Goal: Task Accomplishment & Management: Complete application form

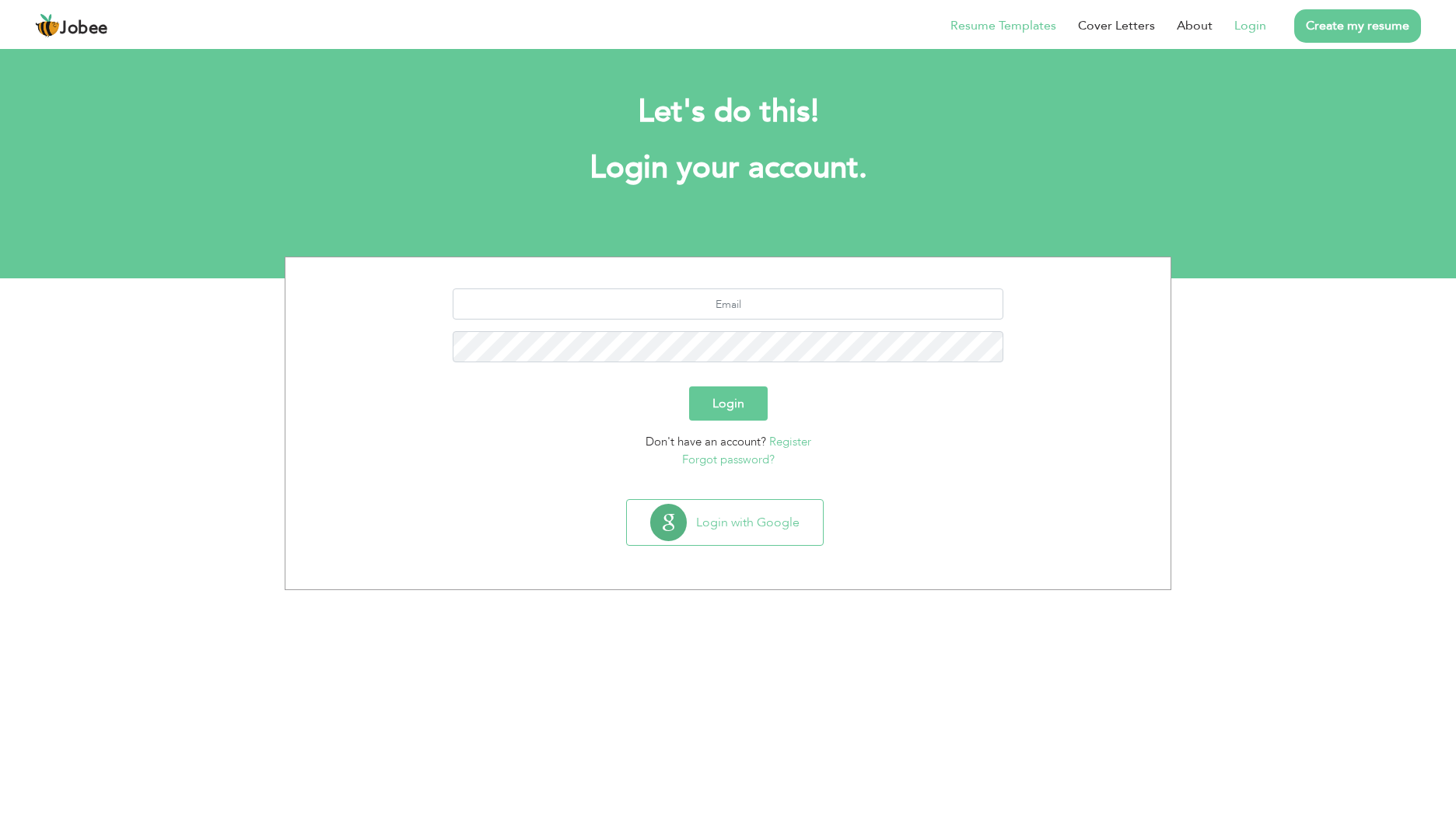
click at [1020, 23] on link "Resume Templates" at bounding box center [1003, 26] width 105 height 18
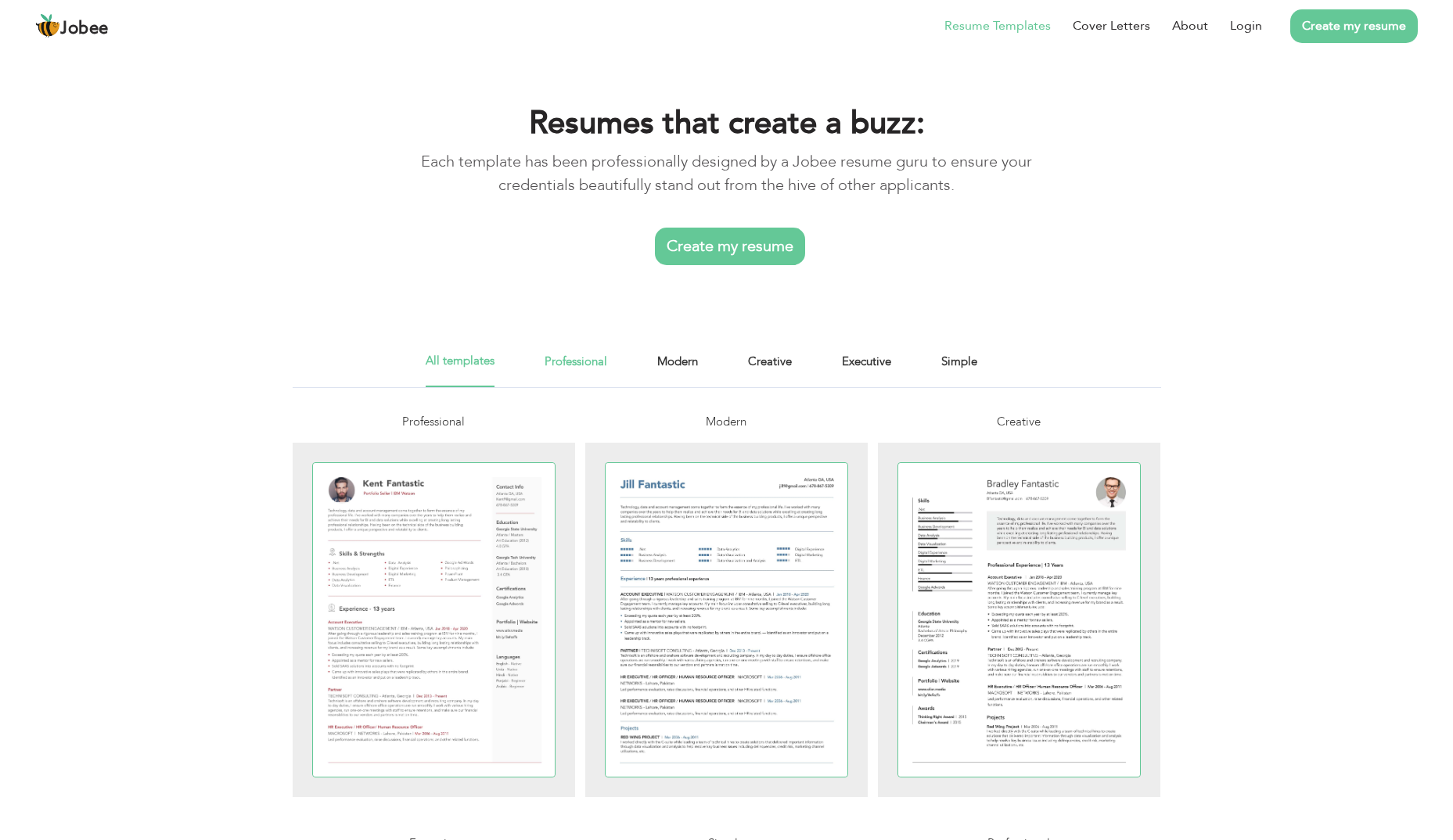
click at [568, 364] on link "Professional" at bounding box center [576, 369] width 62 height 35
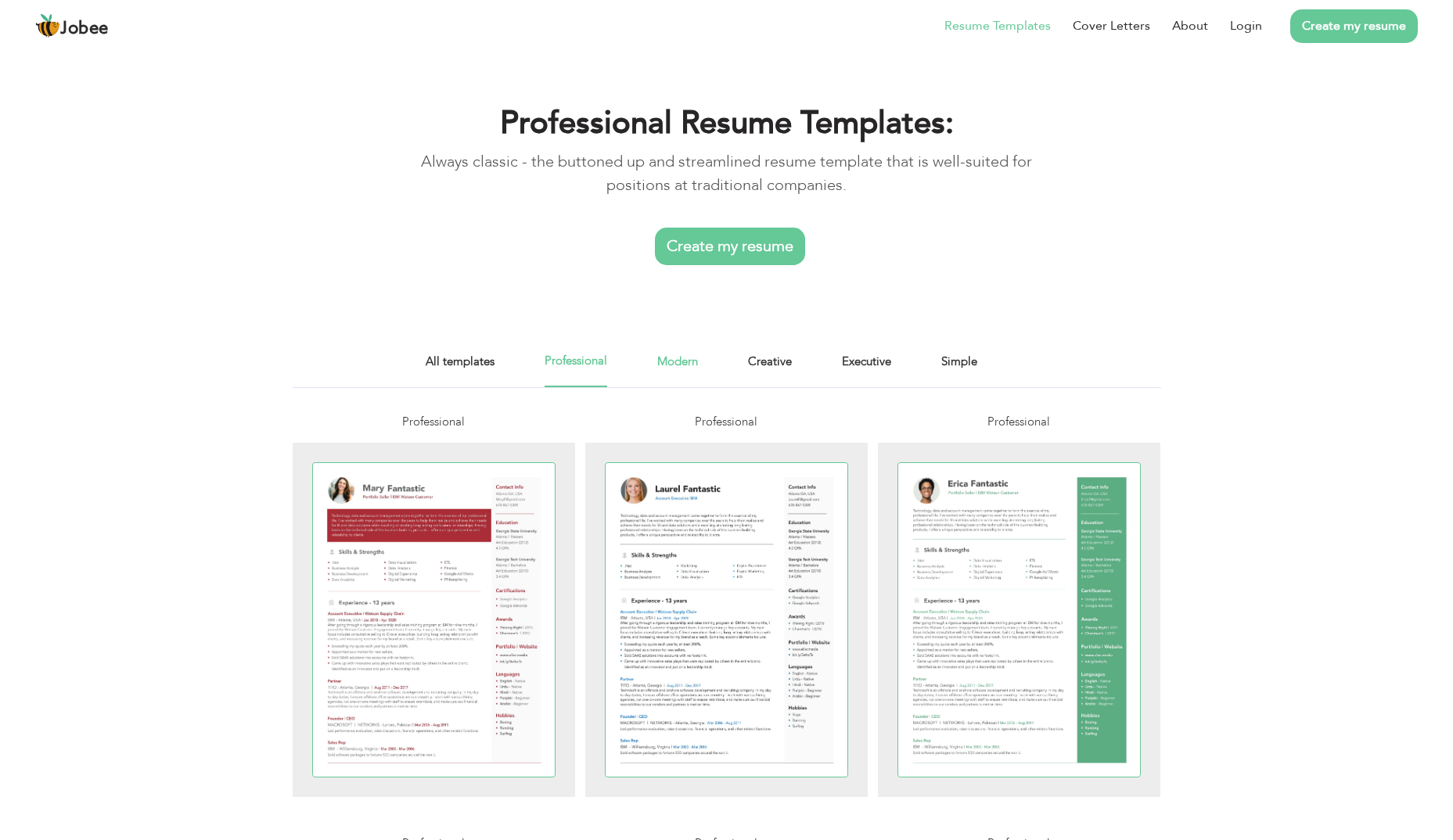
click at [685, 359] on link "Modern" at bounding box center [678, 369] width 40 height 35
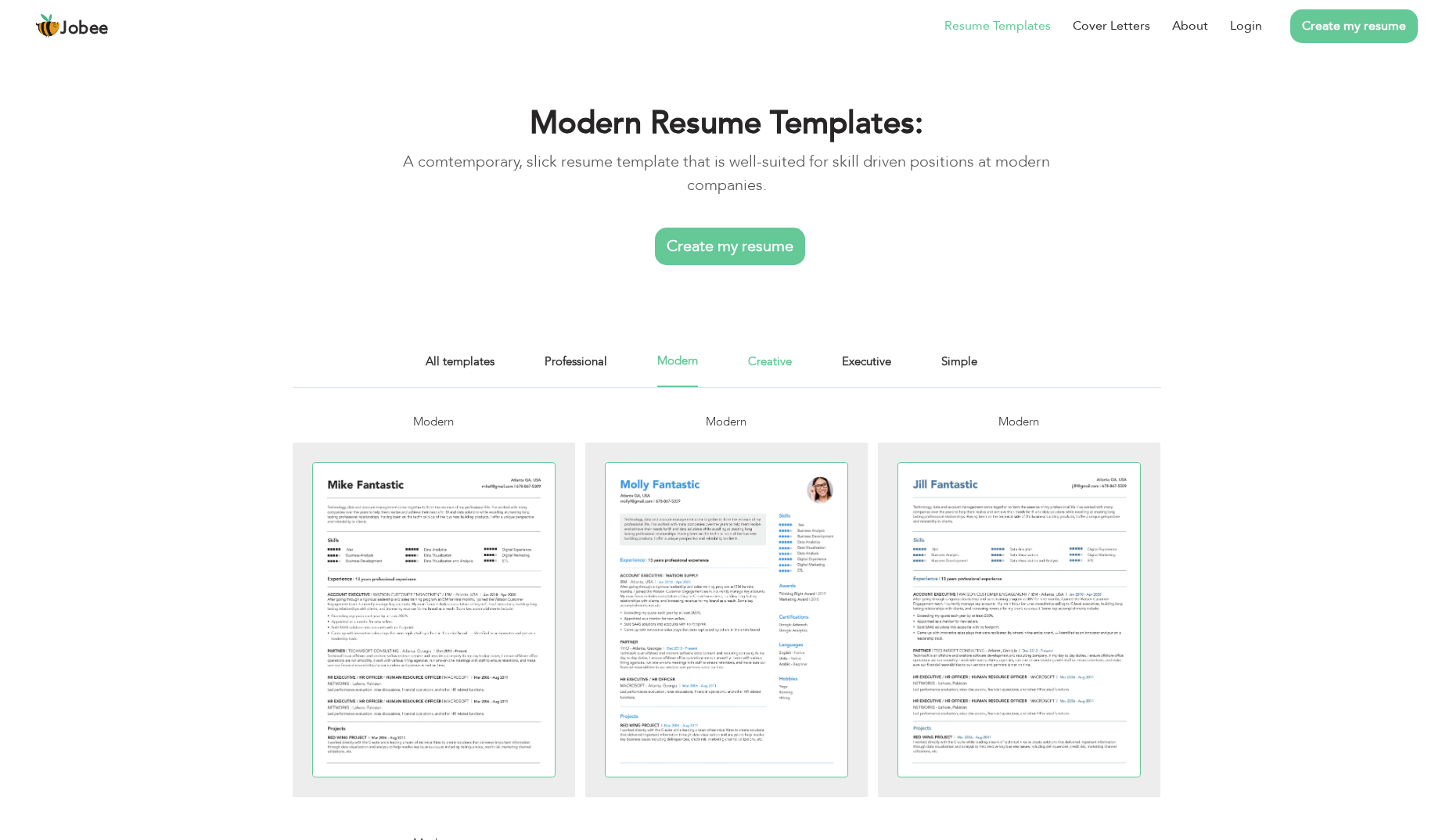
click at [765, 358] on link "Creative" at bounding box center [770, 369] width 44 height 35
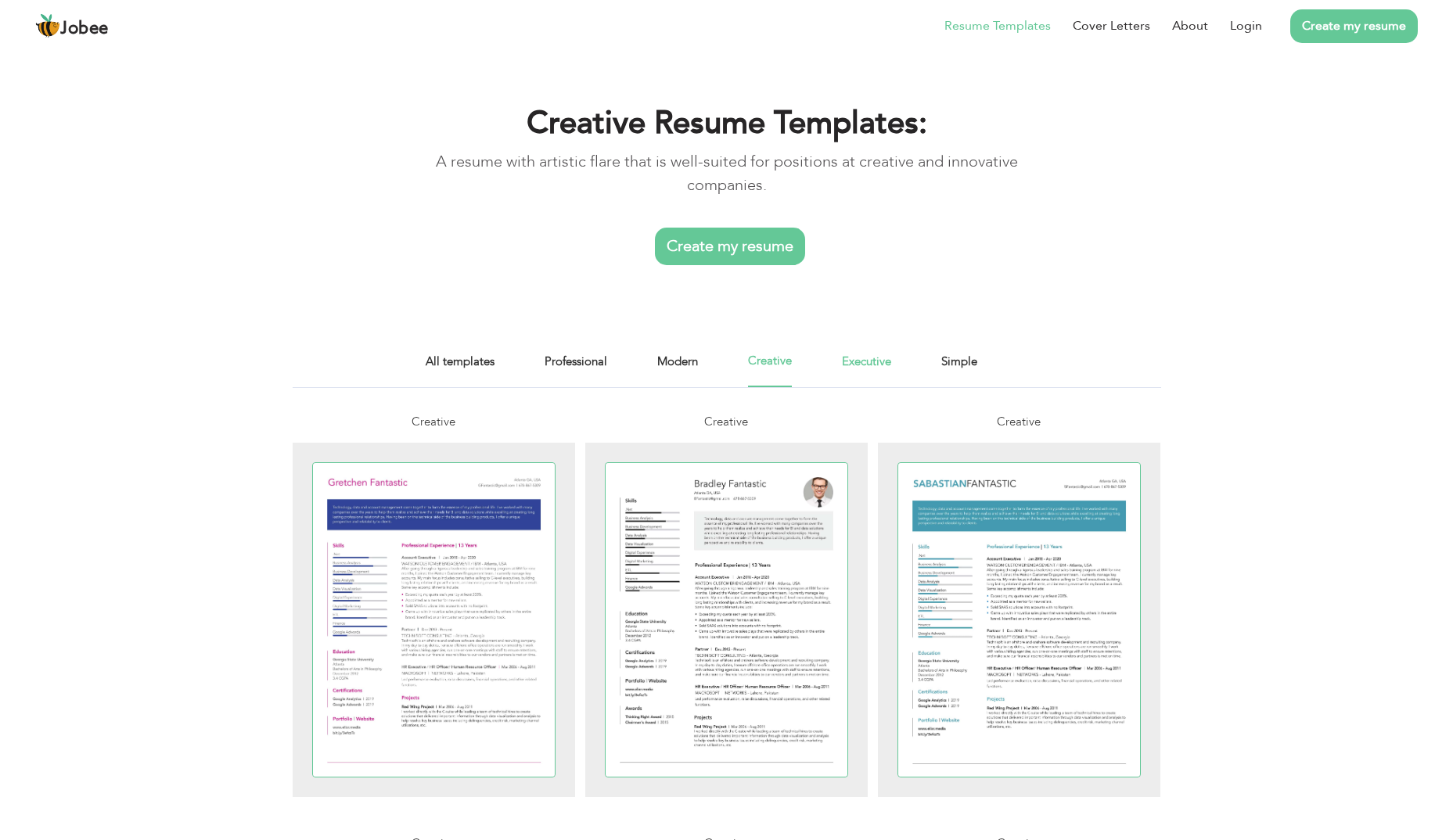
click at [853, 359] on link "Executive" at bounding box center [866, 369] width 50 height 35
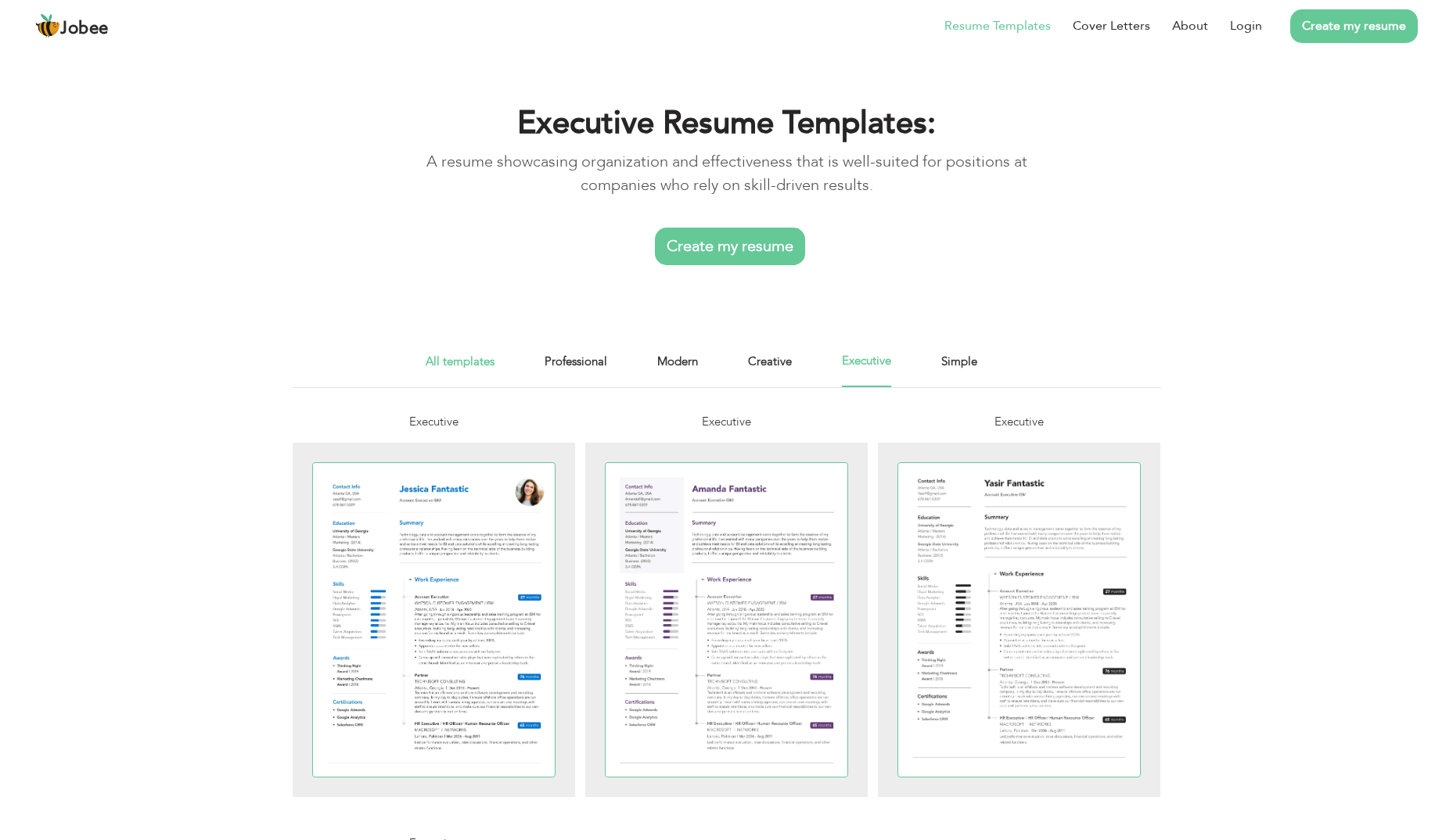
click at [471, 362] on link "All templates" at bounding box center [460, 369] width 69 height 35
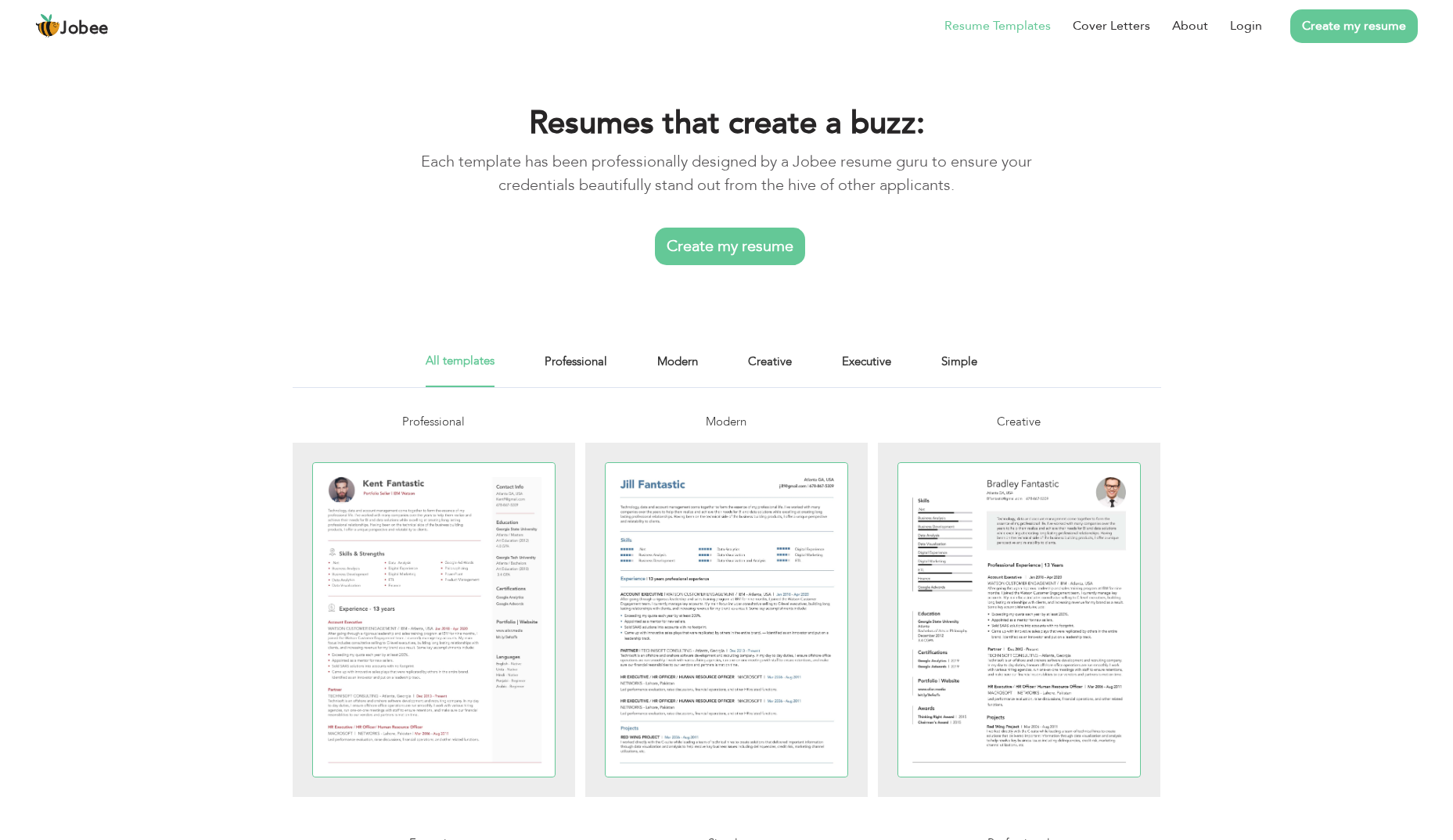
click at [752, 249] on link "Create my resume" at bounding box center [730, 247] width 150 height 38
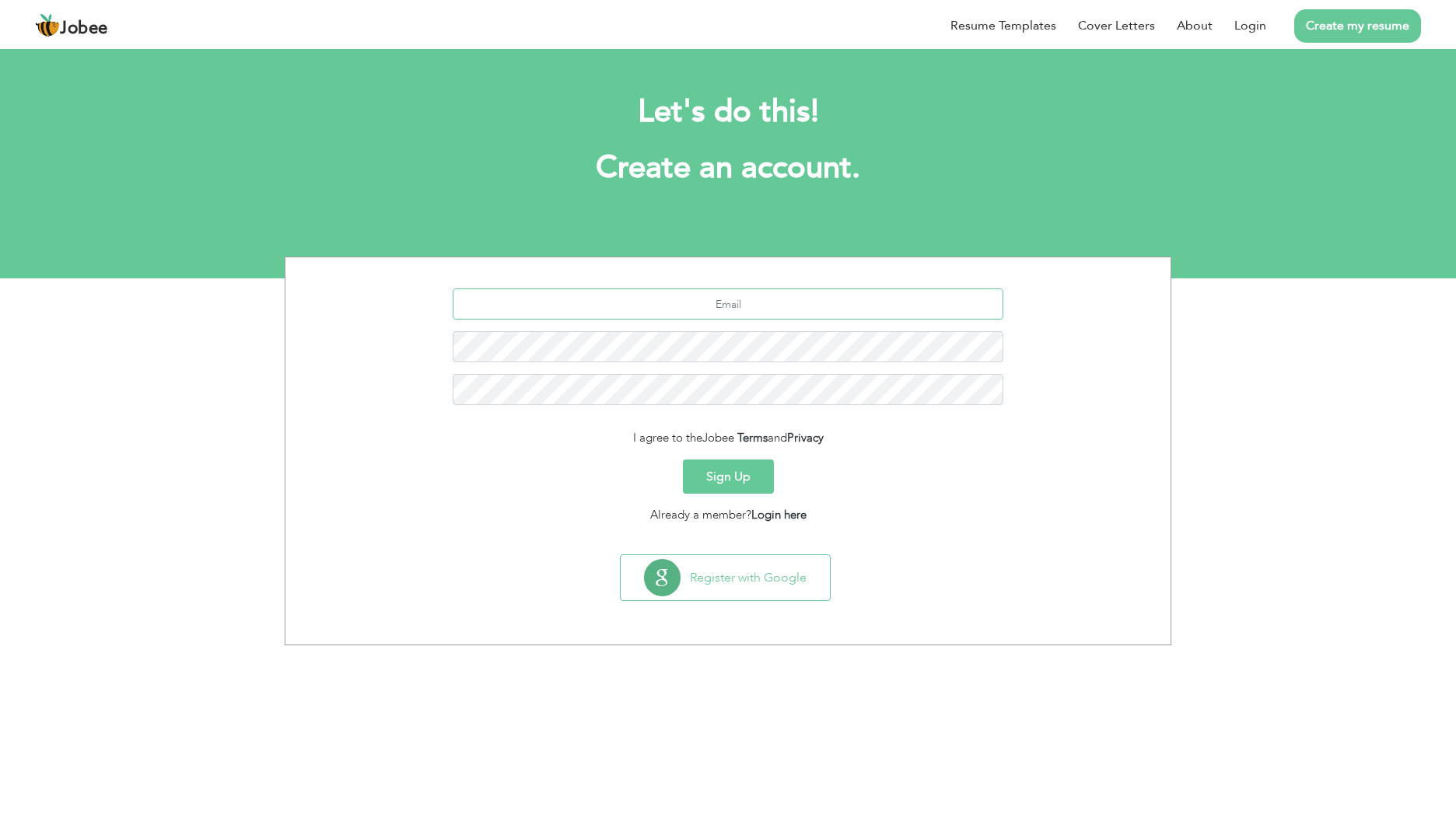
click at [736, 291] on input "text" at bounding box center [728, 304] width 551 height 31
click at [712, 305] on input "text" at bounding box center [728, 304] width 551 height 31
type input "ghisingsubina123@gmail.com"
click at [752, 476] on button "Sign Up" at bounding box center [728, 476] width 91 height 34
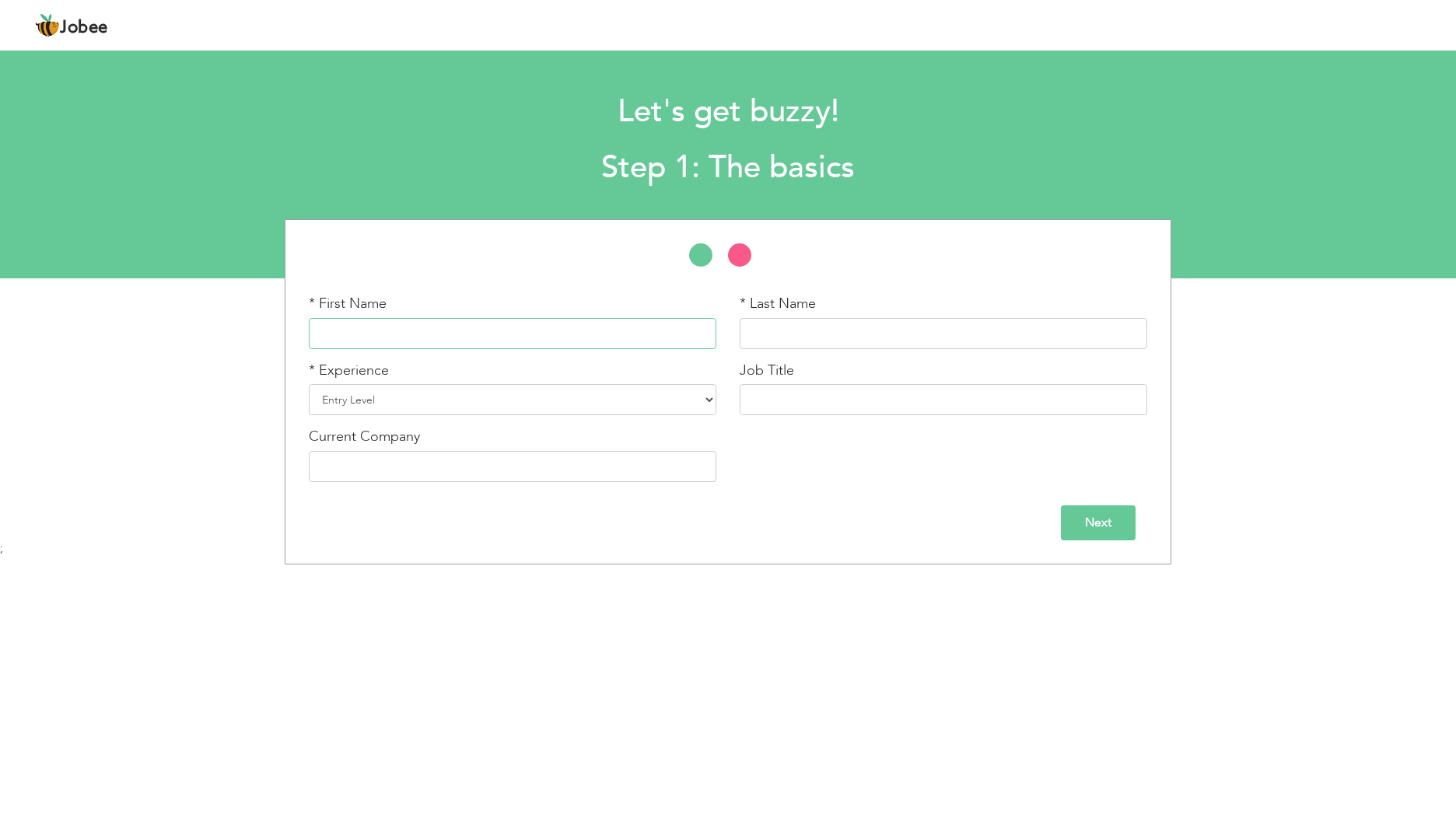
click at [401, 331] on input "text" at bounding box center [512, 333] width 408 height 31
type input "[PERSON_NAME]"
click at [525, 408] on select "Entry Level Less than 1 Year 1 Year 2 Years 3 Years 4 Years 5 Years 6 Years 7 Y…" at bounding box center [512, 399] width 408 height 31
select select "8"
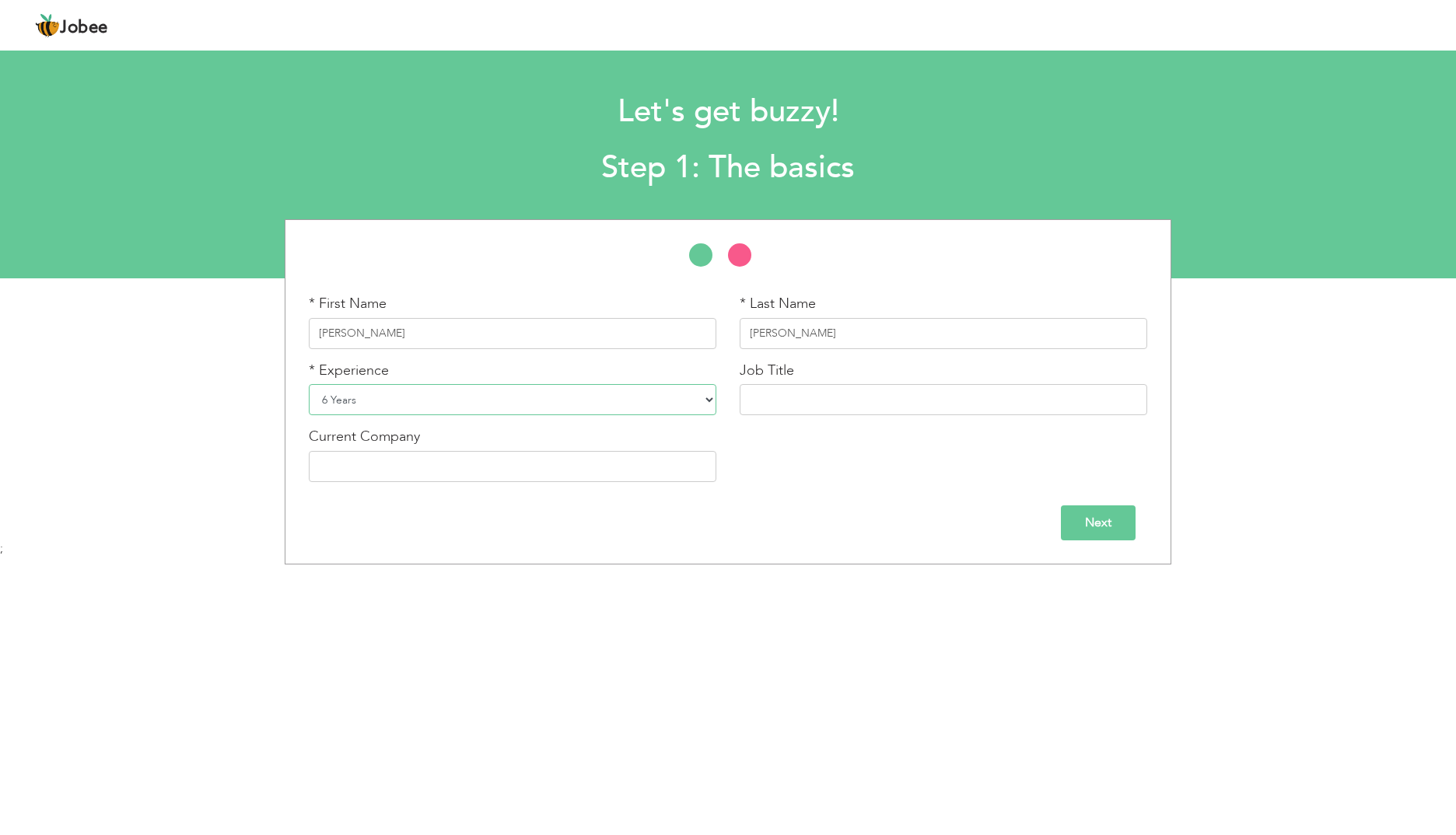
click at [309, 384] on select "Entry Level Less than 1 Year 1 Year 2 Years 3 Years 4 Years 5 Years 6 Years 7 Y…" at bounding box center [512, 399] width 408 height 31
click at [787, 410] on input "text" at bounding box center [943, 399] width 408 height 31
type input "Spa Therapist"
click at [315, 466] on input "Hilton Salwa Beach resort and Villas, Qatar" at bounding box center [512, 466] width 408 height 31
type input "eforea spa [PERSON_NAME][GEOGRAPHIC_DATA] and [GEOGRAPHIC_DATA], [GEOGRAPHIC_DA…"
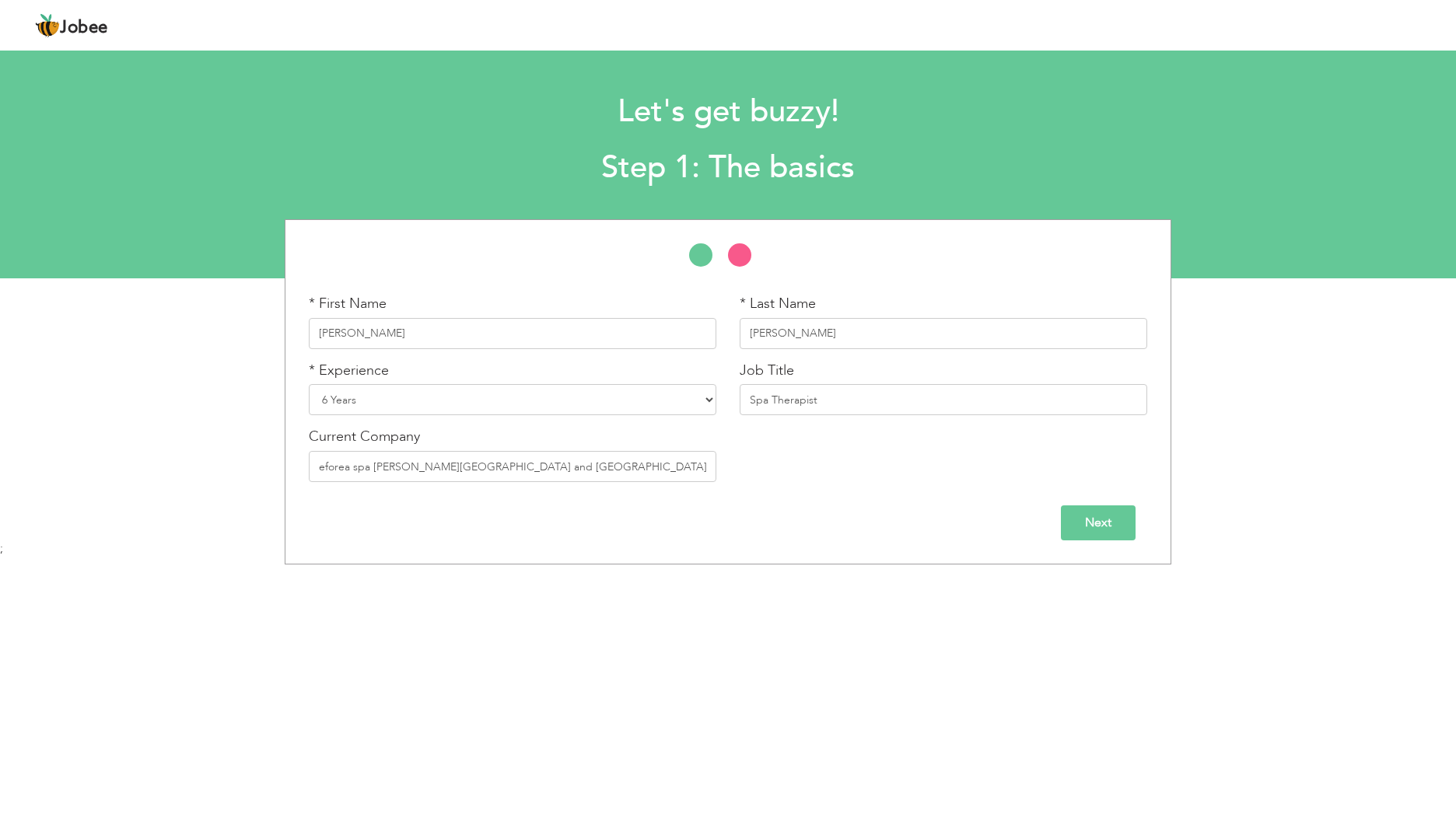
click at [1100, 528] on input "Next" at bounding box center [1098, 523] width 74 height 35
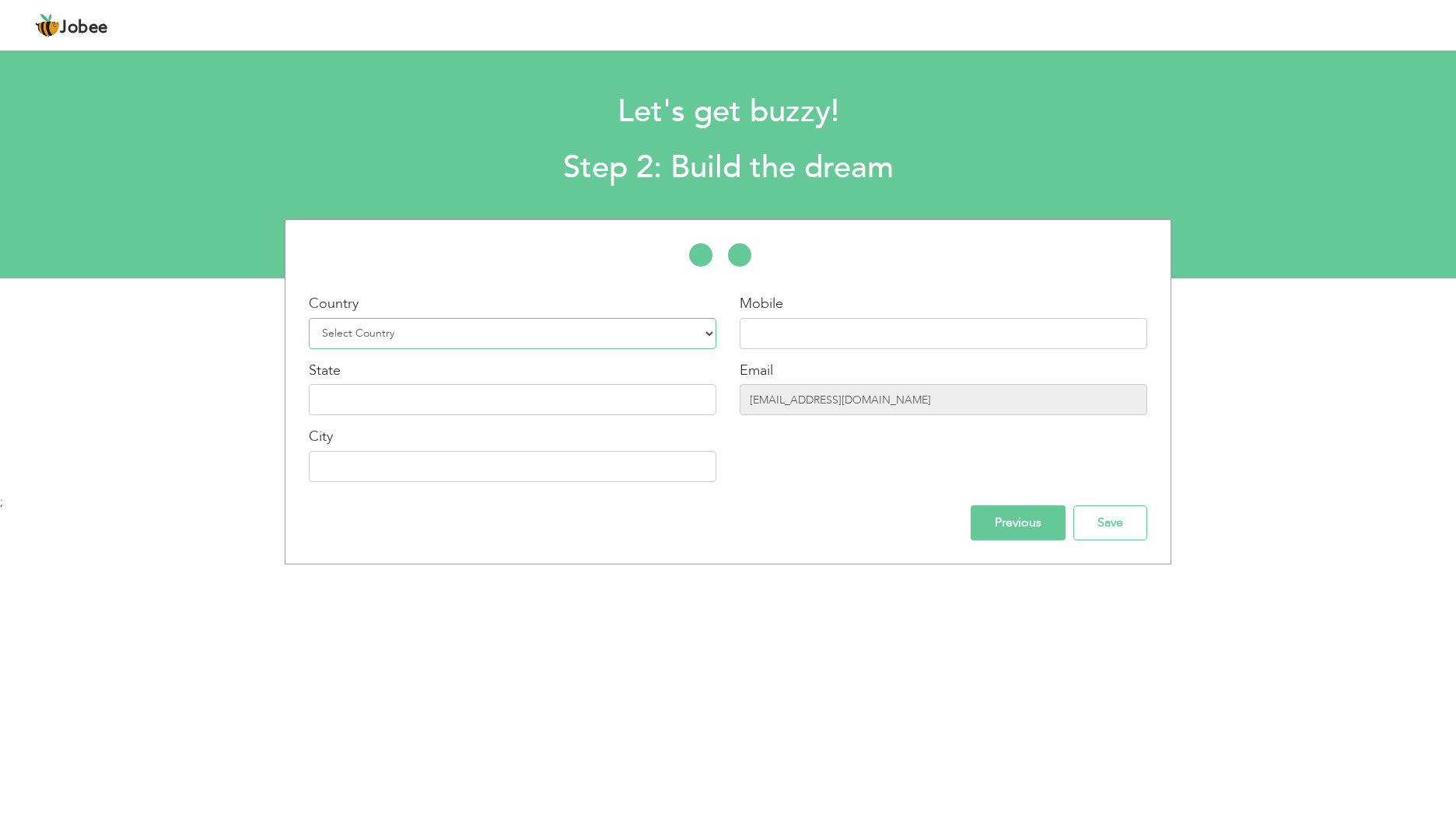
click at [469, 348] on select "Select Country Afghanistan Albania Algeria American Samoa Andorra Angola Anguil…" at bounding box center [512, 333] width 408 height 31
select select "178"
click at [309, 318] on select "Select Country Afghanistan Albania Algeria American Samoa Andorra Angola Anguil…" at bounding box center [512, 333] width 408 height 31
click at [778, 336] on input "text" at bounding box center [943, 333] width 408 height 31
type input "+97466409470"
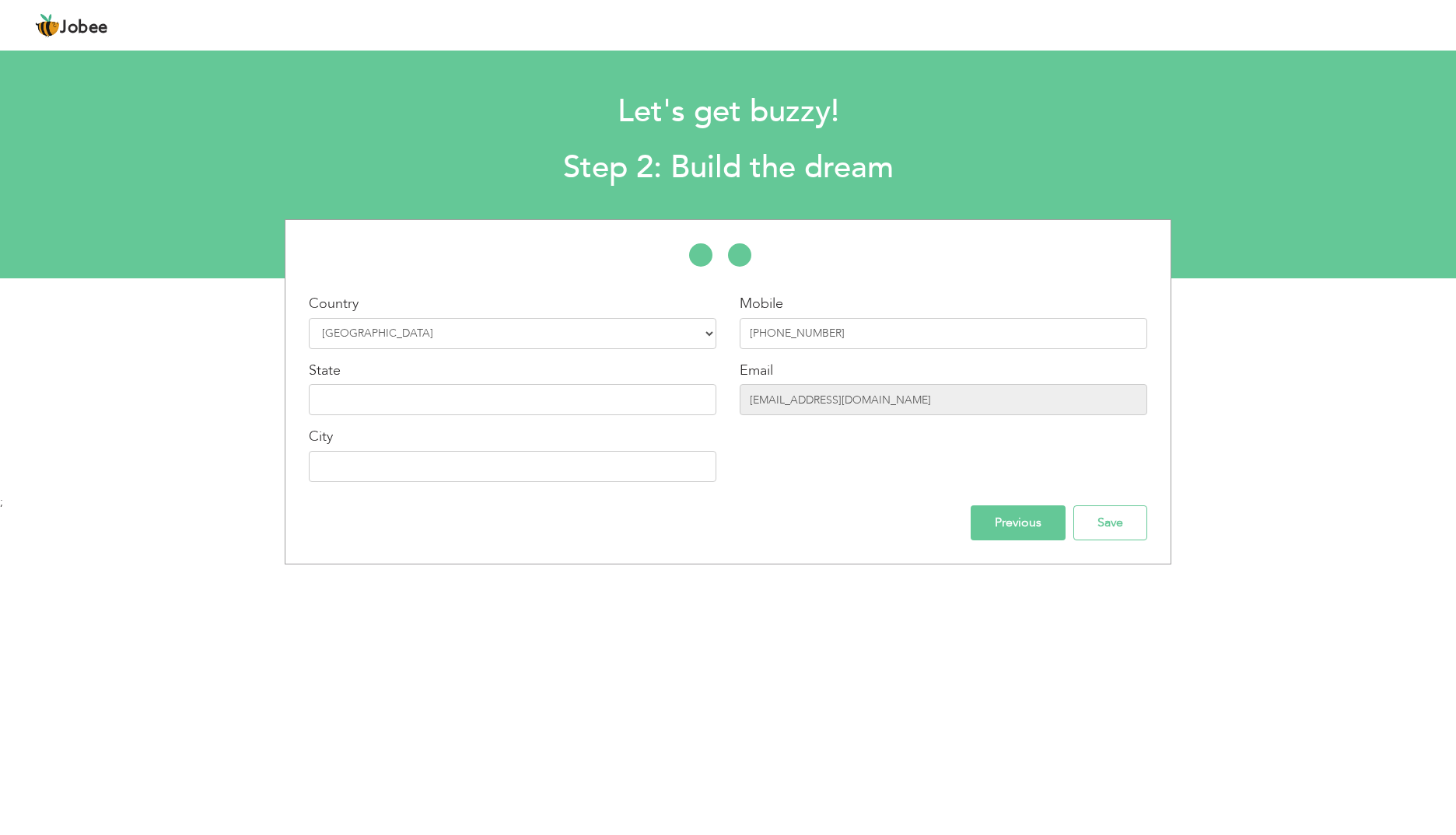
click at [457, 381] on div "State" at bounding box center [512, 388] width 408 height 55
click at [474, 416] on div "Country Select Country Afghanistan Albania Algeria American Samoa Andorra Angol…" at bounding box center [512, 393] width 431 height 200
click at [497, 406] on input "text" at bounding box center [512, 399] width 408 height 31
type input "[GEOGRAPHIC_DATA]"
type input "[PERSON_NAME]"
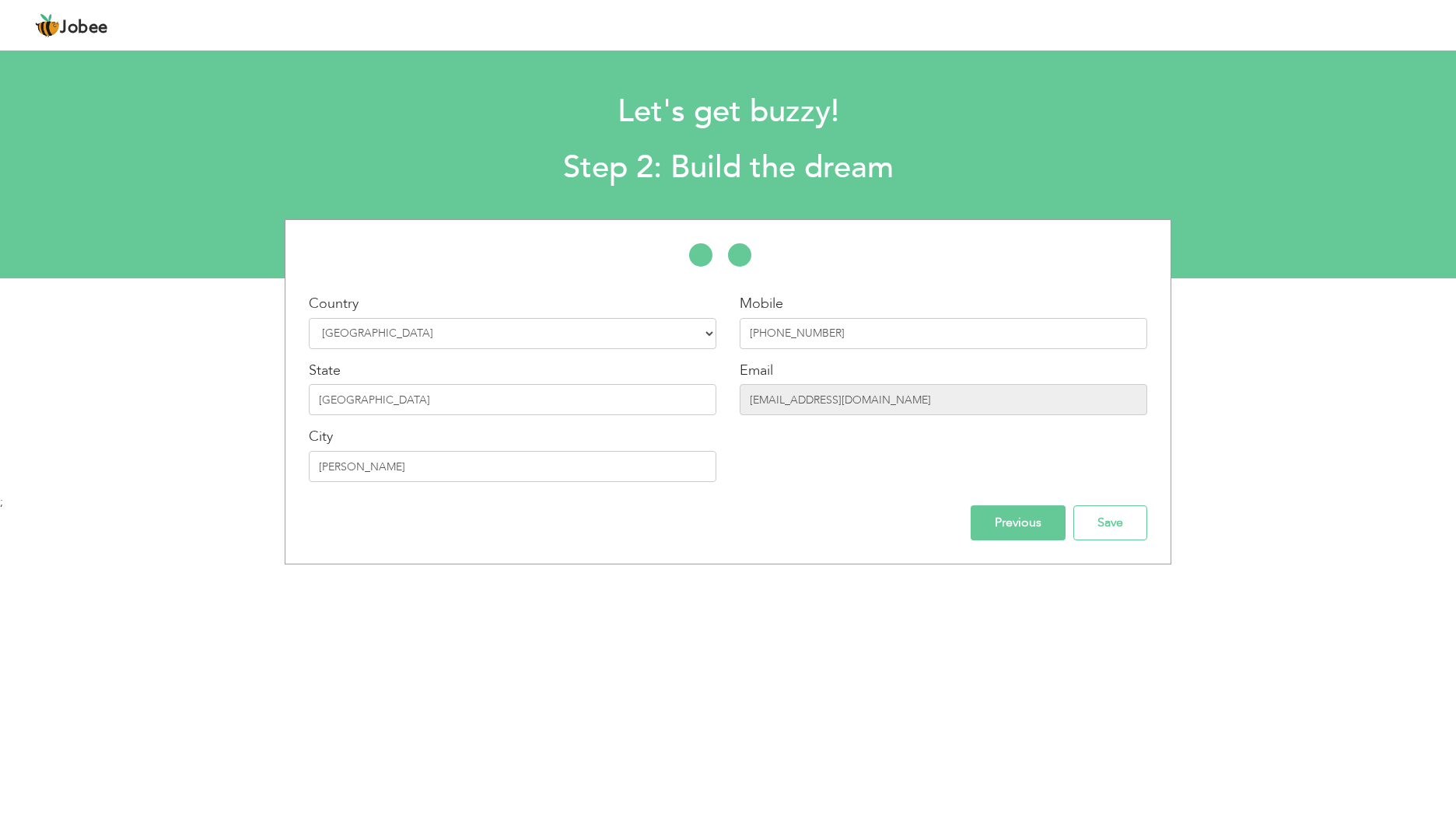
click at [982, 528] on input "Previous" at bounding box center [1018, 523] width 95 height 35
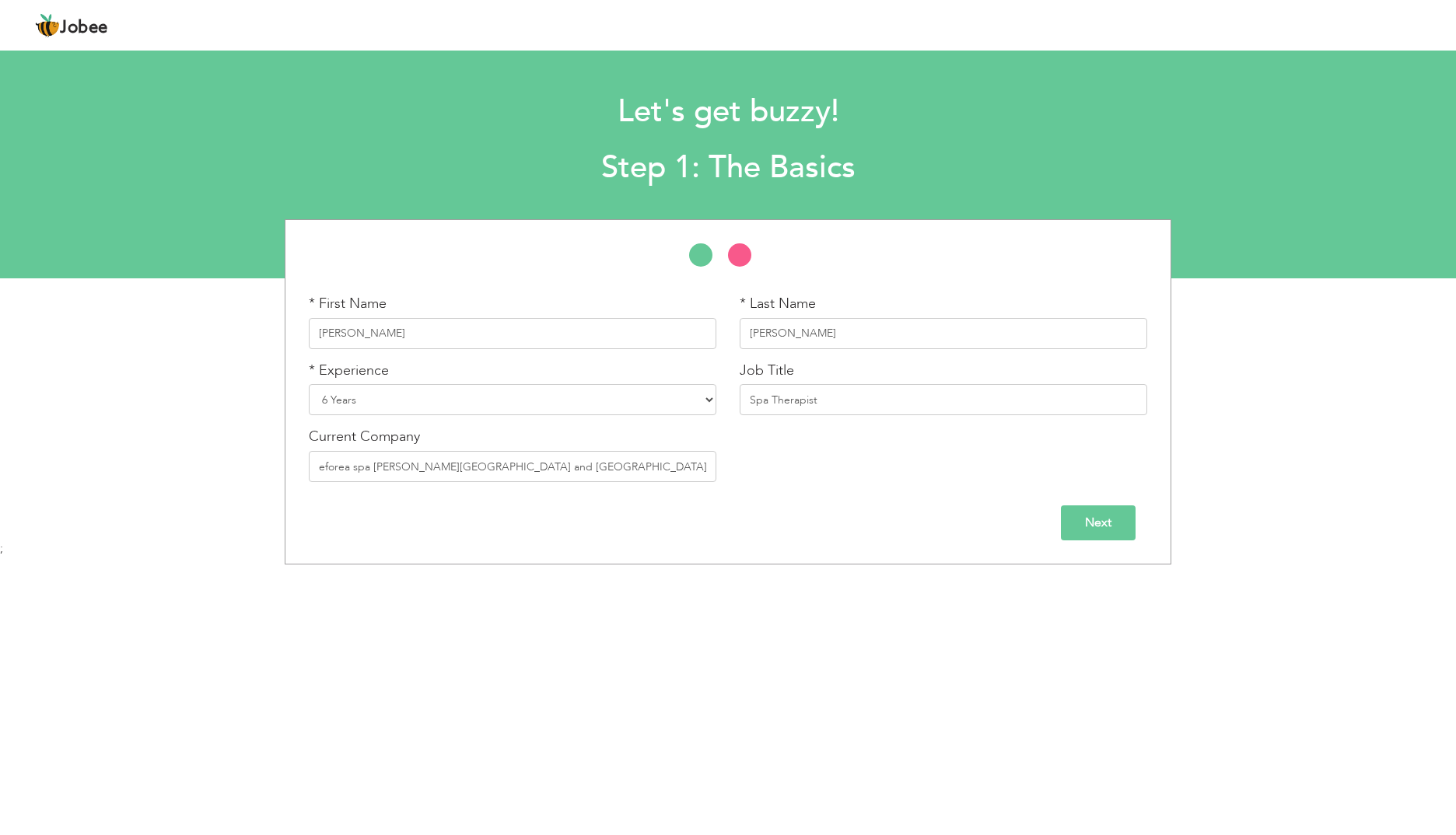
click at [1105, 535] on input "Next" at bounding box center [1098, 523] width 74 height 35
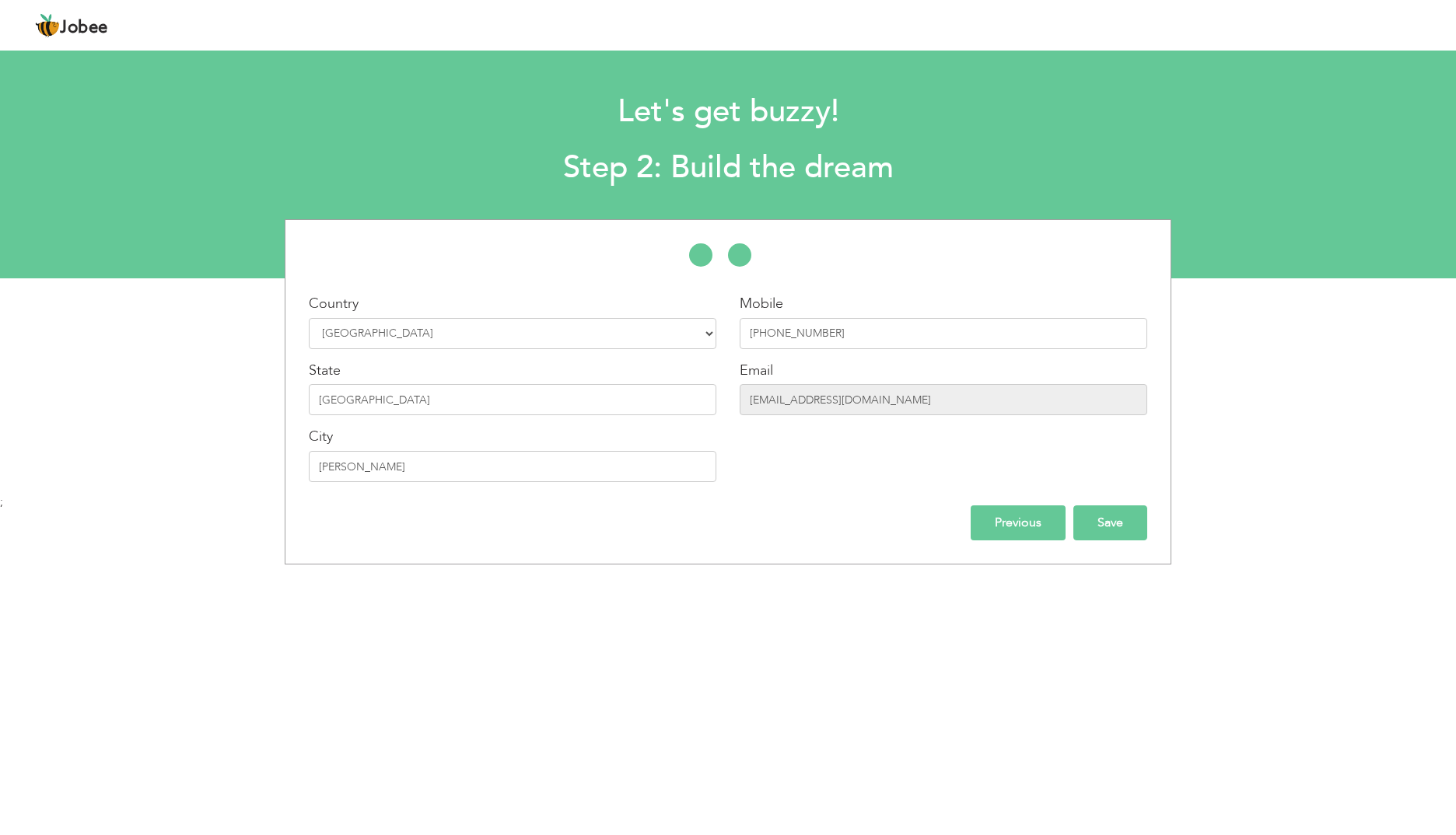
click at [1120, 535] on input "Save" at bounding box center [1110, 523] width 74 height 35
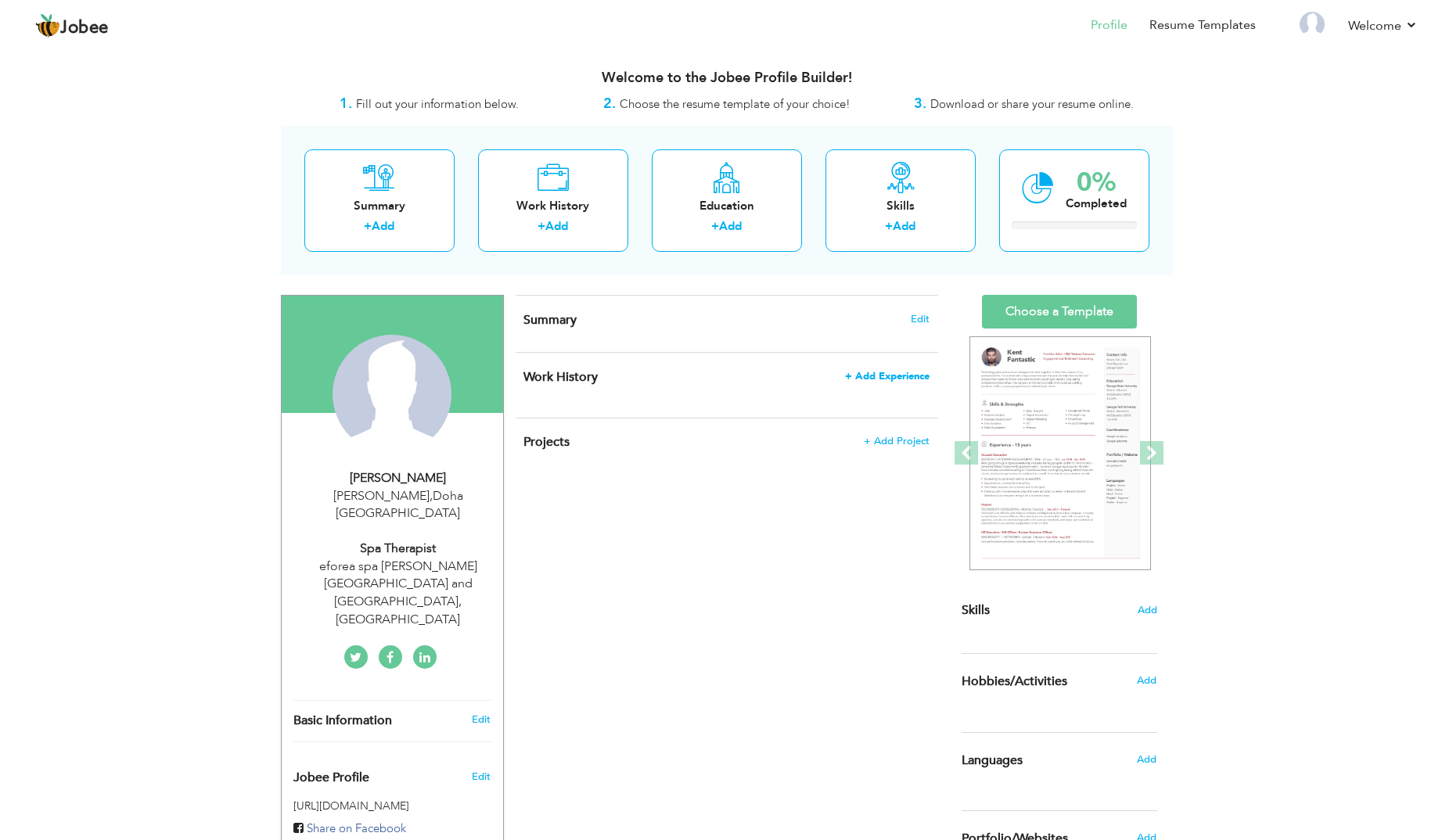
click at [862, 376] on span "+ Add Experience" at bounding box center [887, 376] width 84 height 11
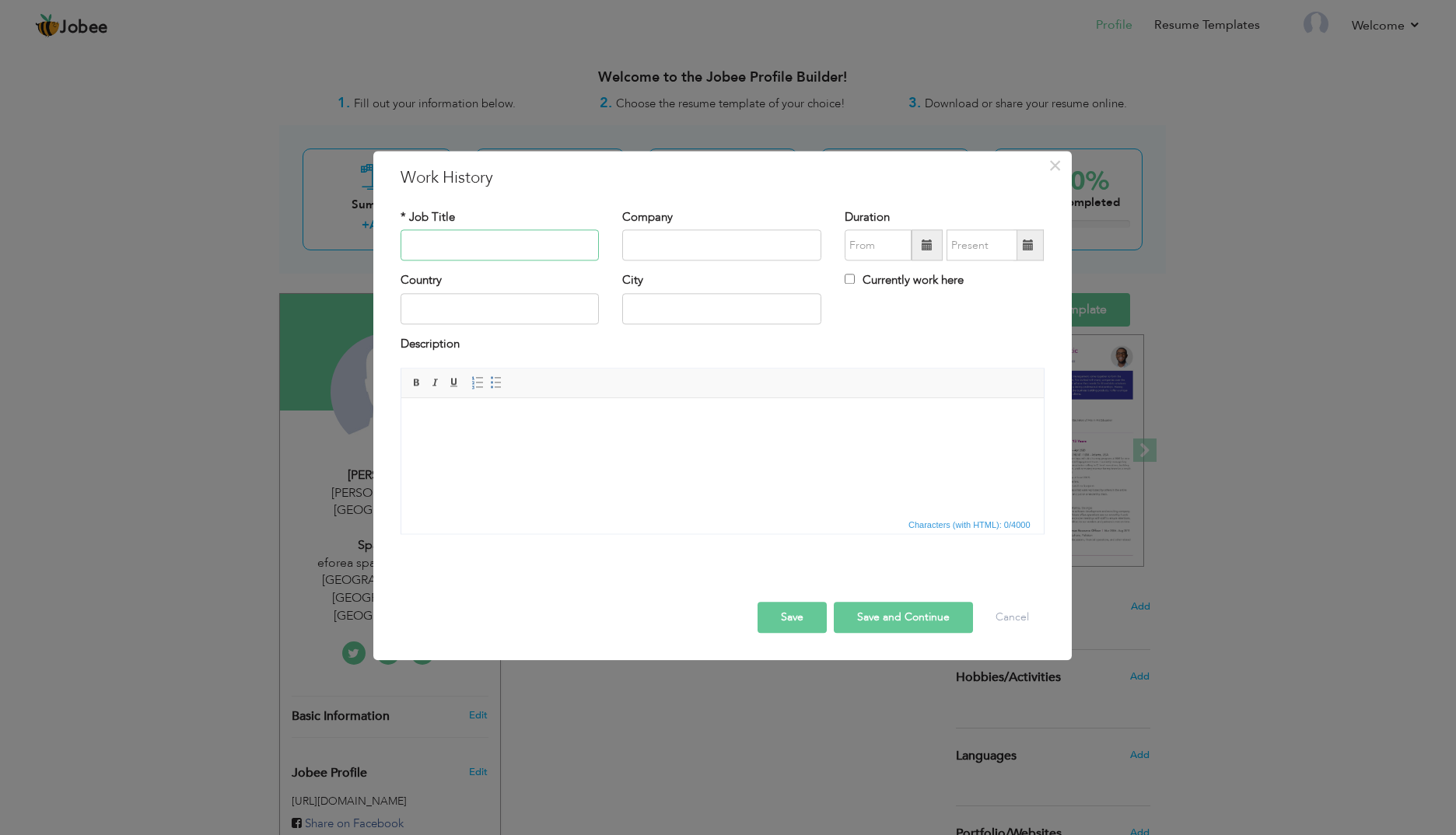
click at [523, 262] on div "* Job Title" at bounding box center [500, 240] width 223 height 63
type input "Spa Therapist"
type input "[GEOGRAPHIC_DATA]"
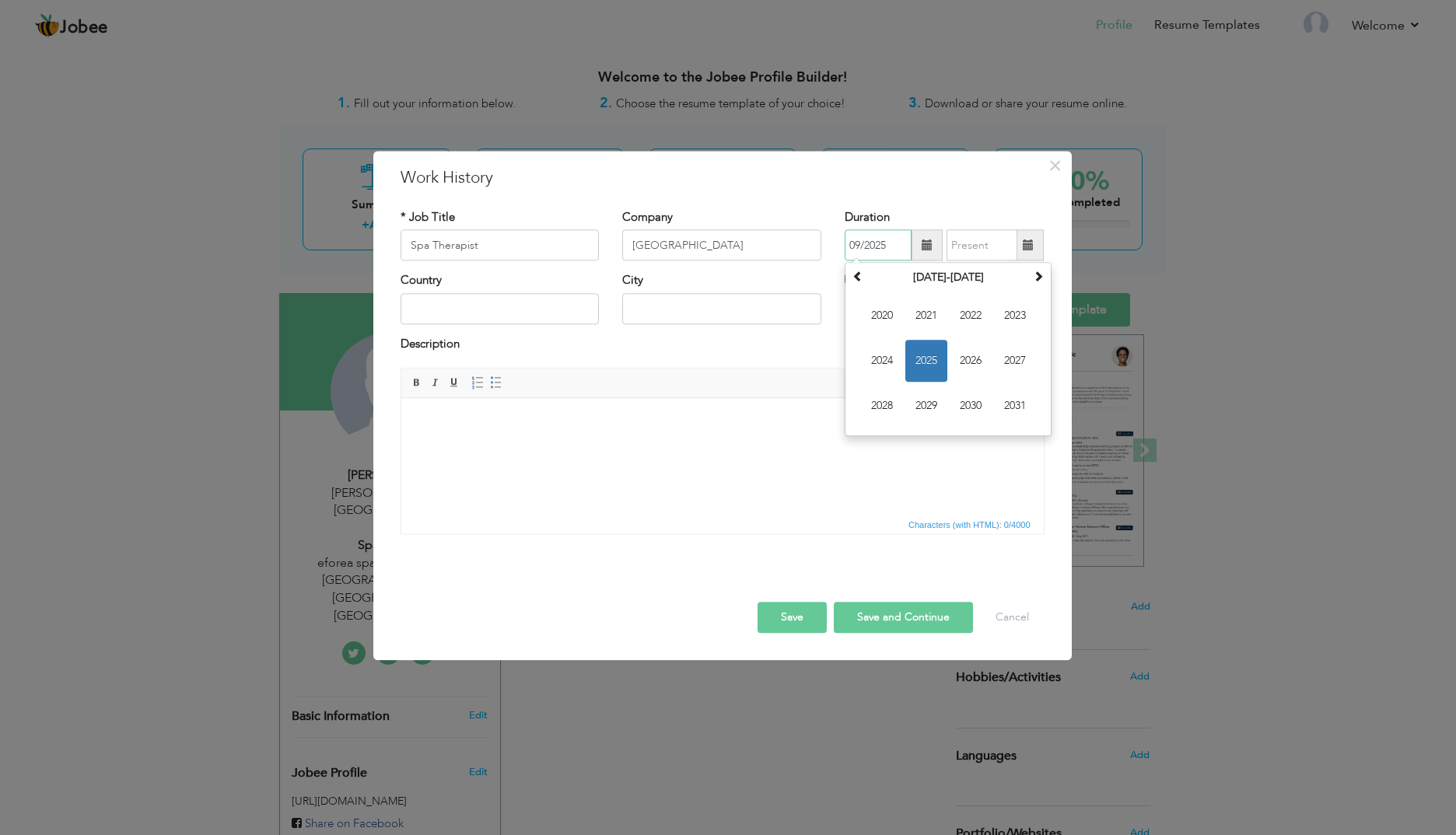
click at [865, 249] on input "09/2025" at bounding box center [878, 245] width 67 height 31
click at [858, 280] on span at bounding box center [858, 276] width 11 height 11
click at [922, 402] on span "2019" at bounding box center [926, 407] width 42 height 42
click at [1013, 361] on span "Aug" at bounding box center [1015, 361] width 42 height 42
type input "08/2019"
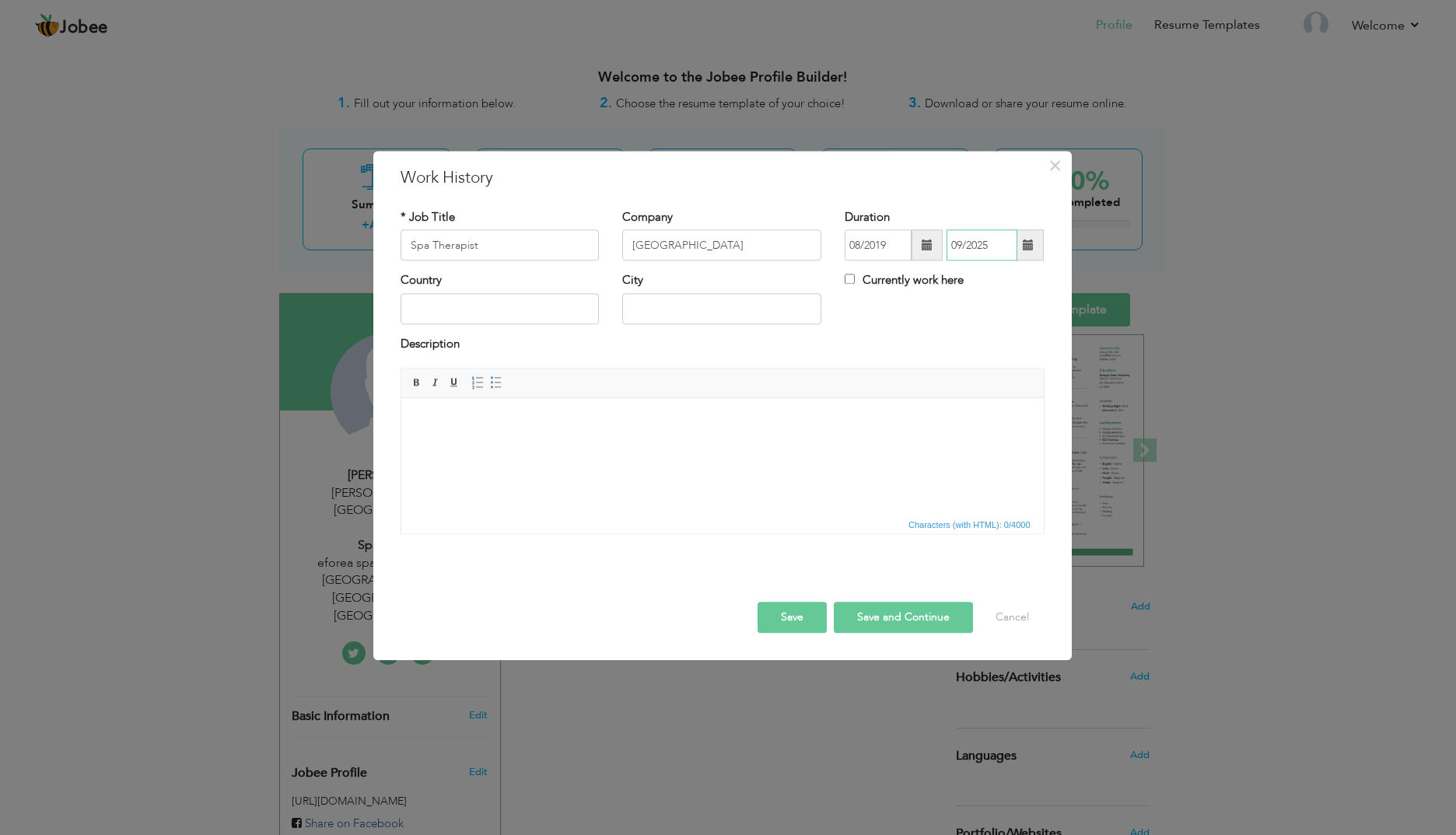
click at [1002, 249] on input "09/2025" at bounding box center [982, 245] width 71 height 31
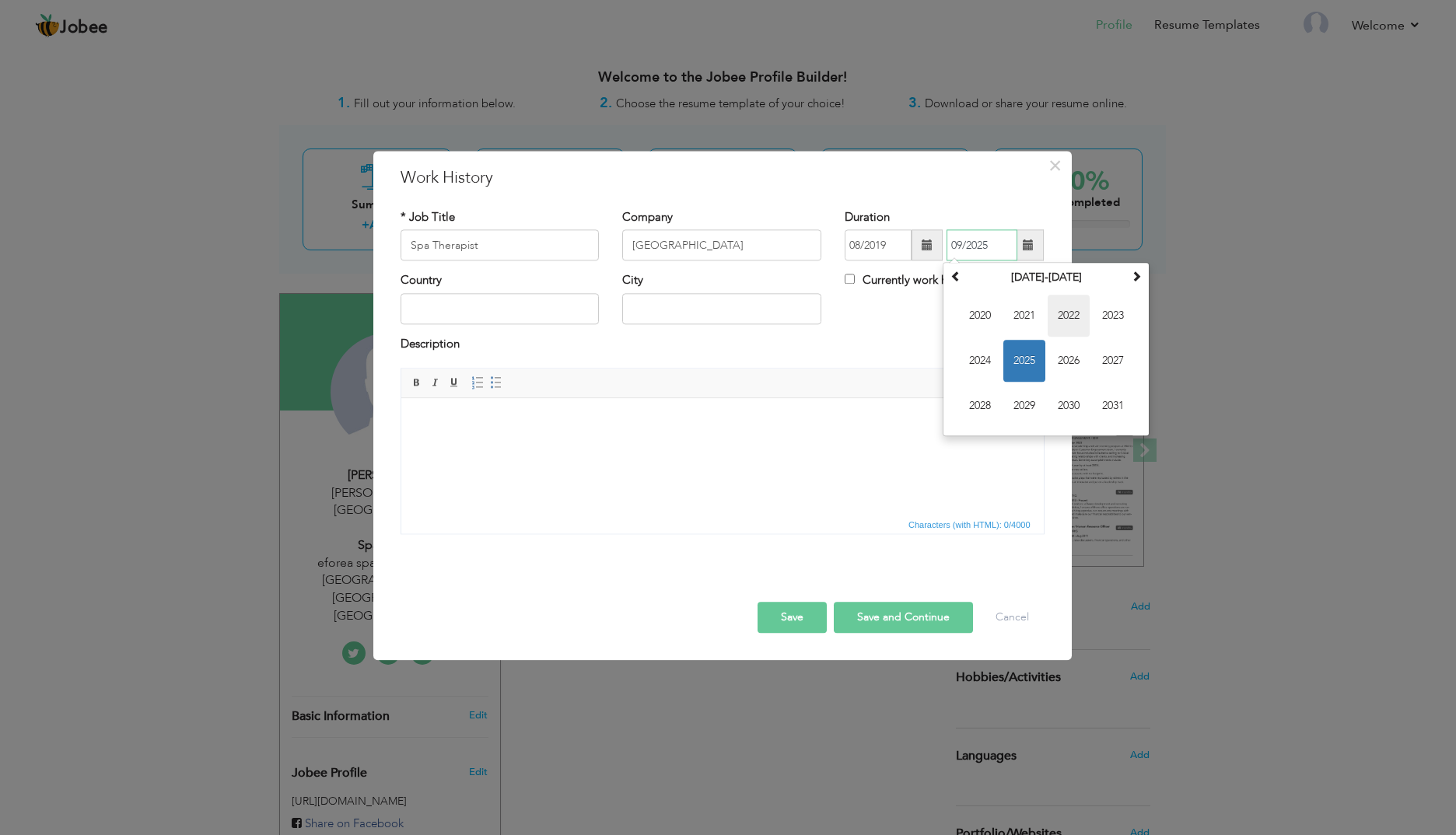
click at [1064, 307] on span "2022" at bounding box center [1069, 316] width 42 height 42
click at [966, 399] on span "Sep" at bounding box center [980, 407] width 42 height 42
type input "09/2022"
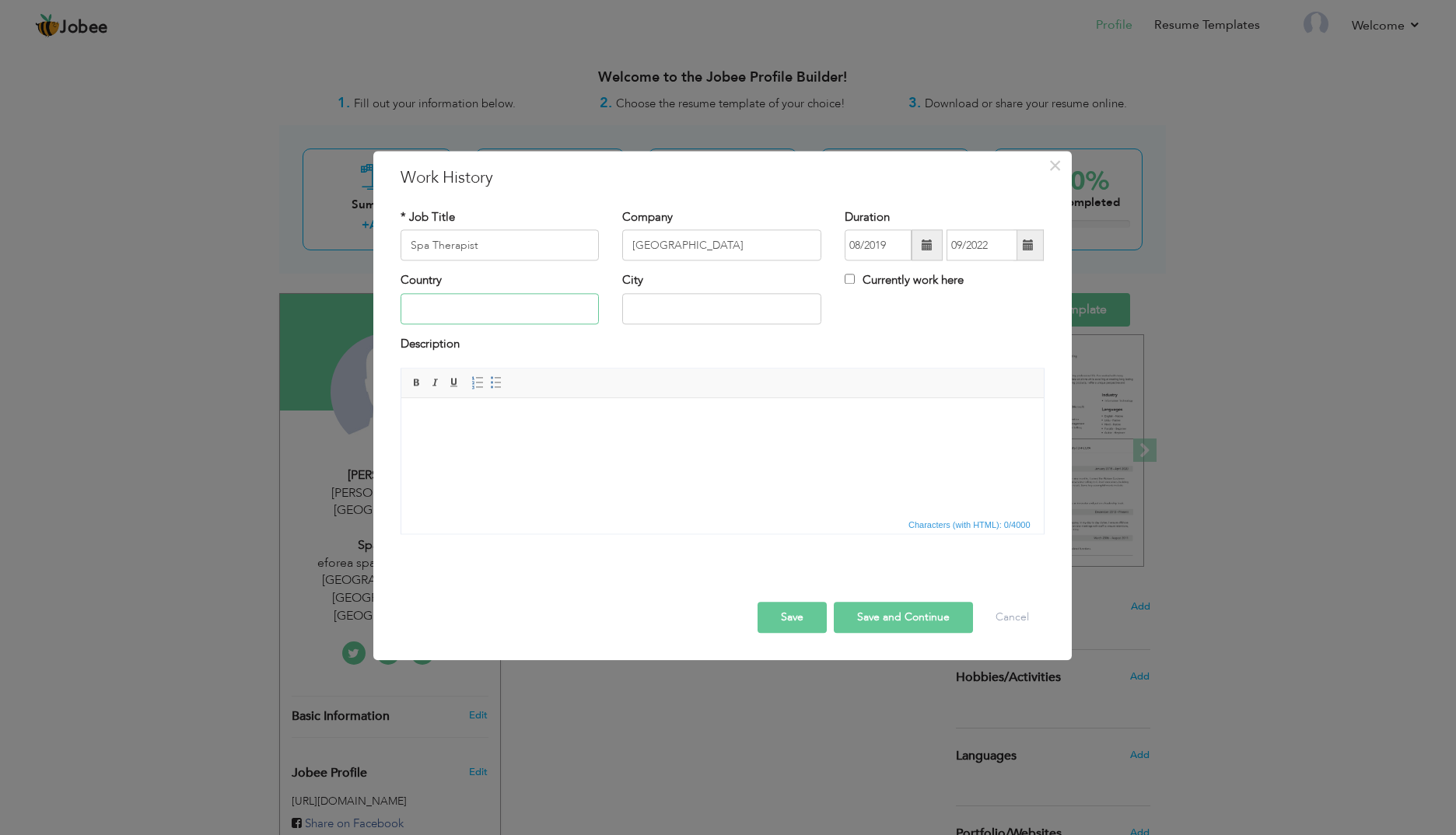
click at [536, 310] on input "text" at bounding box center [500, 308] width 199 height 31
type input "[GEOGRAPHIC_DATA]"
type input "K"
type input "Kathmandu"
click at [905, 624] on button "Save and Continue" at bounding box center [903, 617] width 139 height 31
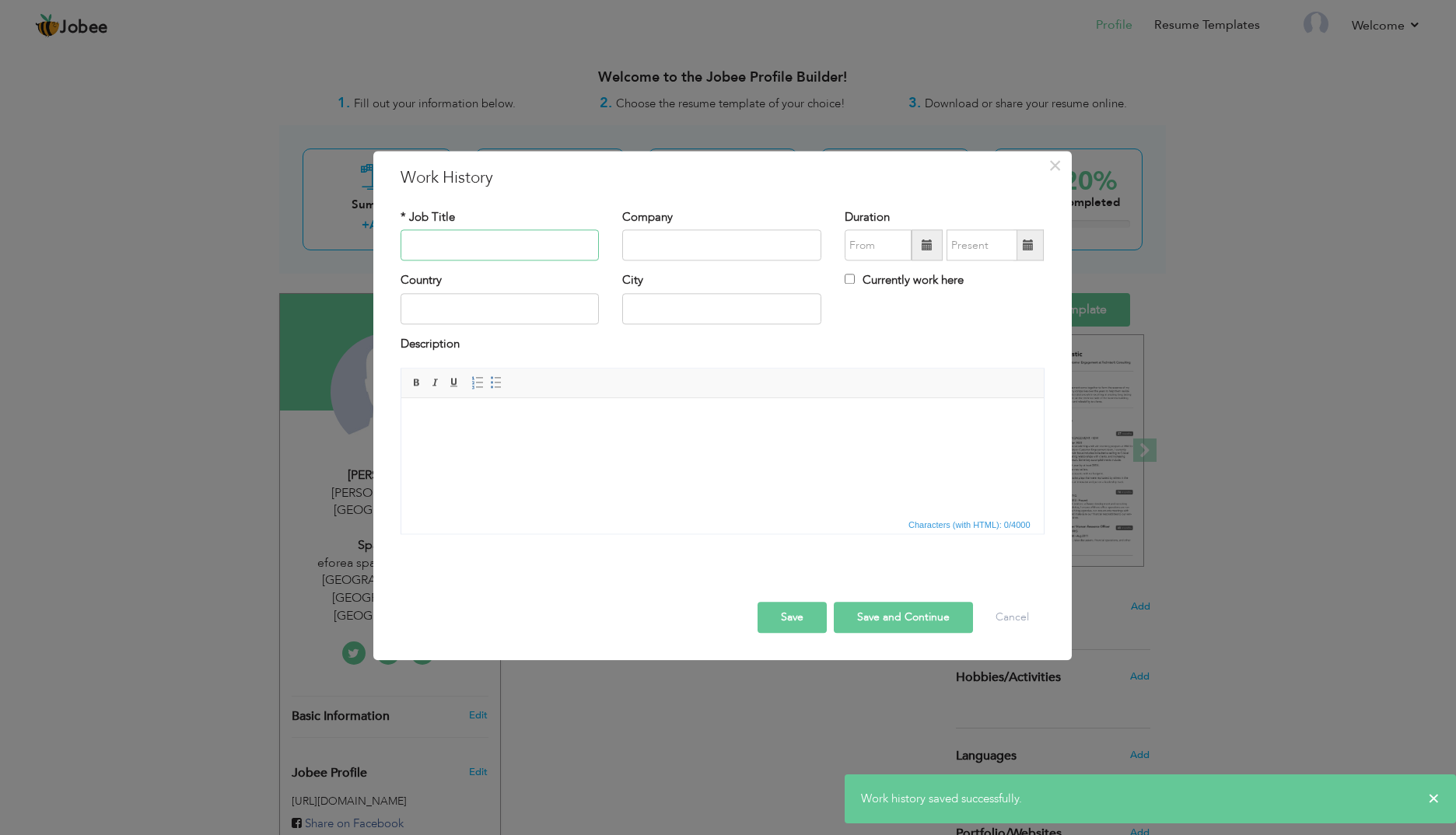
click at [510, 254] on input "text" at bounding box center [500, 245] width 199 height 31
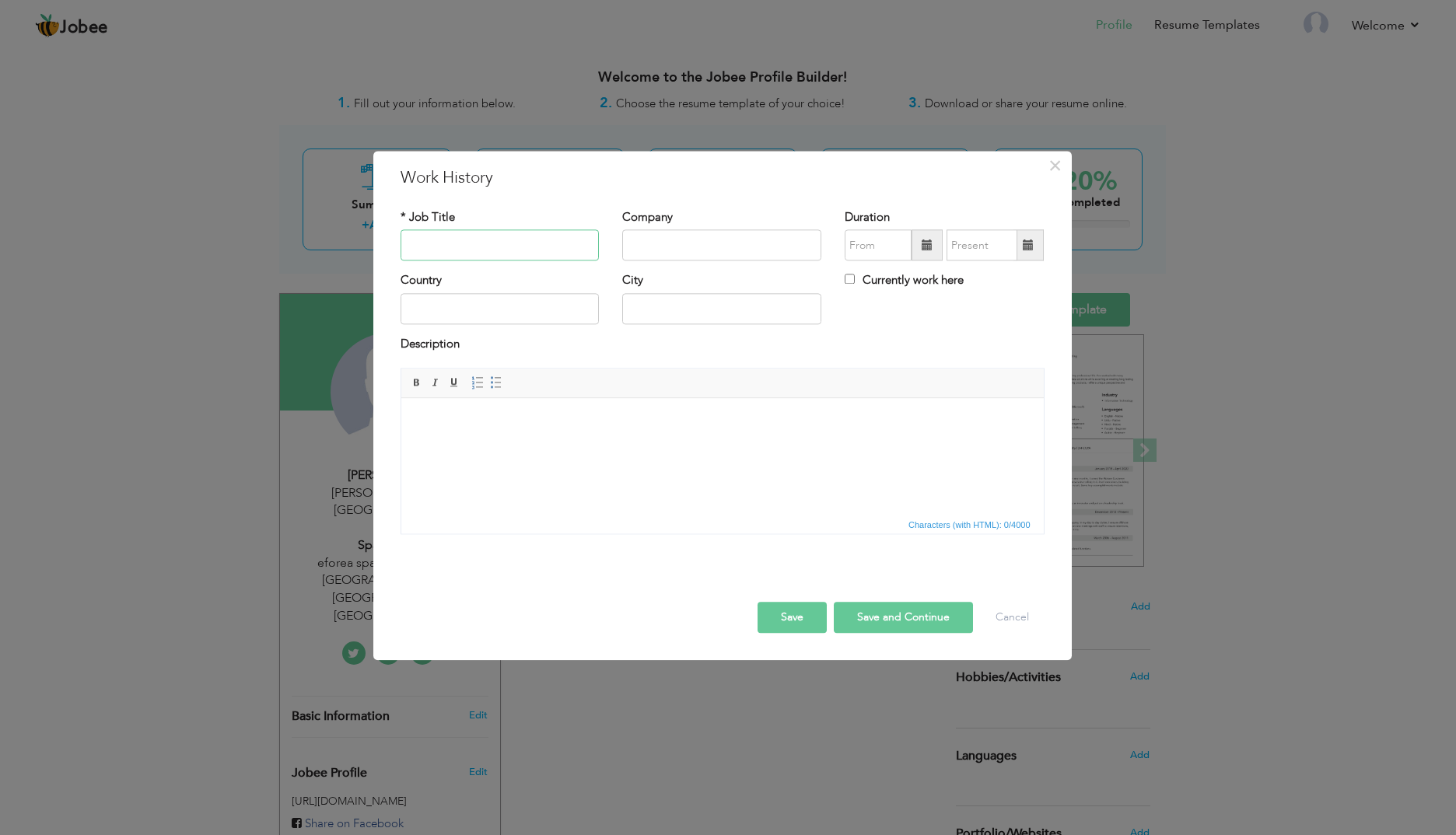
click at [456, 245] on input "text" at bounding box center [500, 245] width 199 height 31
type input "Spa Therapist ( Trainee)"
click at [673, 238] on input "text" at bounding box center [722, 245] width 199 height 31
type input "S"
type input "Tranquility Spa"
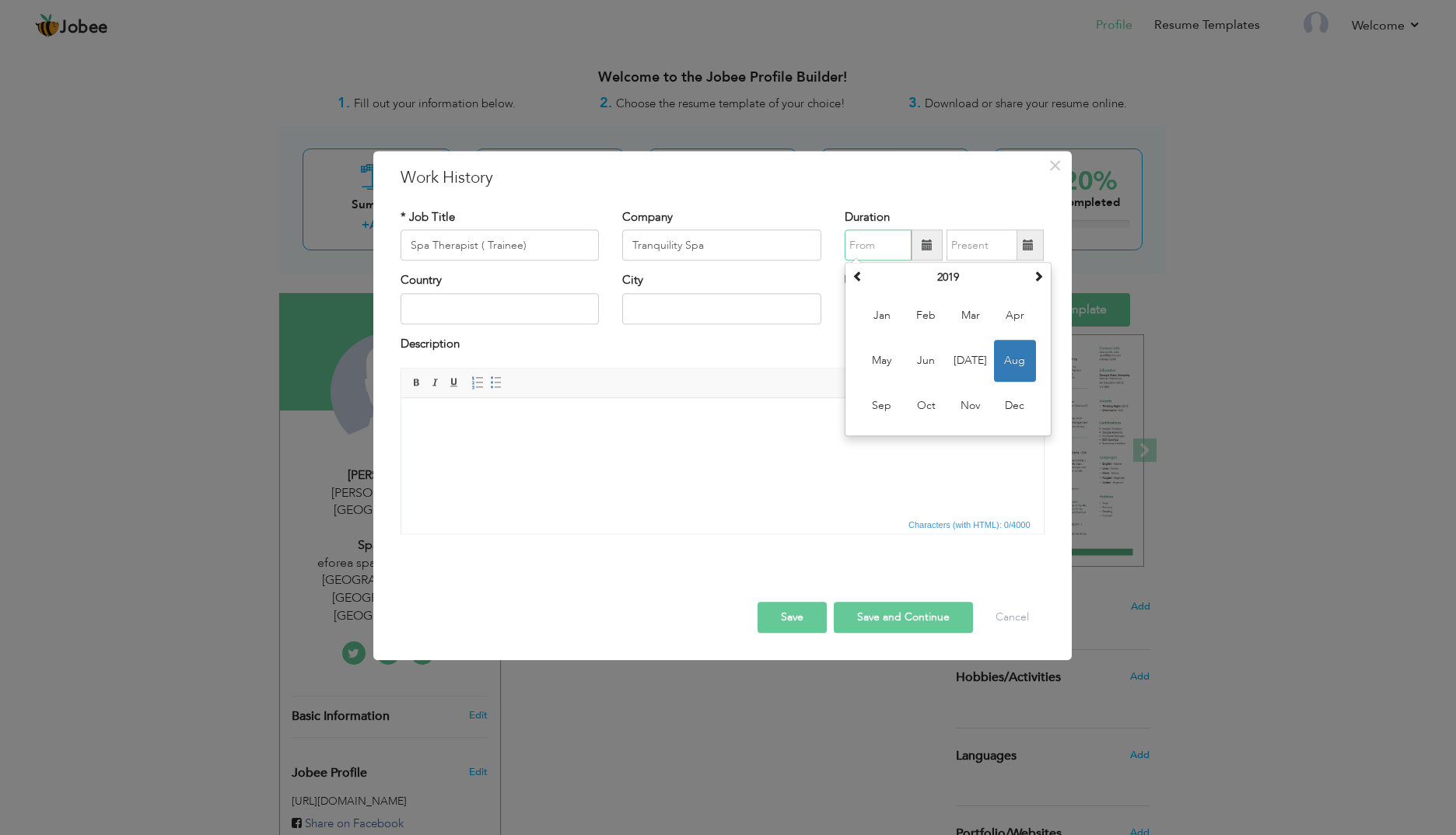
click at [884, 248] on input "text" at bounding box center [878, 245] width 67 height 31
click at [859, 275] on span at bounding box center [858, 276] width 11 height 11
click at [887, 311] on span "Jan" at bounding box center [882, 316] width 42 height 42
click at [988, 249] on input "text" at bounding box center [982, 245] width 71 height 31
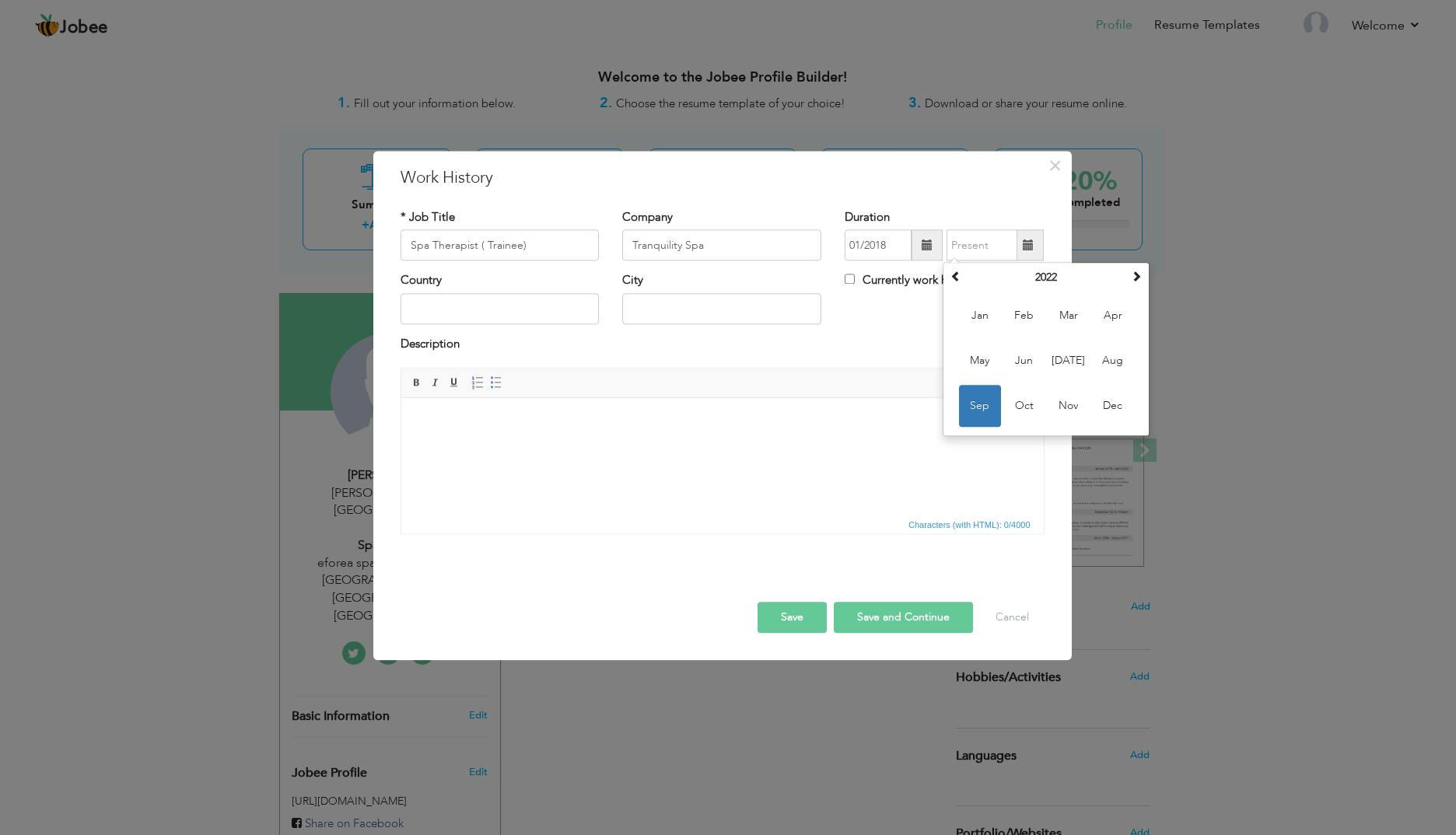
click at [929, 243] on span at bounding box center [927, 244] width 11 height 11
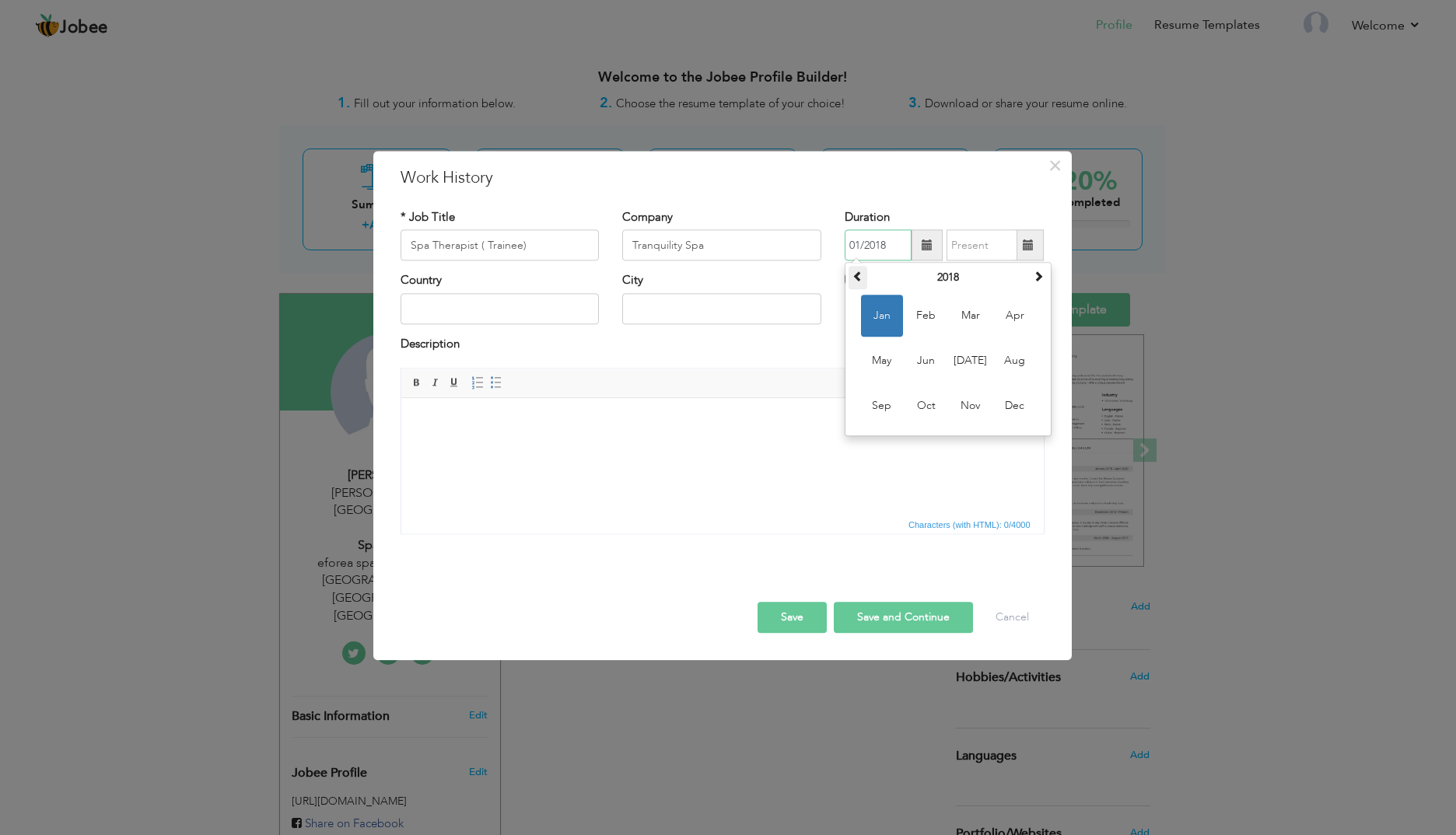
click at [855, 276] on span at bounding box center [858, 276] width 11 height 11
click at [1011, 361] on span "Aug" at bounding box center [1015, 361] width 42 height 42
type input "08/2017"
click at [1032, 240] on span at bounding box center [1028, 244] width 11 height 11
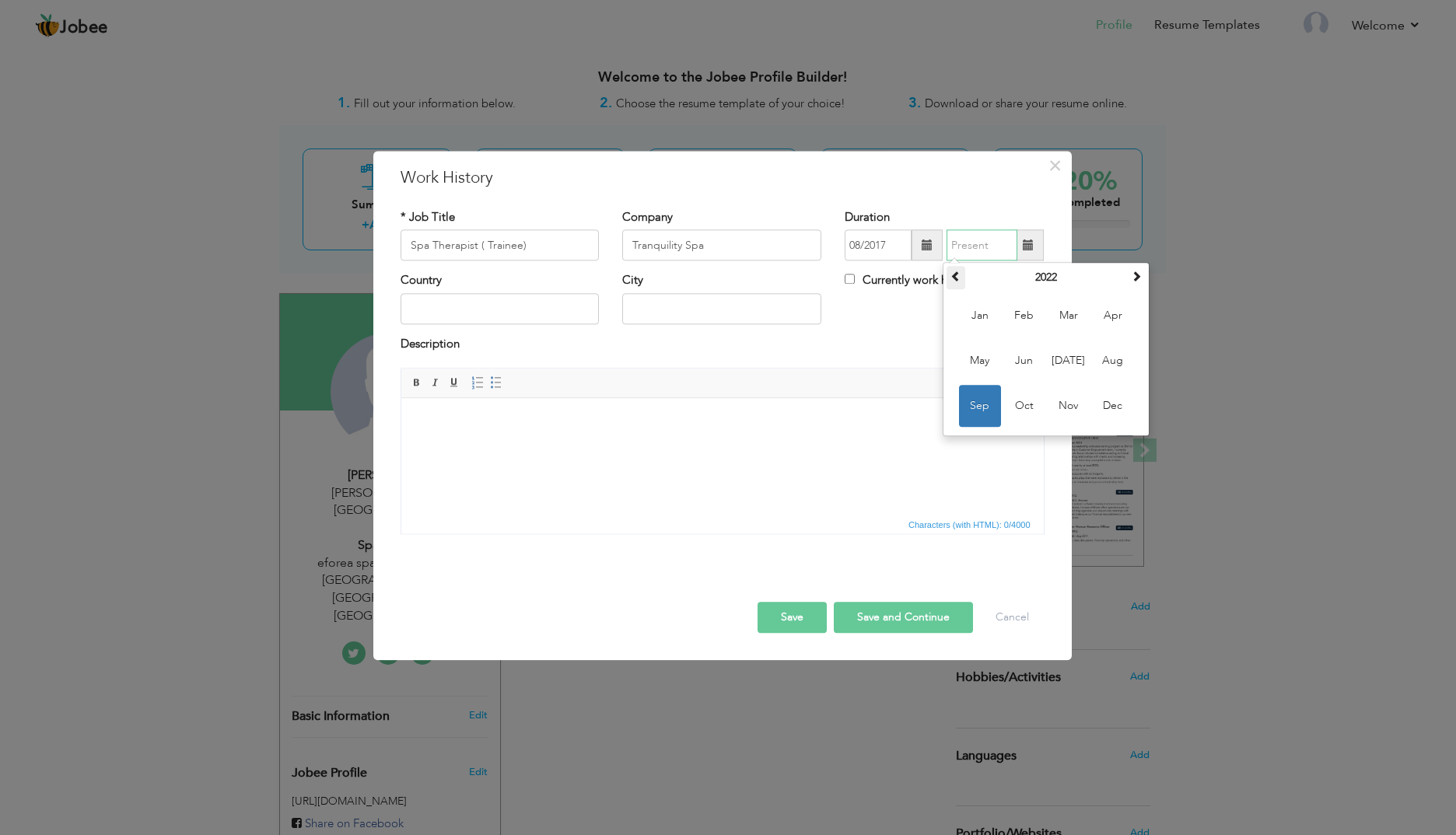
click at [956, 271] on span at bounding box center [956, 276] width 11 height 11
click at [1011, 316] on span "Feb" at bounding box center [1024, 316] width 42 height 42
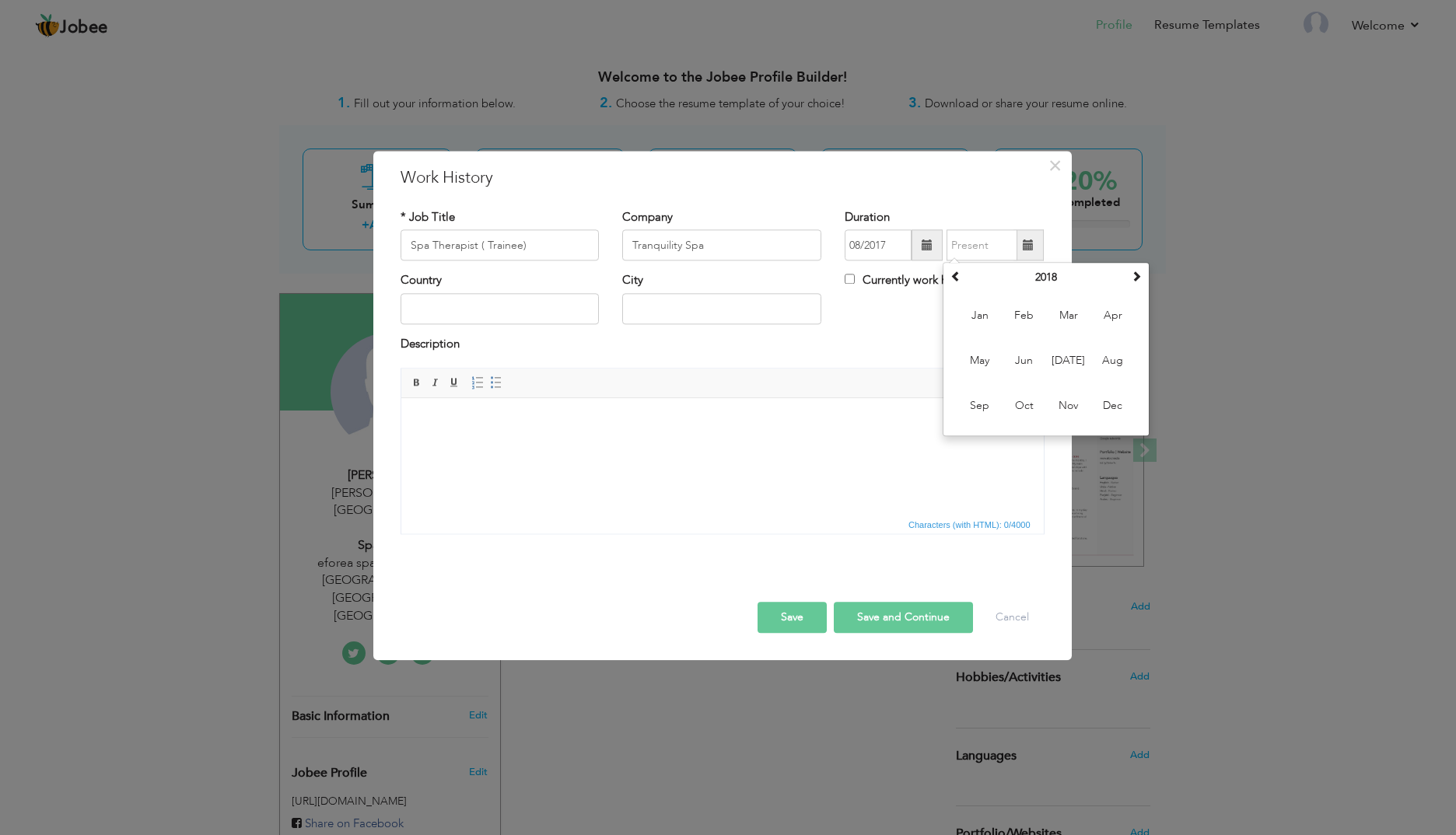
type input "02/2018"
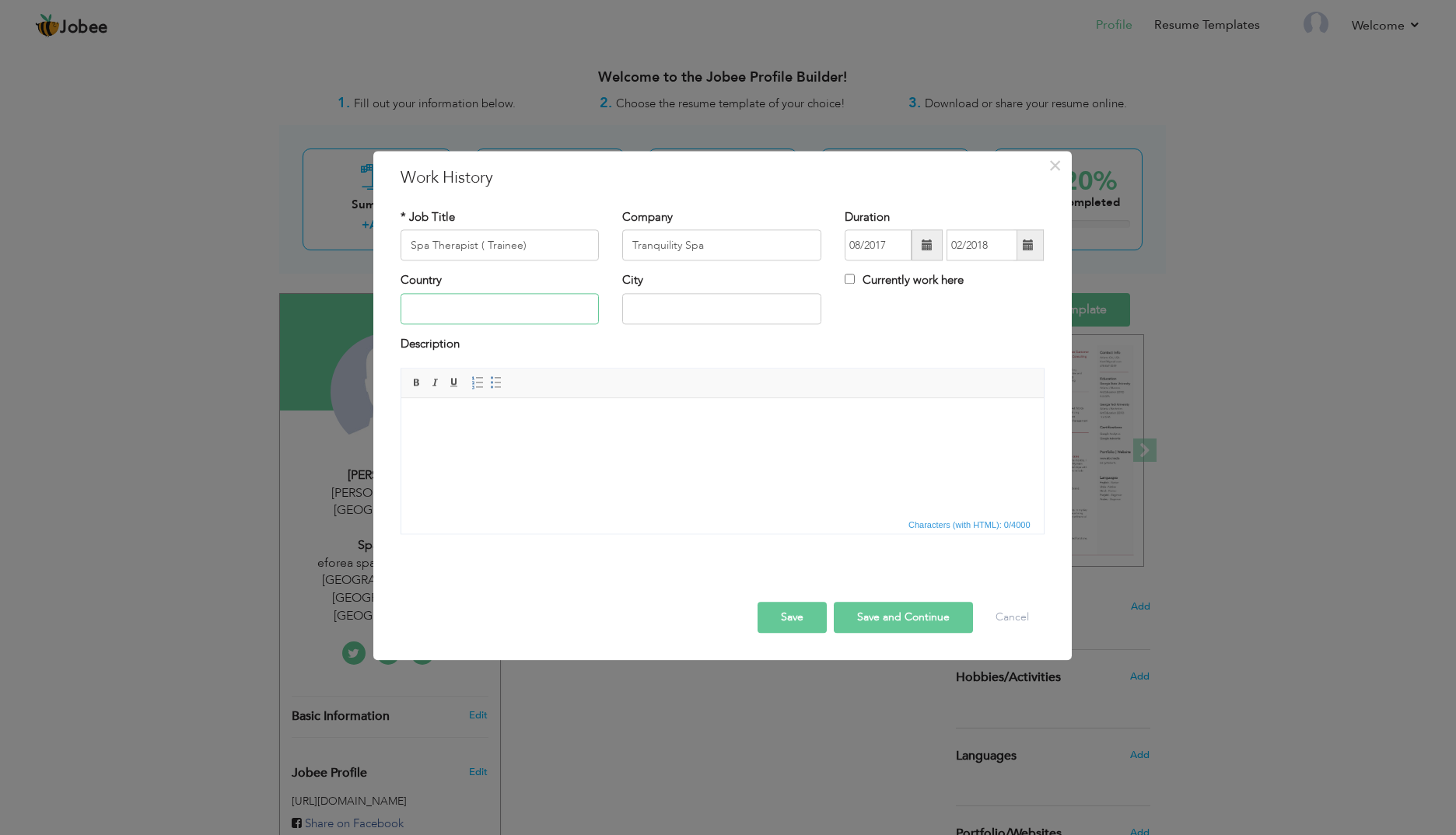
click at [456, 306] on input "text" at bounding box center [500, 308] width 199 height 31
type input "[GEOGRAPHIC_DATA]"
type input "Kathmandu"
click at [880, 635] on div "Save Save and Continue Delete Cancel" at bounding box center [723, 602] width 668 height 87
click at [888, 607] on button "Save and Continue" at bounding box center [903, 617] width 139 height 31
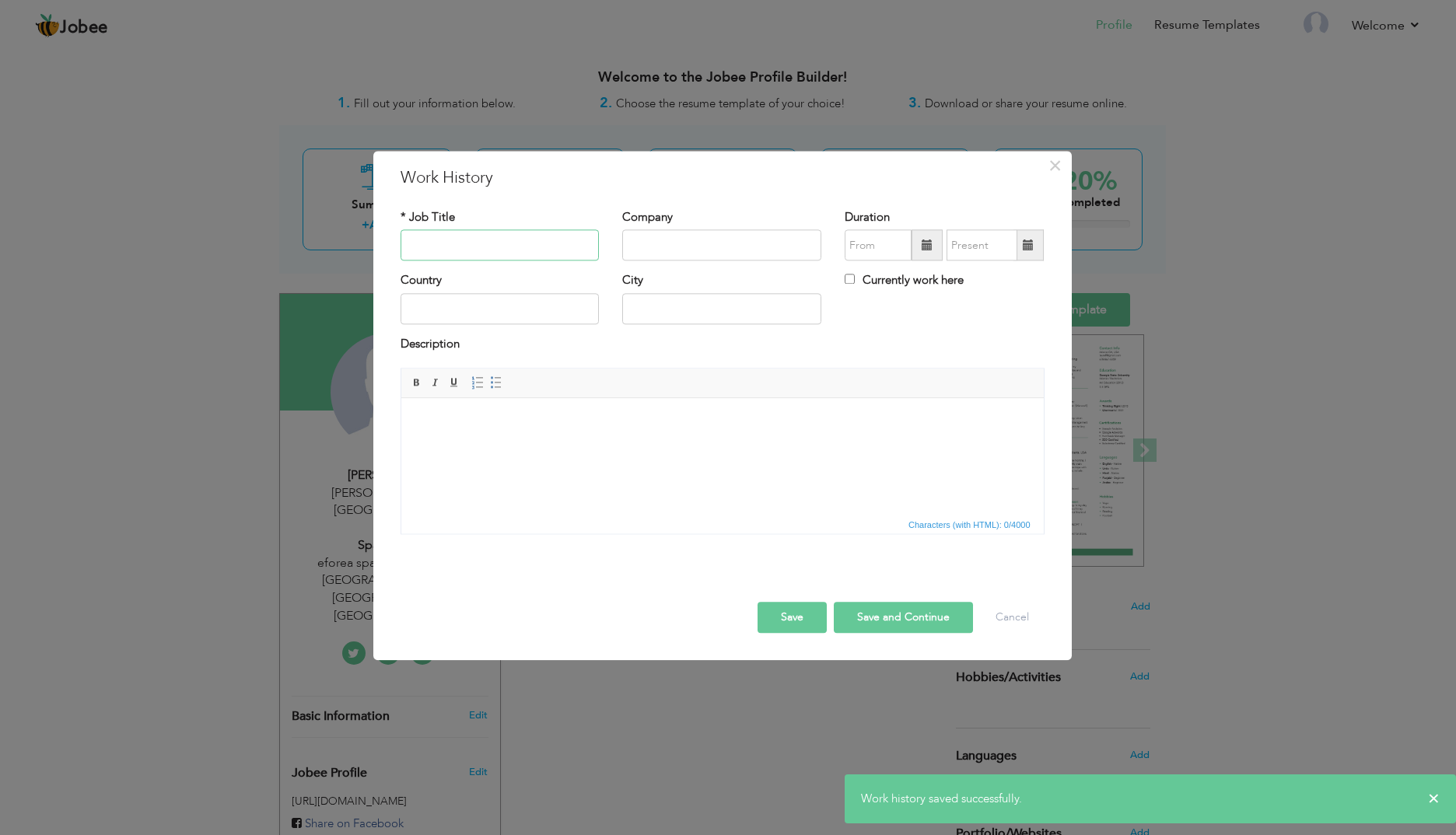
click at [459, 246] on input "text" at bounding box center [500, 245] width 199 height 31
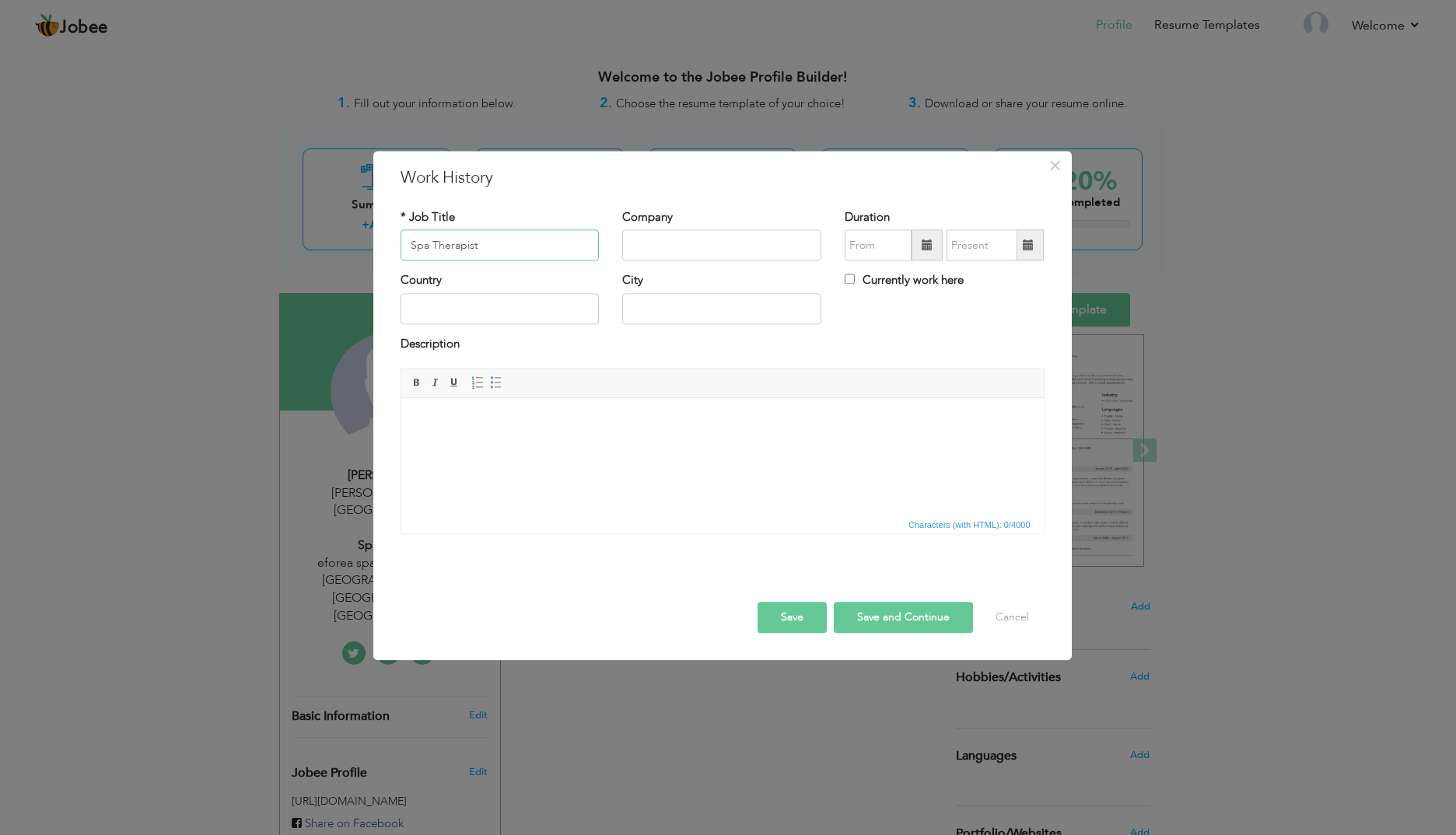
type input "Spa Therapist"
type input "Harmony Spa"
click at [891, 247] on input "text" at bounding box center [878, 245] width 67 height 31
click at [1038, 274] on span at bounding box center [1038, 276] width 11 height 11
click at [975, 315] on span "Mar" at bounding box center [971, 316] width 42 height 42
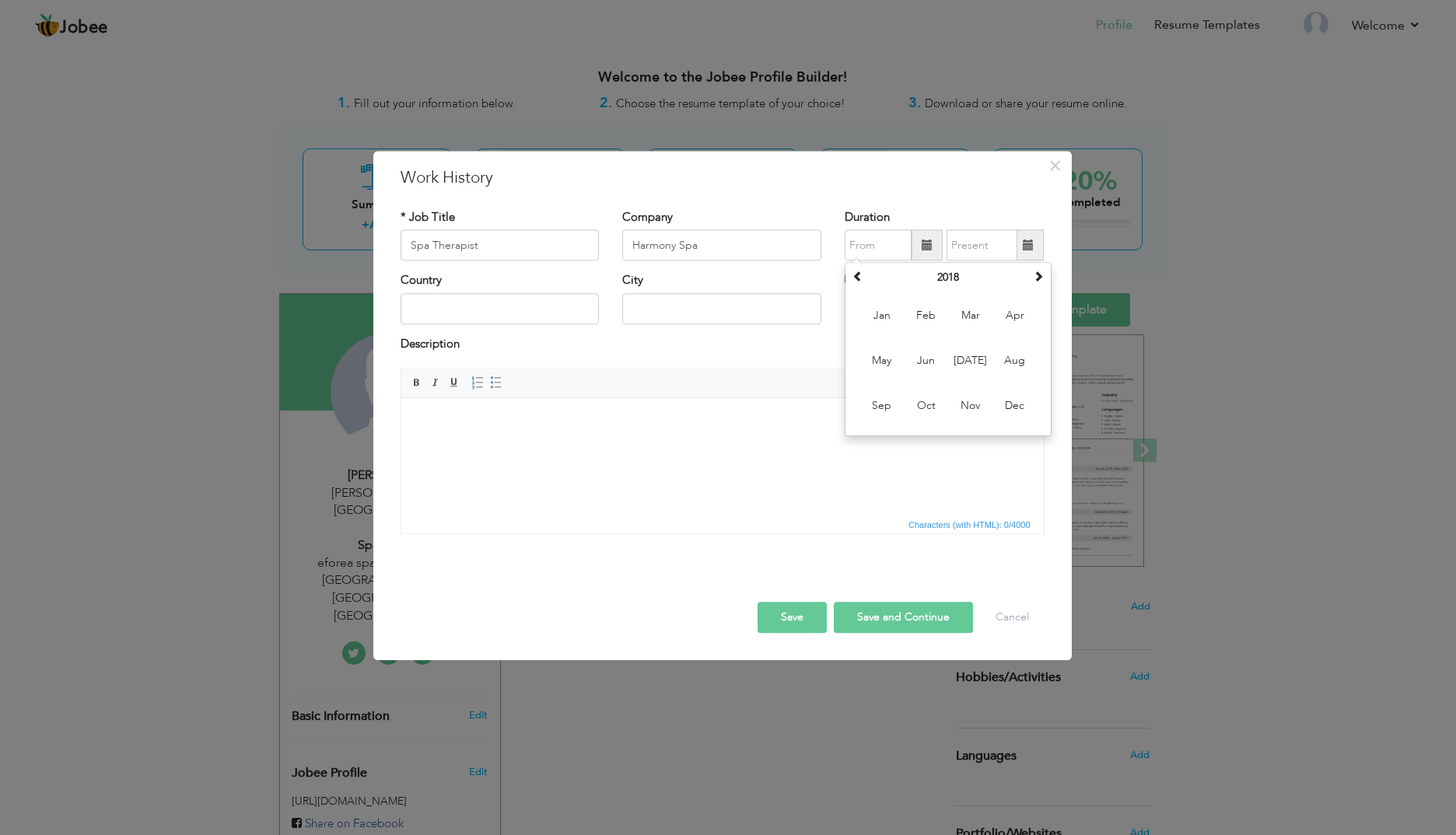
type input "03/2018"
click at [1034, 245] on span at bounding box center [1028, 245] width 30 height 31
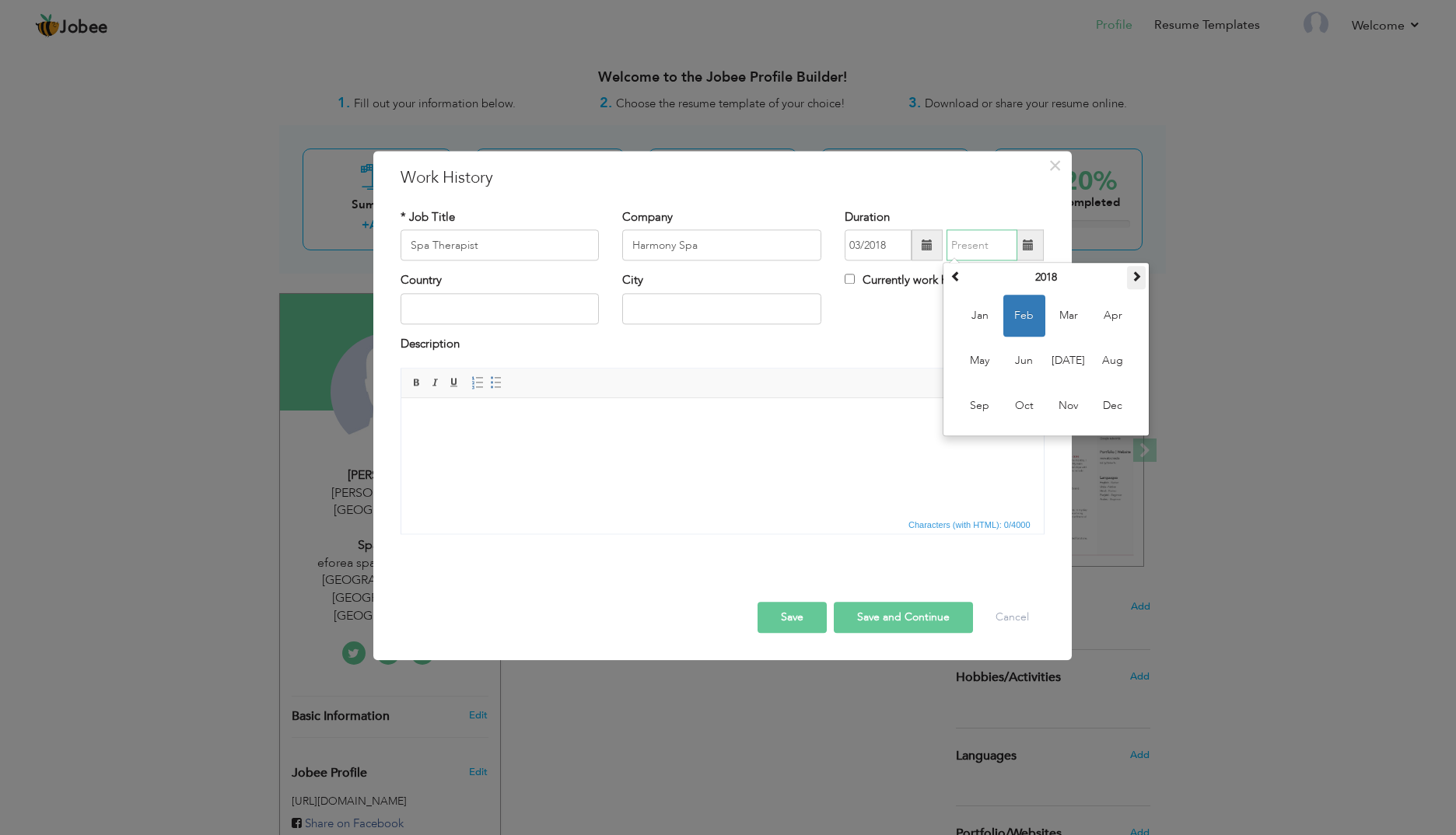
click at [1130, 280] on th at bounding box center [1136, 279] width 18 height 23
click at [1022, 361] on span "Jun" at bounding box center [1024, 361] width 42 height 42
type input "06/2019"
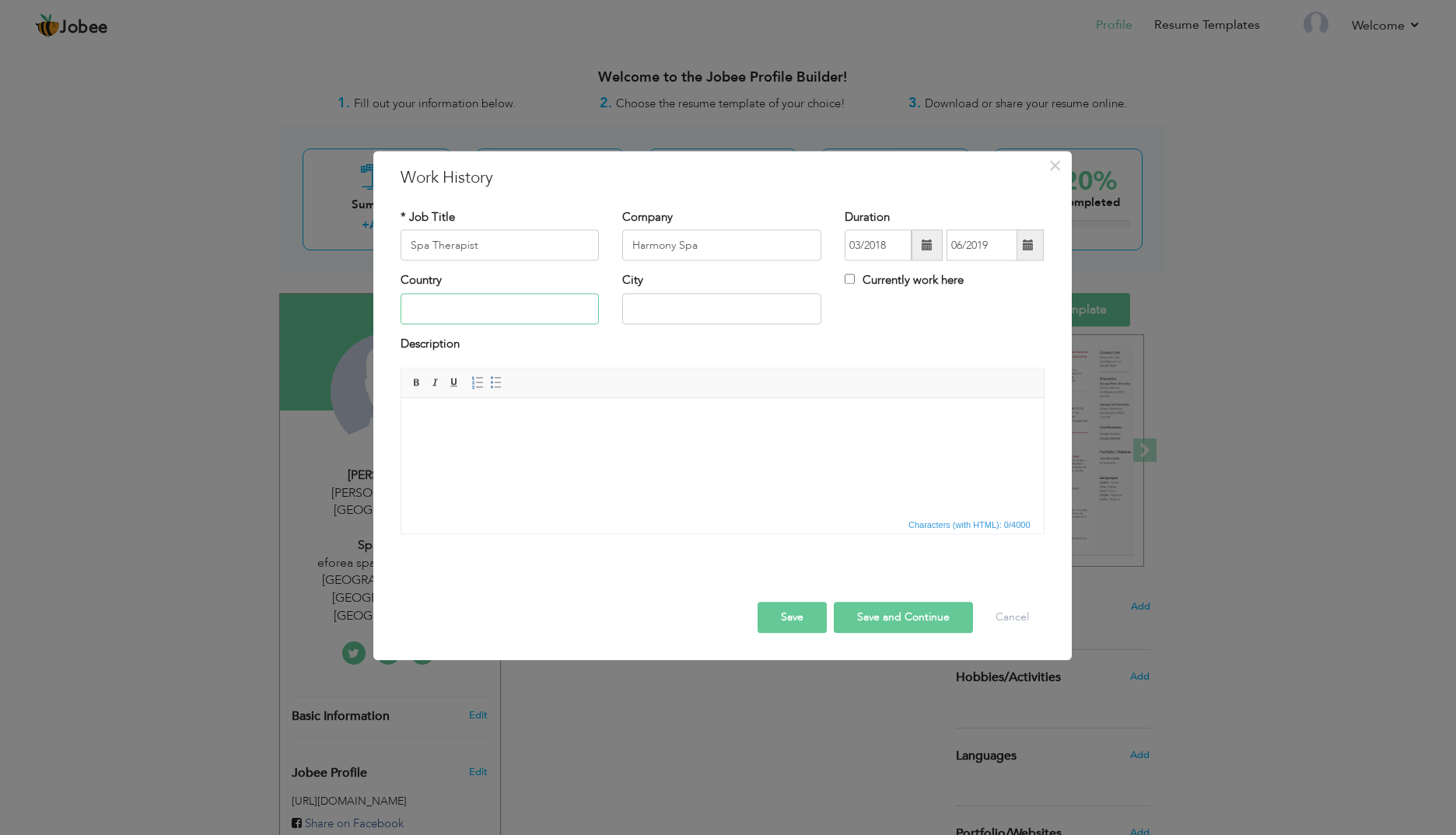
click at [516, 311] on input "text" at bounding box center [500, 308] width 199 height 31
type input "[GEOGRAPHIC_DATA]"
type input "Kathmandu"
click at [900, 628] on button "Save and Continue" at bounding box center [903, 617] width 139 height 31
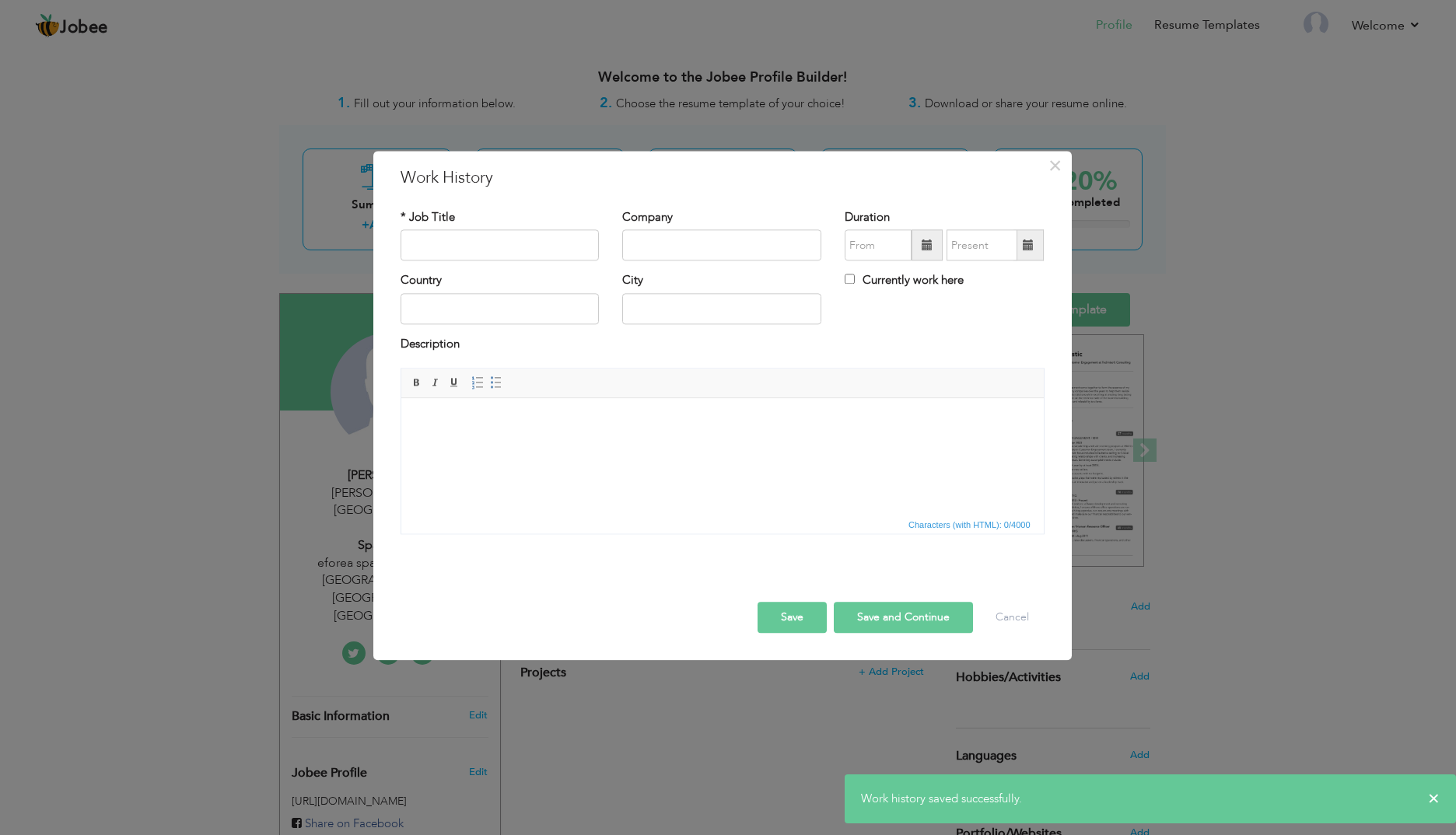
drag, startPoint x: 540, startPoint y: 179, endPoint x: 401, endPoint y: 176, distance: 139.0
click at [293, 166] on div "× Work History * Job Title Company Duration Currently work here Country" at bounding box center [728, 418] width 1456 height 835
click at [498, 237] on input "text" at bounding box center [500, 245] width 199 height 31
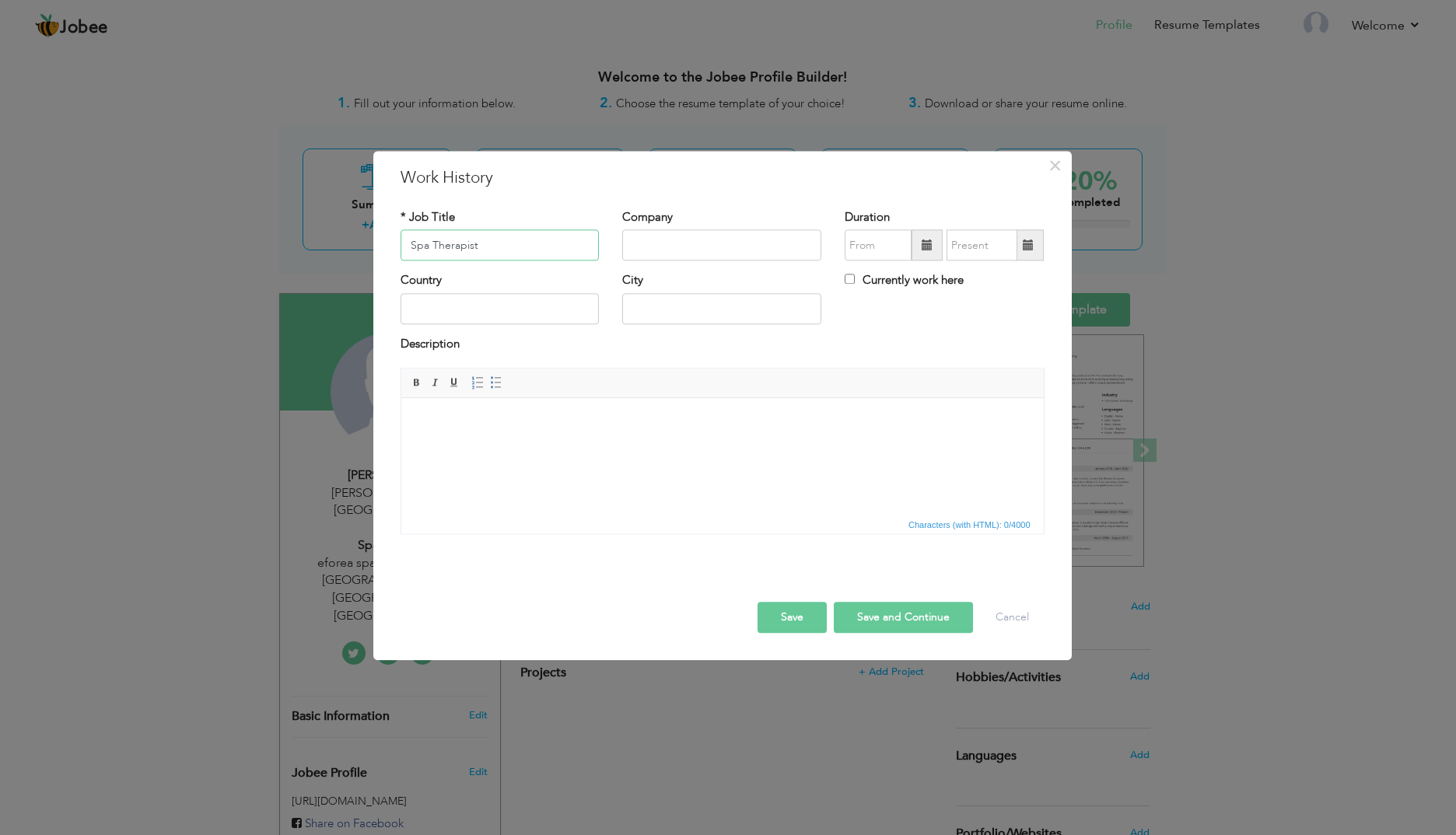
type input "Spa Therapist"
type input "eforea spa [PERSON_NAME][GEOGRAPHIC_DATA] and [GEOGRAPHIC_DATA], [GEOGRAPHIC_DA…"
click at [1037, 279] on span at bounding box center [1038, 276] width 11 height 11
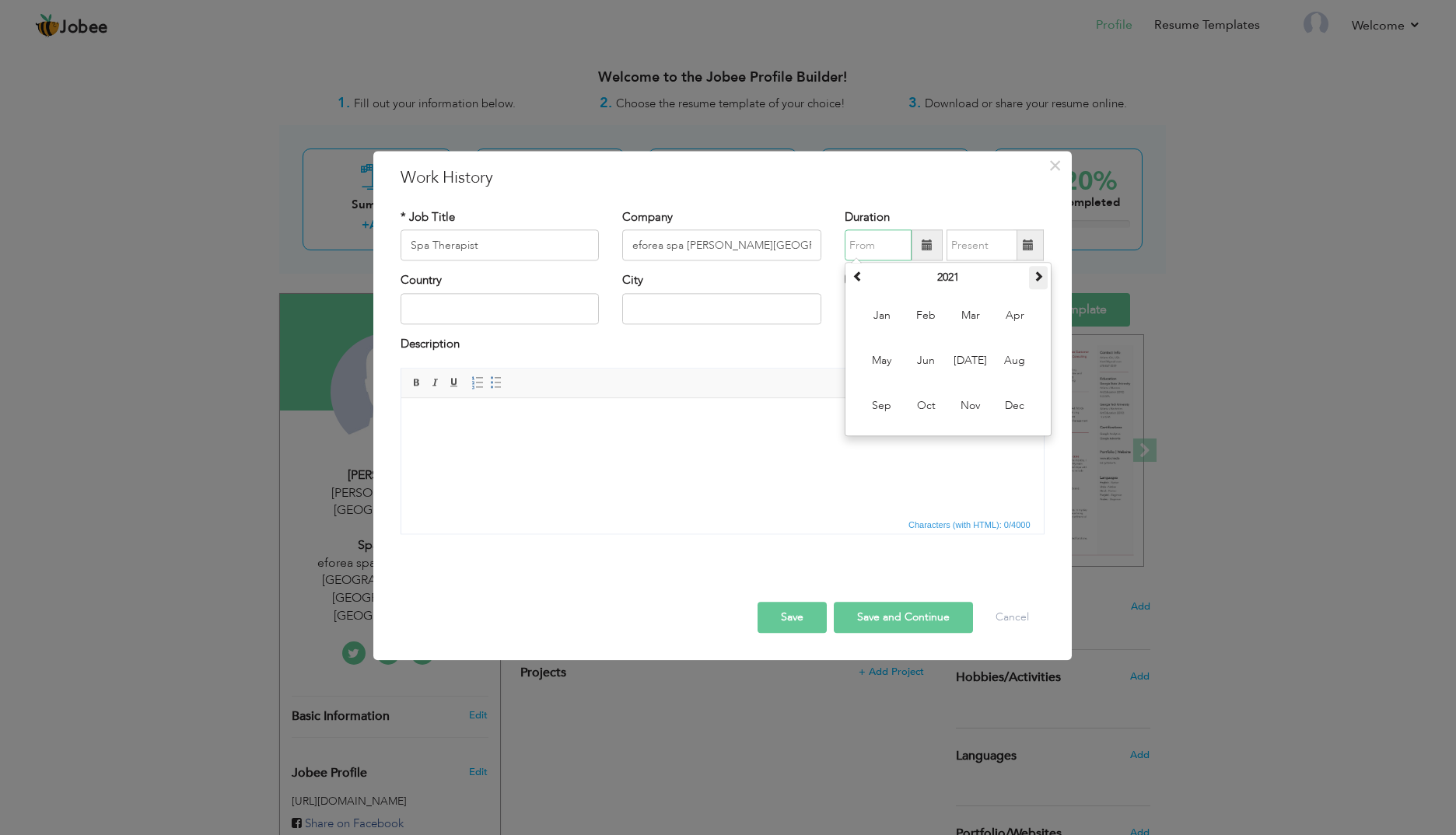
click at [1037, 279] on span at bounding box center [1038, 276] width 11 height 11
click at [925, 406] on span "Oct" at bounding box center [926, 407] width 42 height 42
type input "10/2022"
click at [871, 281] on label "Currently work here" at bounding box center [904, 281] width 119 height 17
click at [855, 281] on input "Currently work here" at bounding box center [849, 279] width 10 height 10
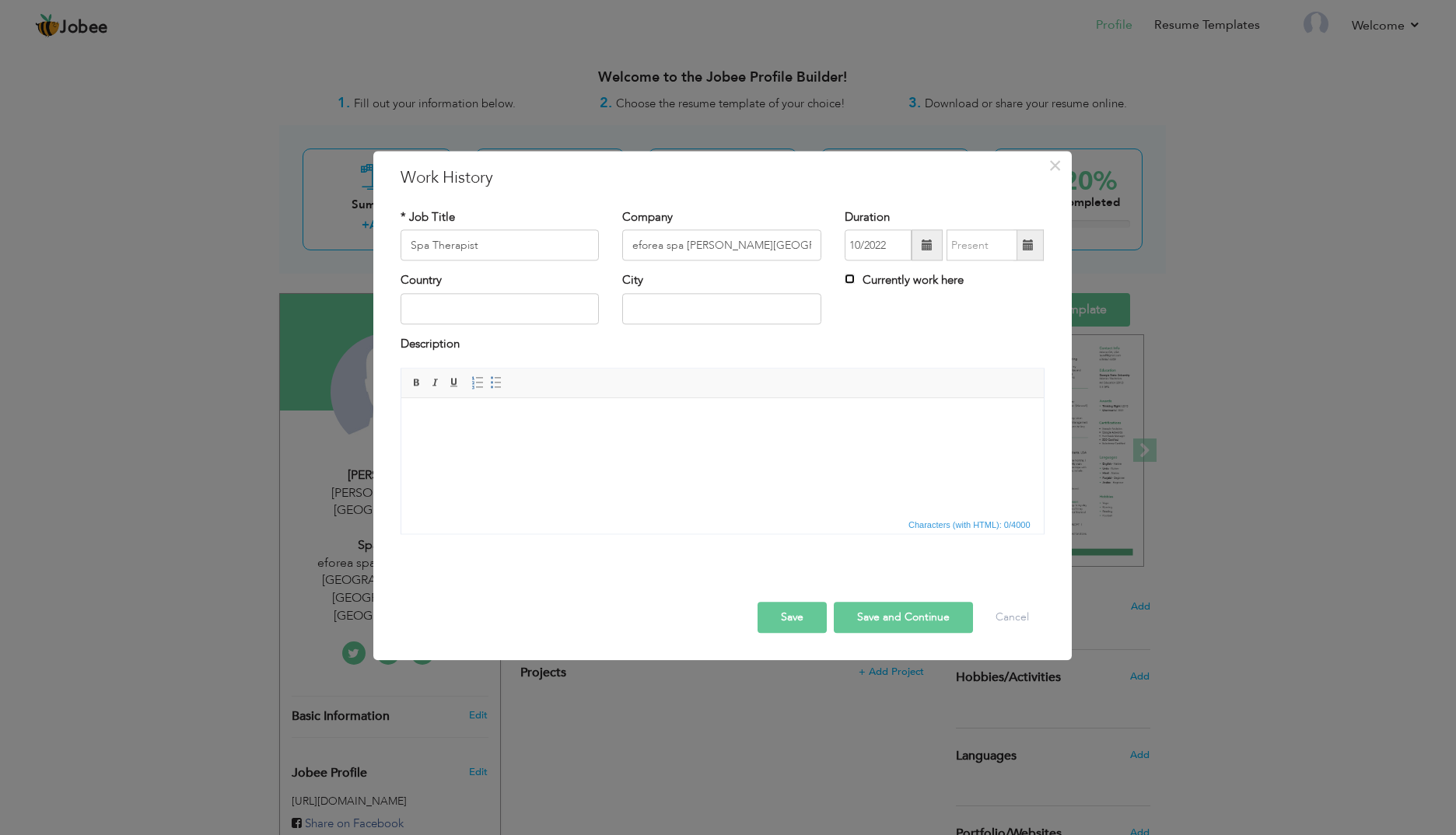
checkbox input "true"
click at [476, 313] on input "text" at bounding box center [500, 308] width 199 height 31
type input "[GEOGRAPHIC_DATA]"
click at [768, 607] on button "Save" at bounding box center [792, 617] width 69 height 31
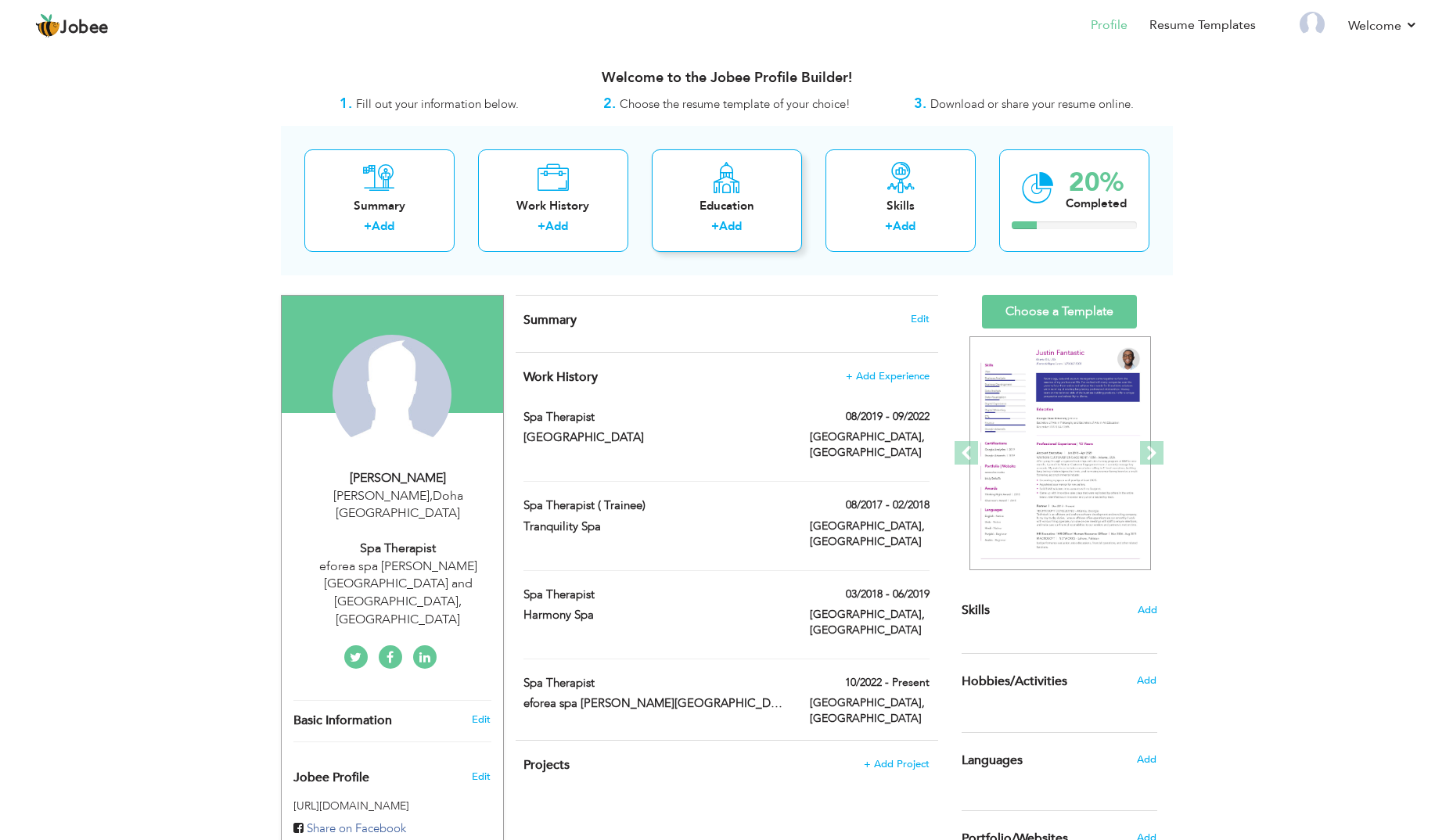
click at [724, 224] on link "Add" at bounding box center [730, 226] width 23 height 16
radio input "true"
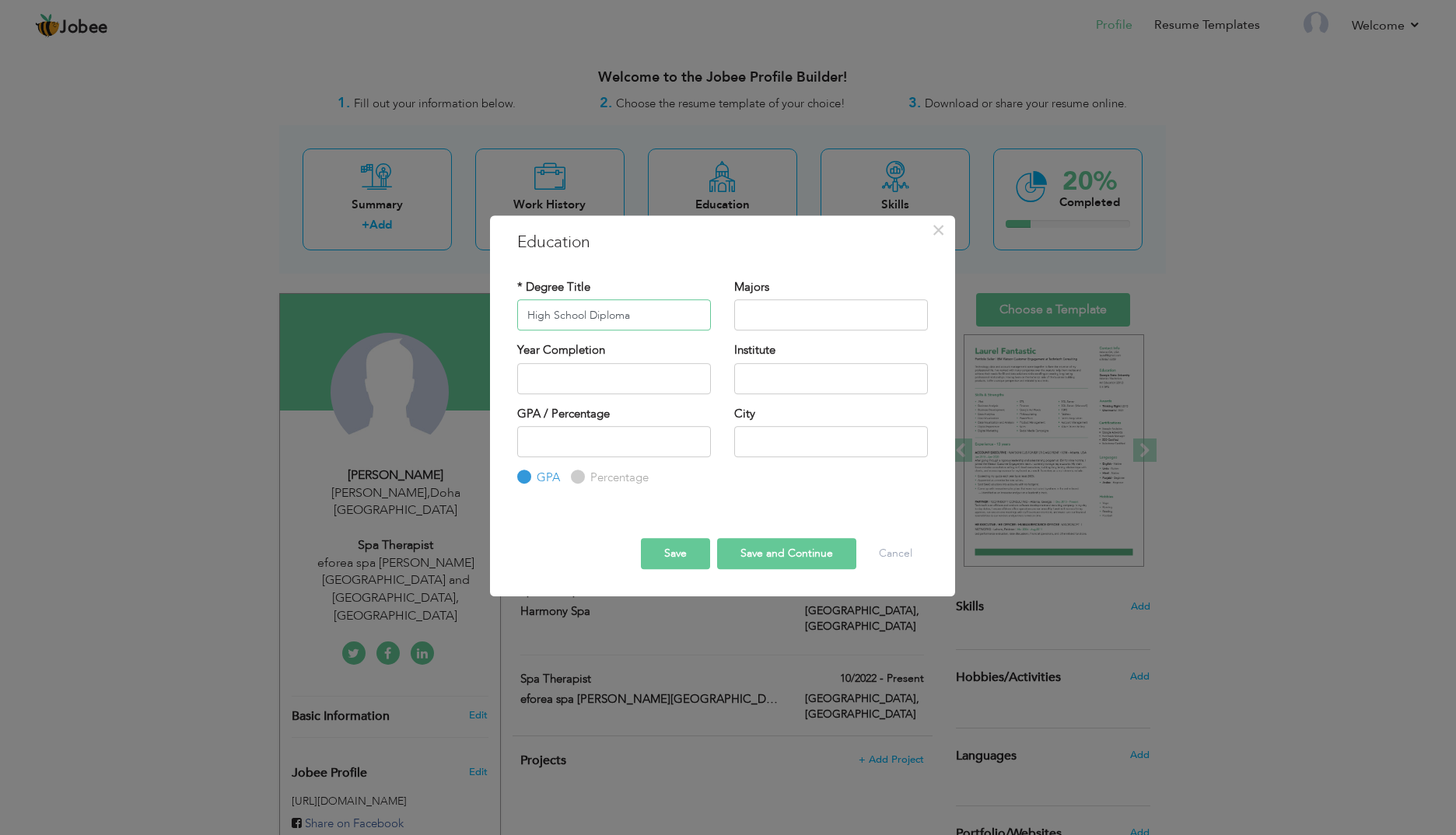
type input "High School Diploma"
click at [813, 323] on input "text" at bounding box center [831, 315] width 193 height 31
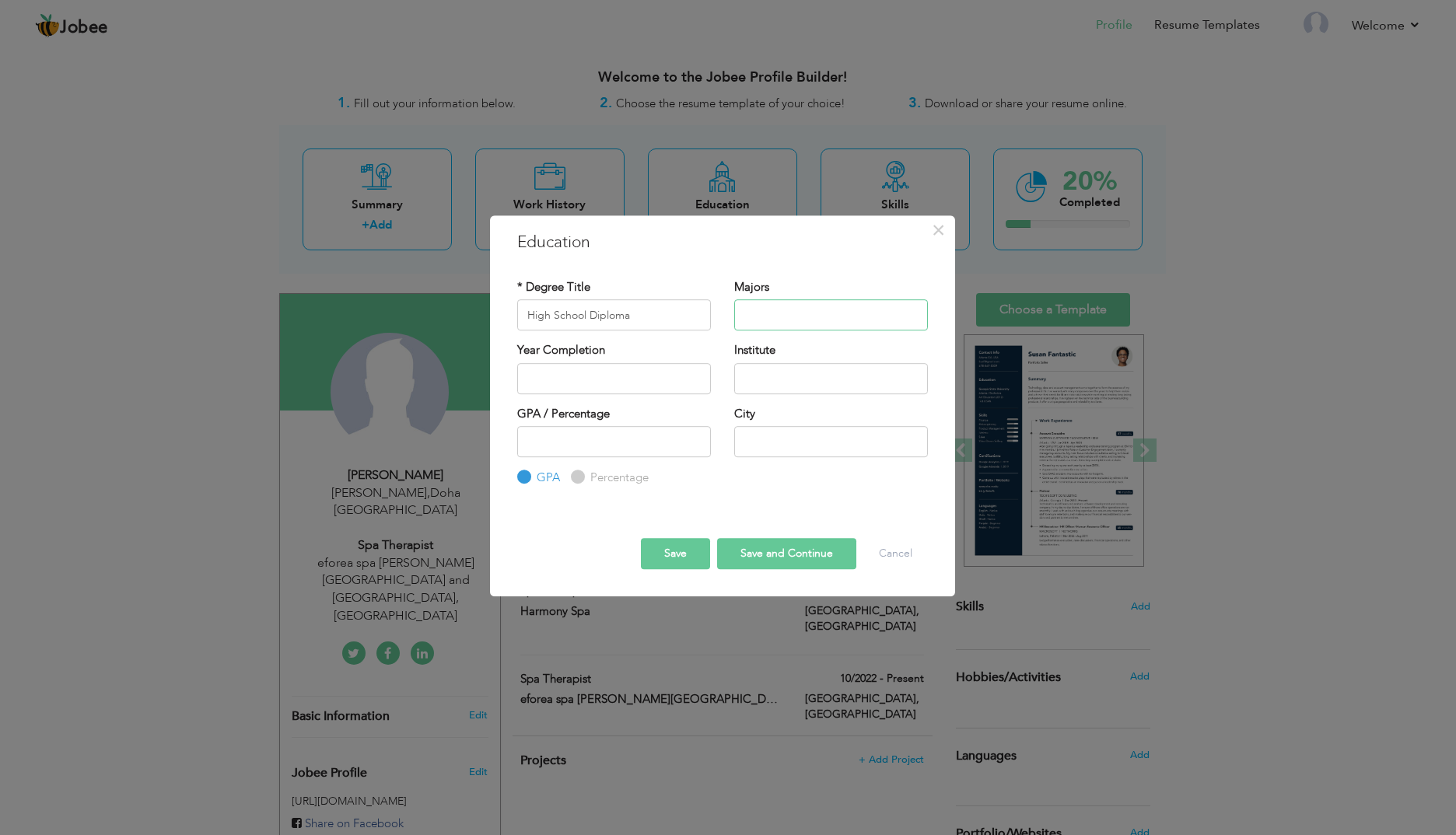
type input "M"
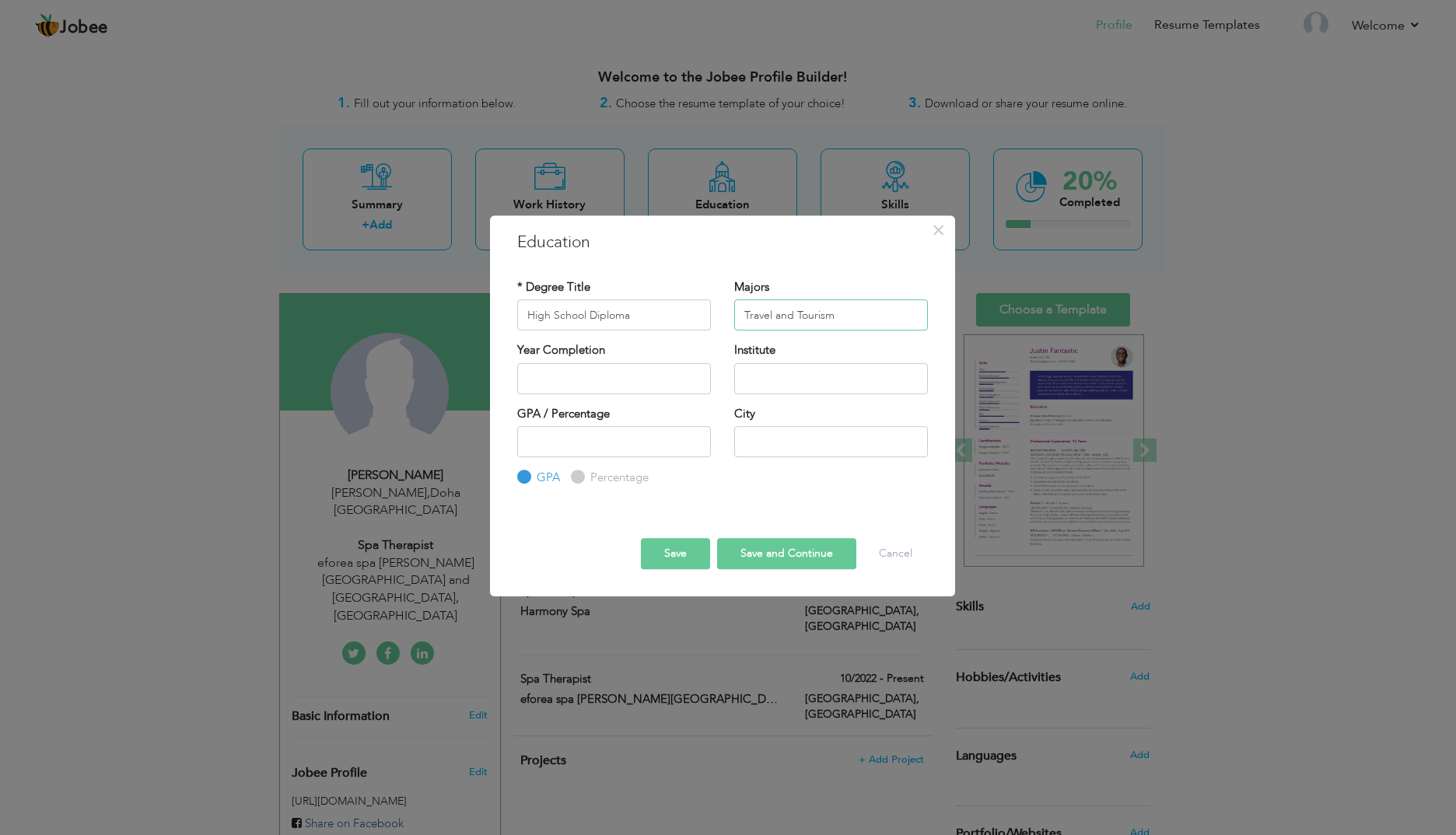
type input "Travel and Tourism"
click at [606, 381] on input "2025" at bounding box center [613, 378] width 193 height 31
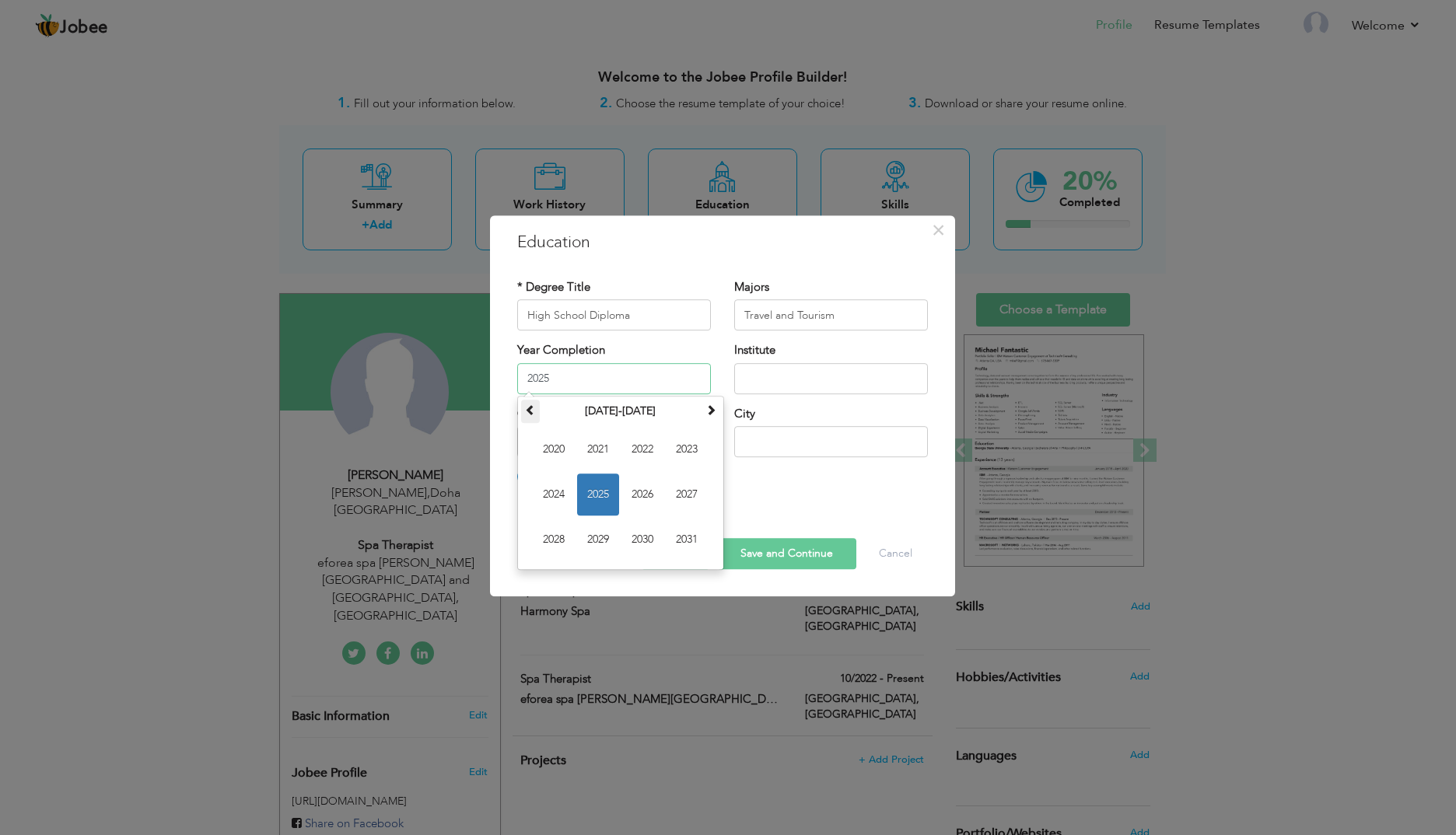
click at [530, 412] on span at bounding box center [530, 409] width 11 height 11
click at [605, 537] on span "2019" at bounding box center [598, 540] width 42 height 42
type input "2019"
click at [771, 380] on input "text" at bounding box center [831, 378] width 193 height 31
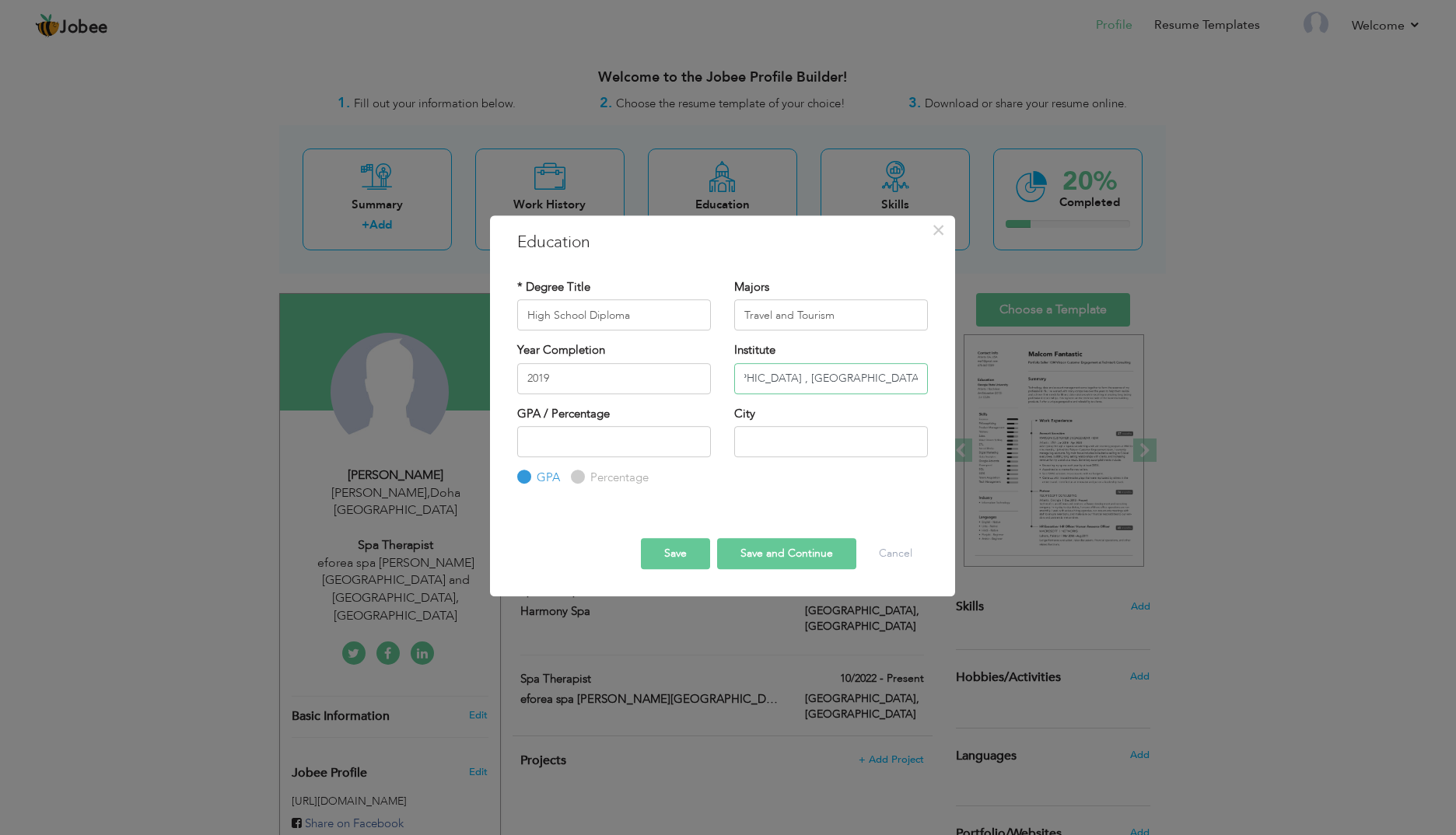
scroll to position [0, 56]
type input "[GEOGRAPHIC_DATA] , [GEOGRAPHIC_DATA] [GEOGRAPHIC_DATA]"
click at [640, 443] on input "number" at bounding box center [613, 441] width 193 height 31
click at [578, 475] on input "Percentage" at bounding box center [576, 478] width 10 height 10
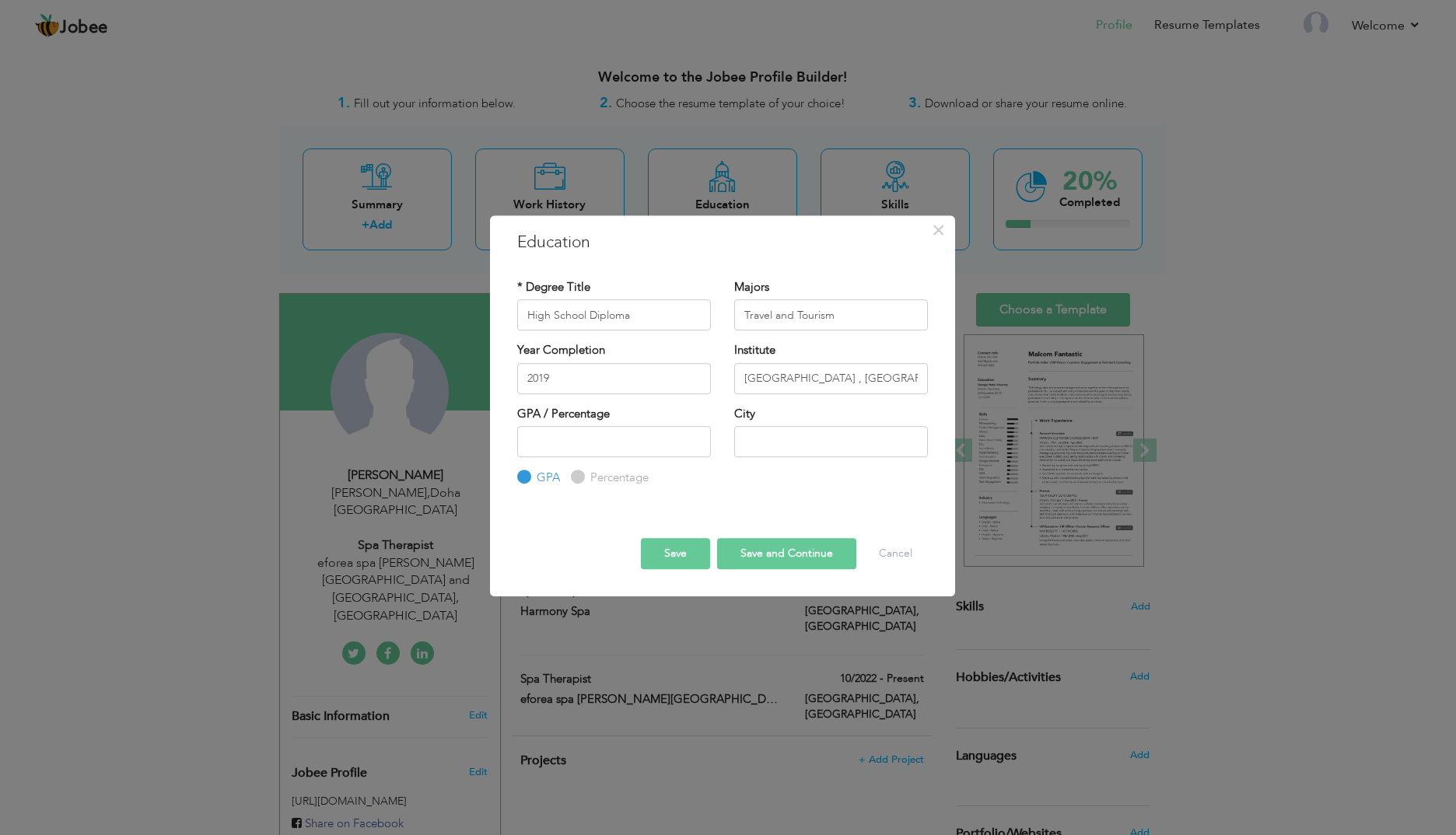
radio input "true"
click at [579, 436] on input "number" at bounding box center [613, 441] width 193 height 31
click at [563, 475] on div "GPA Percentage" at bounding box center [613, 456] width 193 height 61
click at [551, 476] on label "GPA" at bounding box center [546, 478] width 28 height 17
click at [527, 476] on input "GPA" at bounding box center [522, 478] width 10 height 10
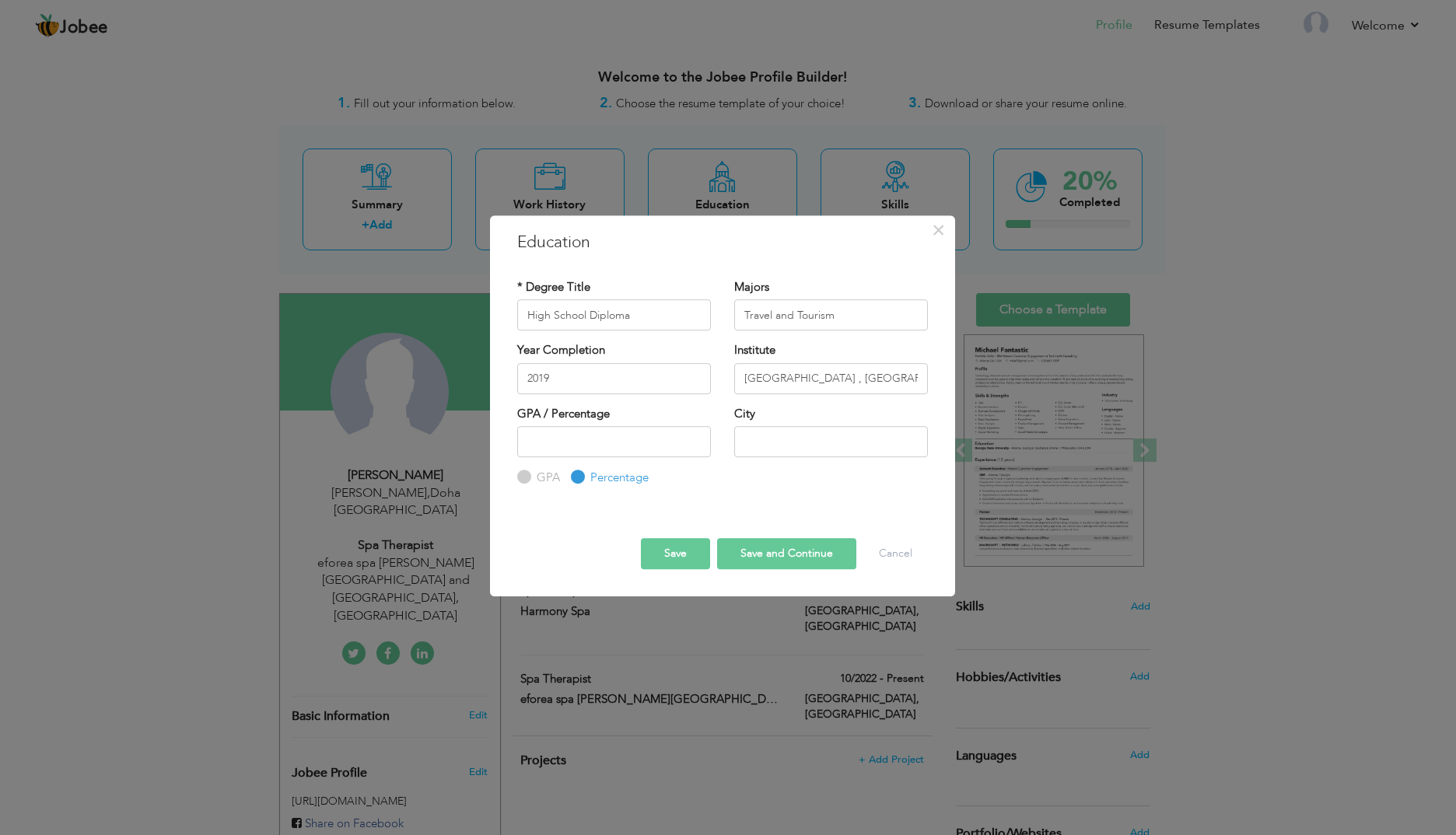
radio input "true"
click at [563, 433] on input "number" at bounding box center [613, 441] width 193 height 31
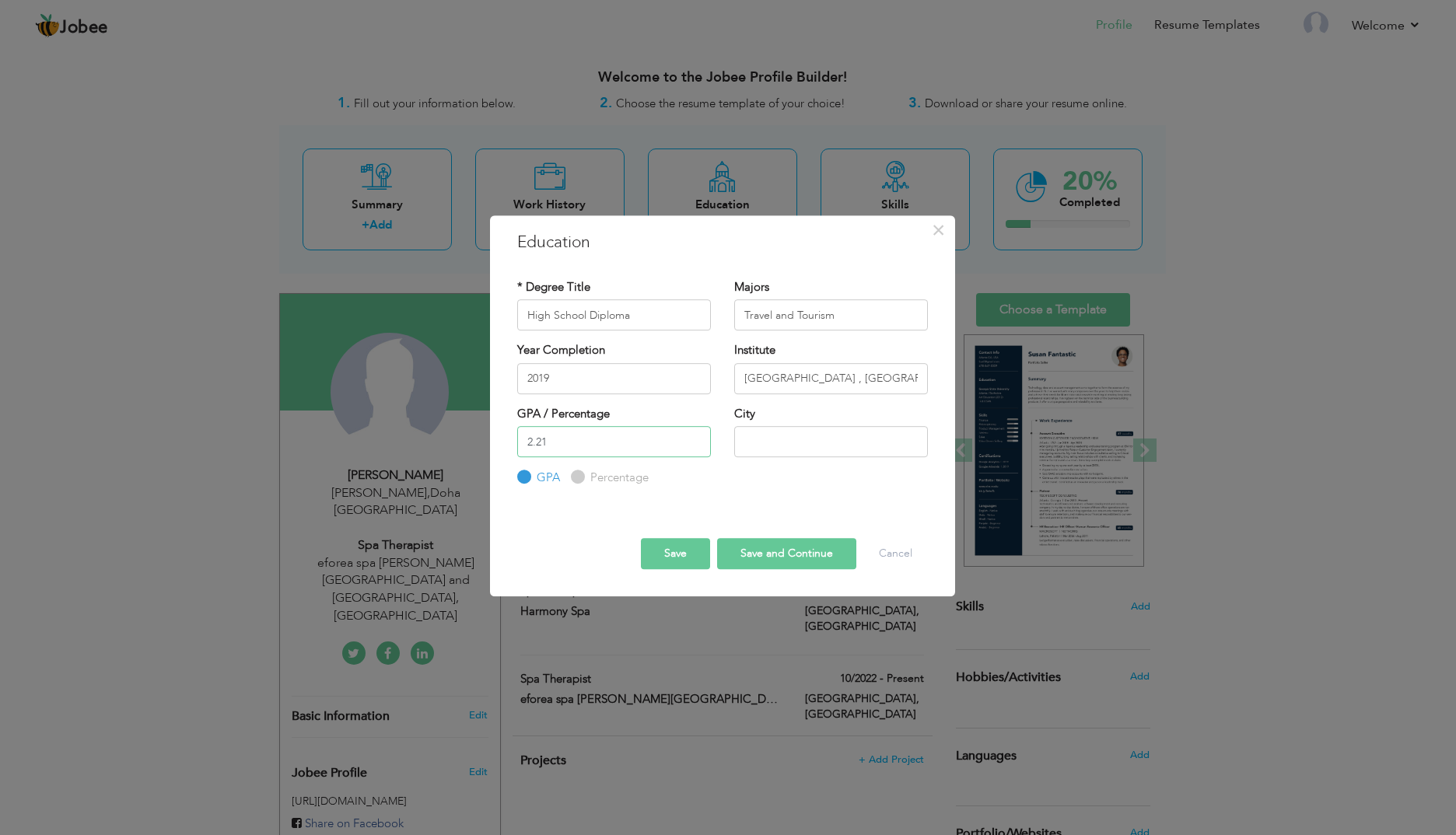
type input "2.21"
click at [778, 441] on input "text" at bounding box center [831, 441] width 193 height 31
drag, startPoint x: 881, startPoint y: 376, endPoint x: 889, endPoint y: 380, distance: 8.9
click at [889, 380] on input "[GEOGRAPHIC_DATA] , [GEOGRAPHIC_DATA] [GEOGRAPHIC_DATA]" at bounding box center [831, 378] width 193 height 31
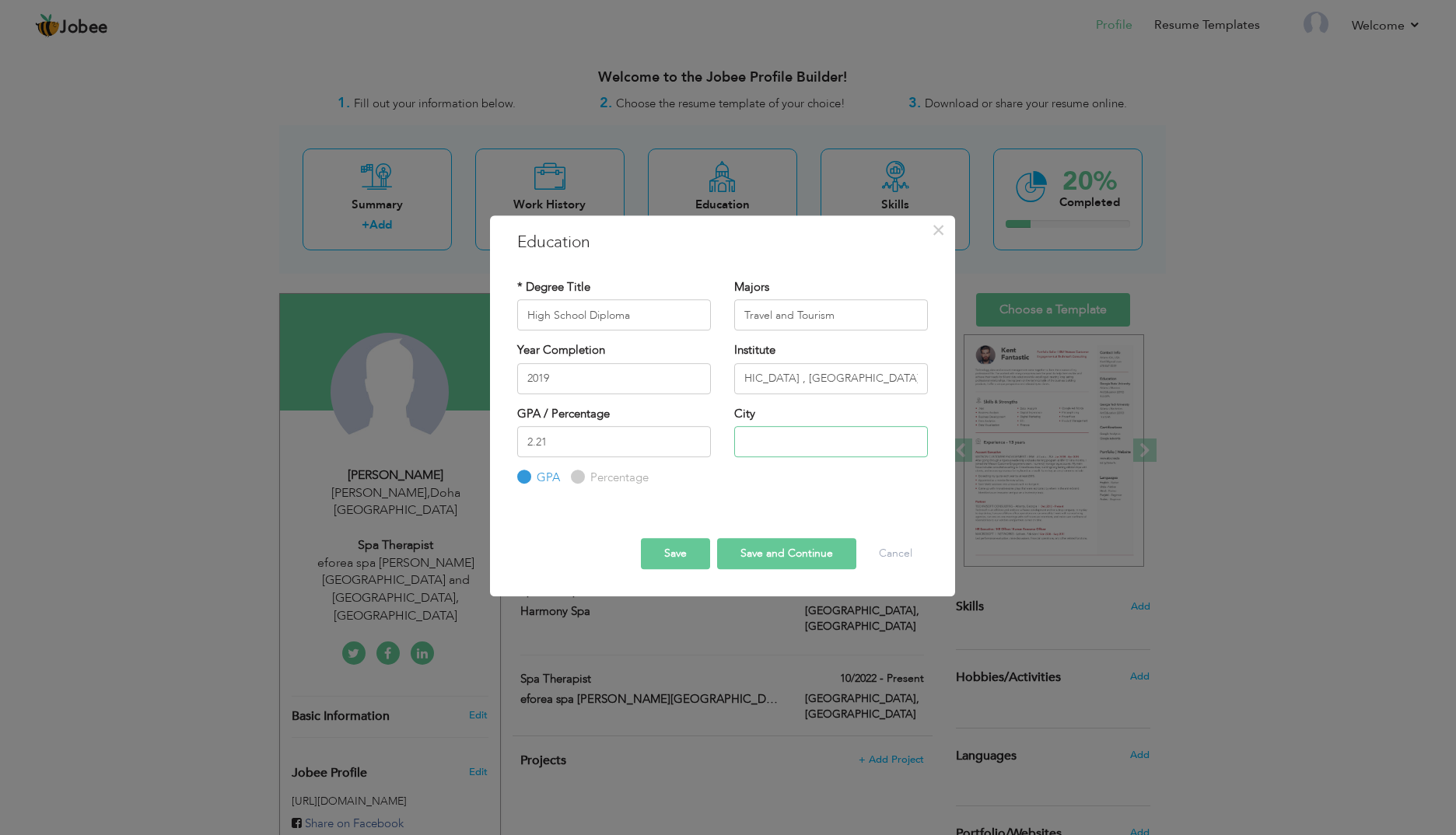
click at [772, 453] on input "text" at bounding box center [831, 441] width 193 height 31
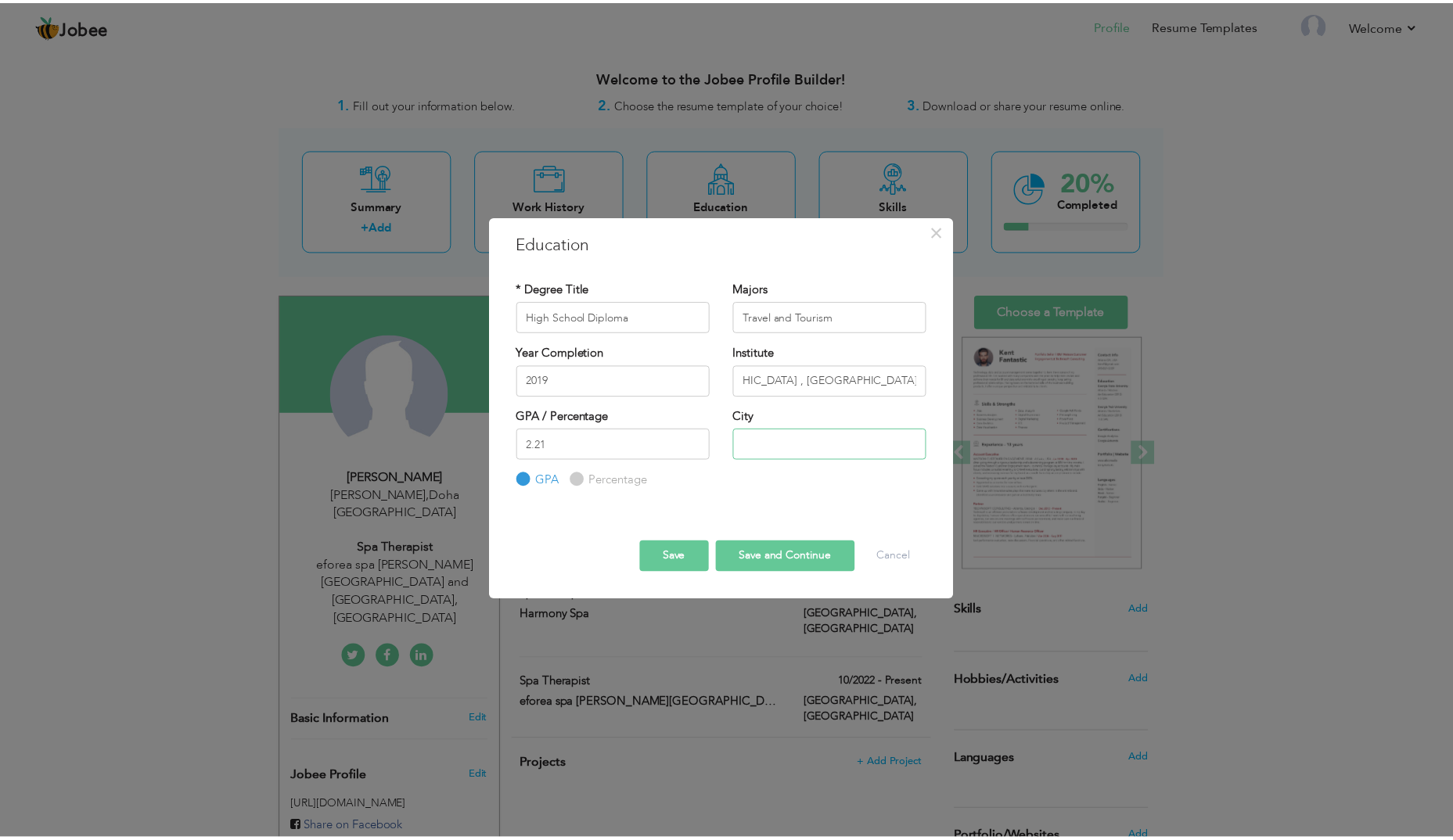
scroll to position [0, 0]
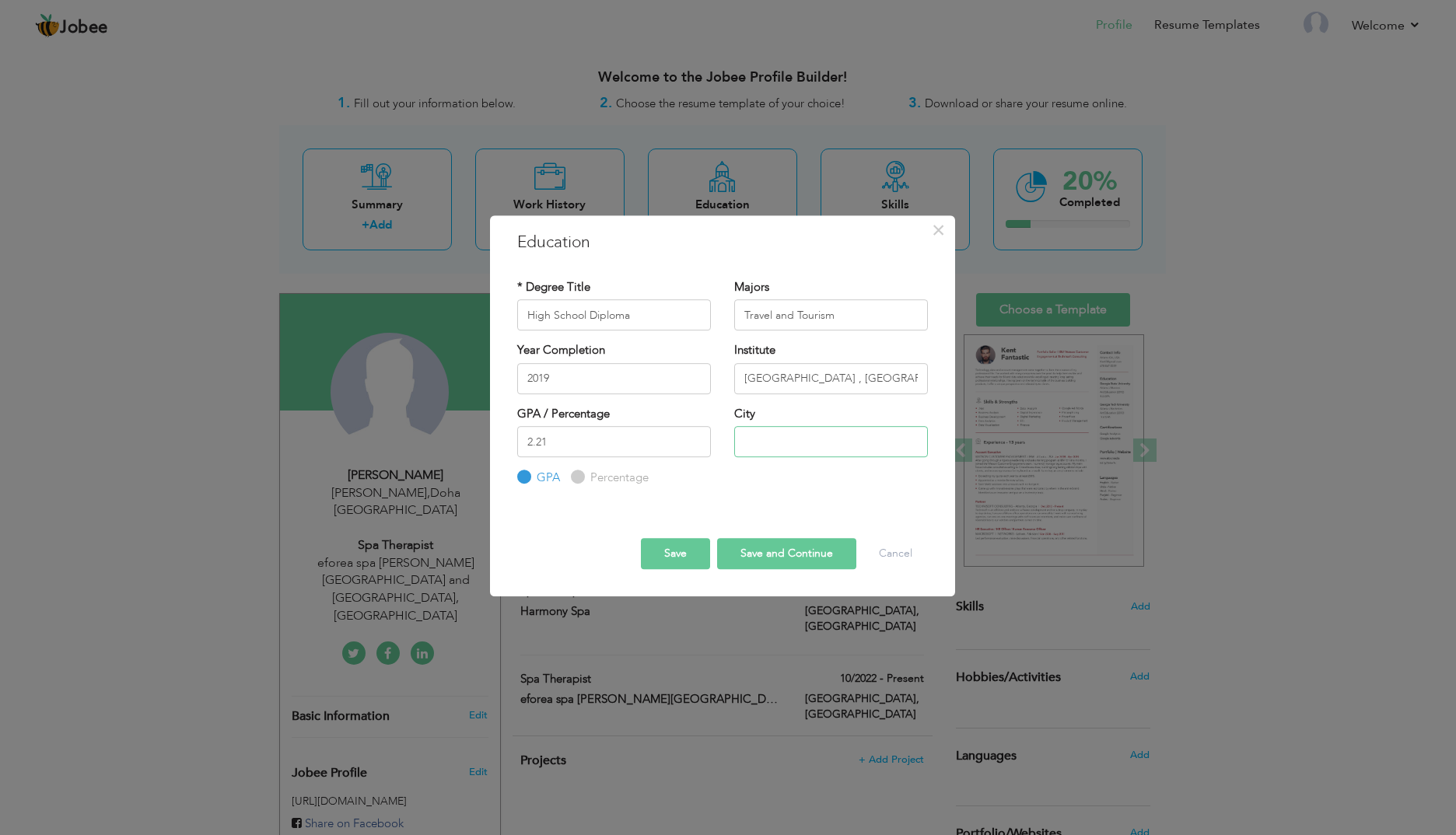
paste input "Kathmandu"
type input "Kathmandu"
click at [679, 548] on button "Save" at bounding box center [675, 553] width 69 height 31
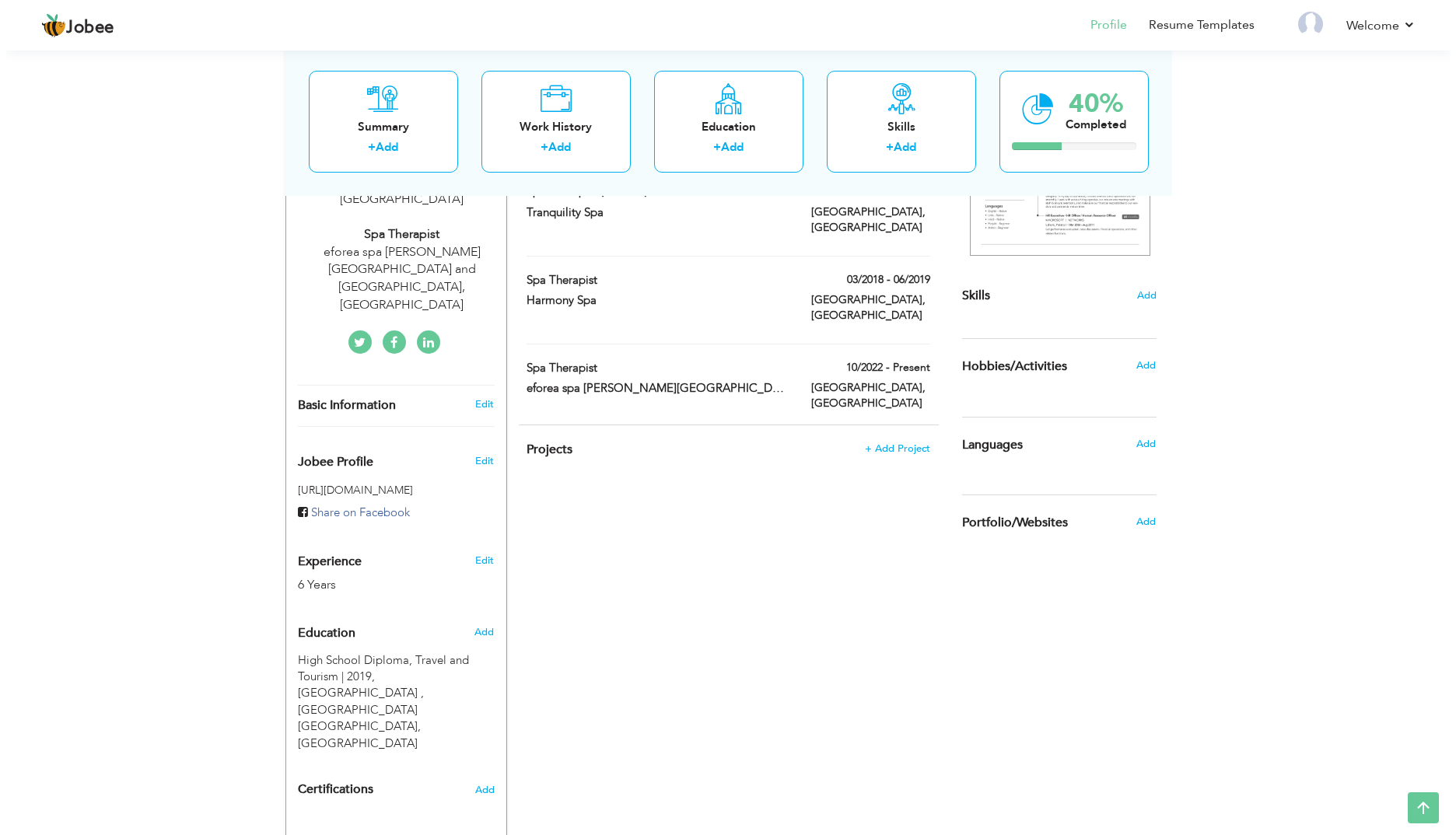
scroll to position [352, 0]
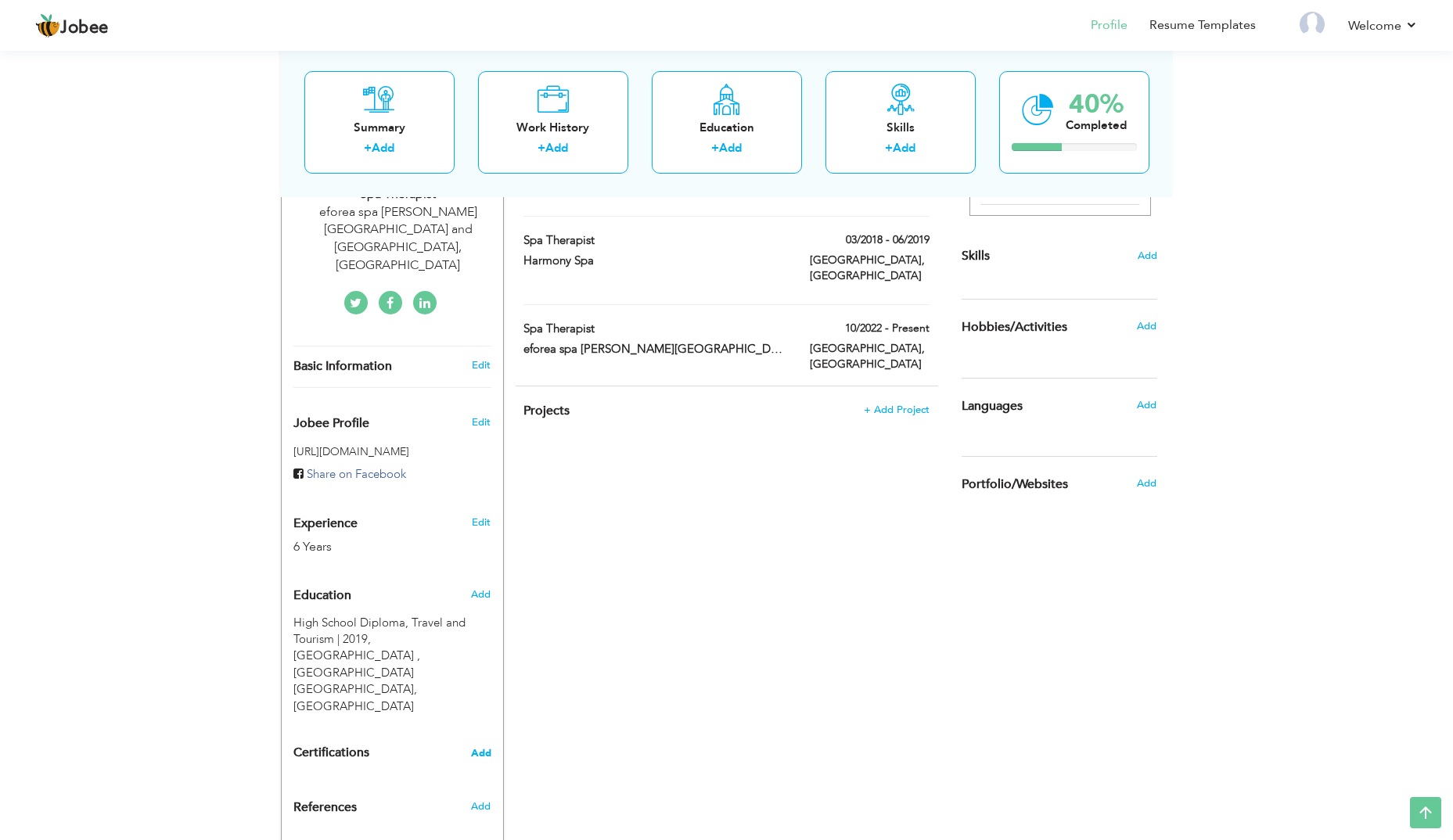
click at [482, 748] on span "Add" at bounding box center [482, 753] width 20 height 11
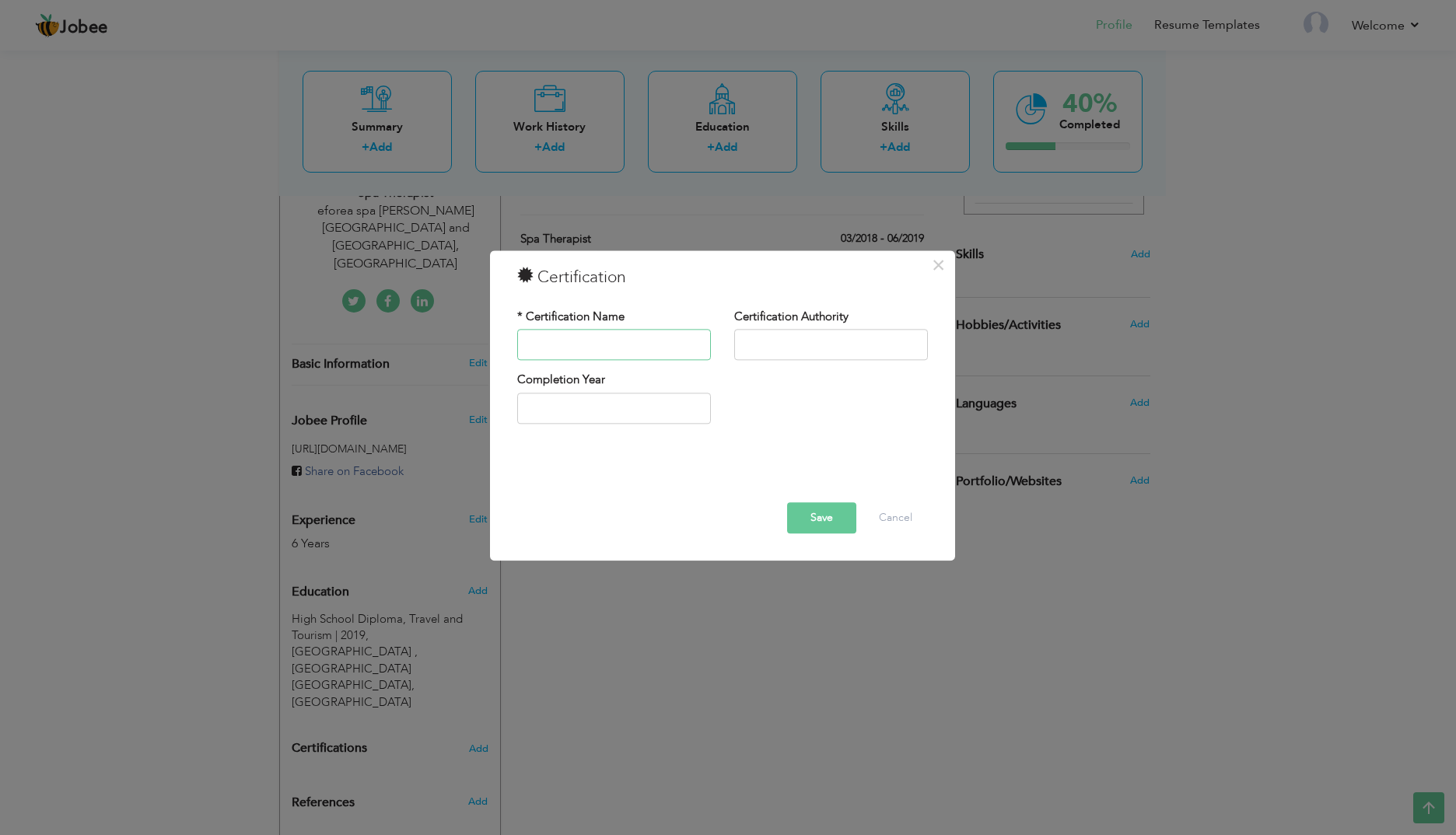
click at [614, 339] on input "text" at bounding box center [613, 345] width 193 height 31
type input "Diploma in Ayurveda Panchakarma and International Spa Therapy"
click at [838, 341] on input "text" at bounding box center [831, 345] width 193 height 31
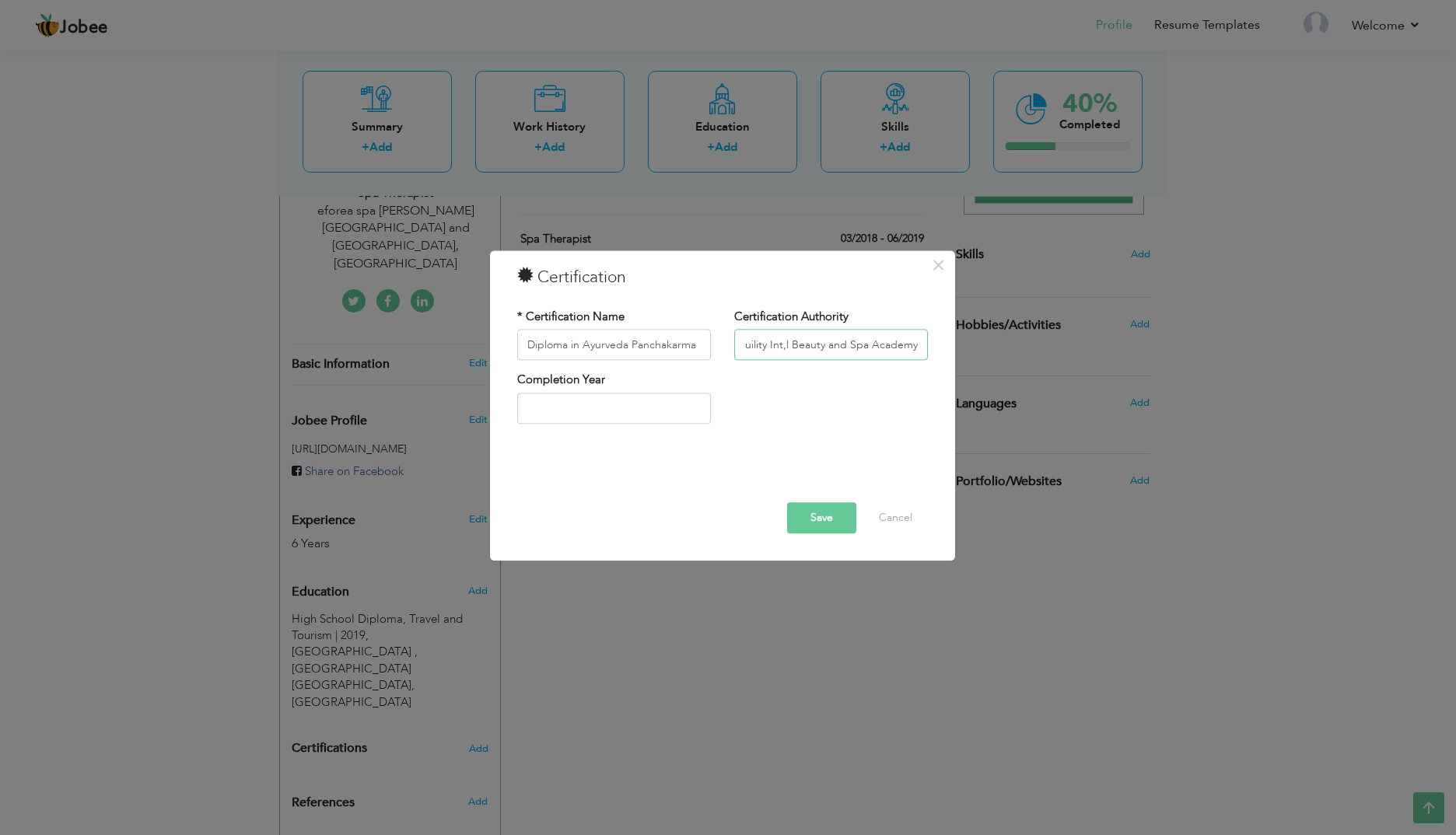
type input "Tranquility Int,l Beauty and Spa Academy"
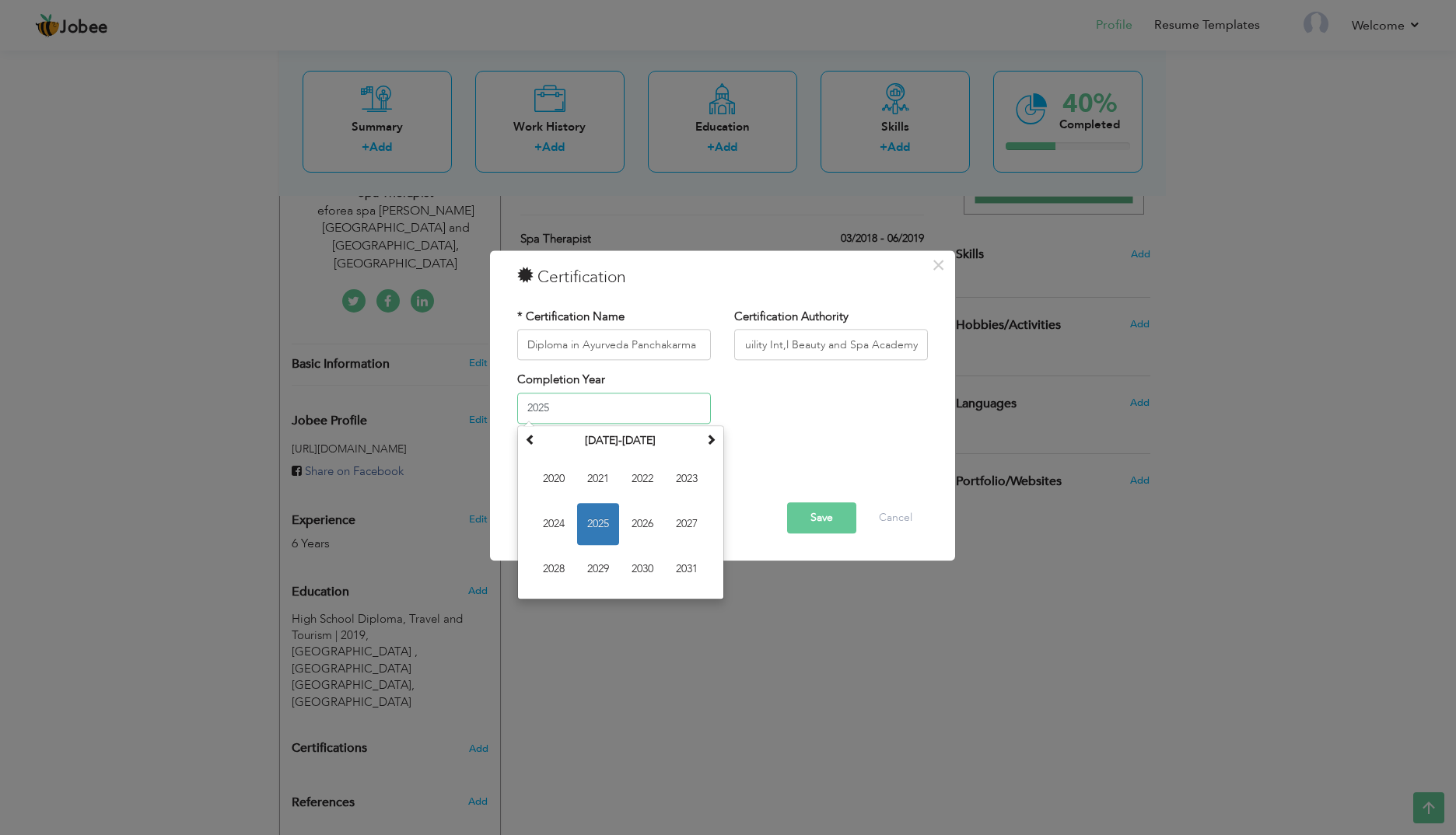
click at [616, 407] on input "2025" at bounding box center [613, 407] width 193 height 31
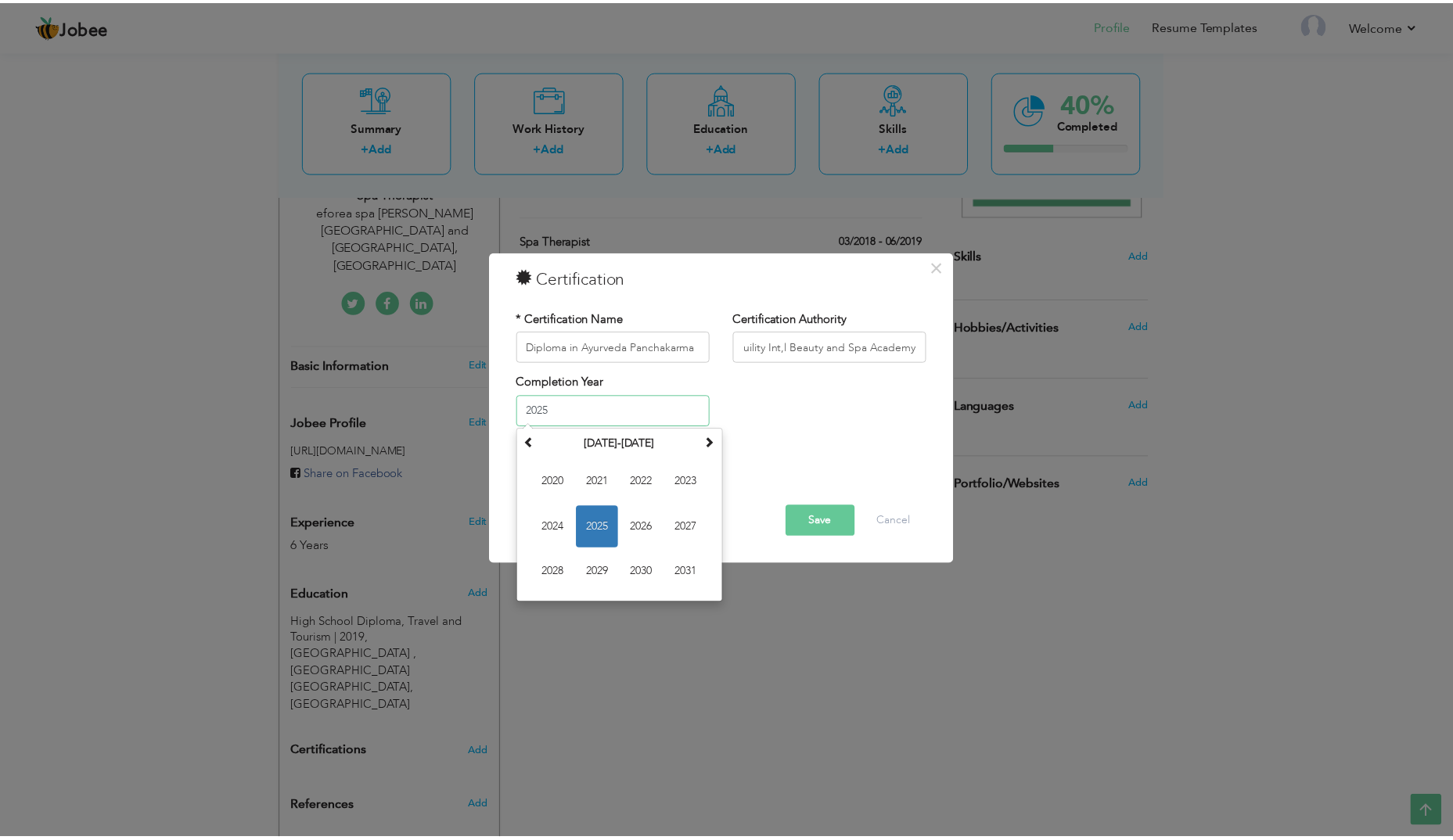
scroll to position [0, 0]
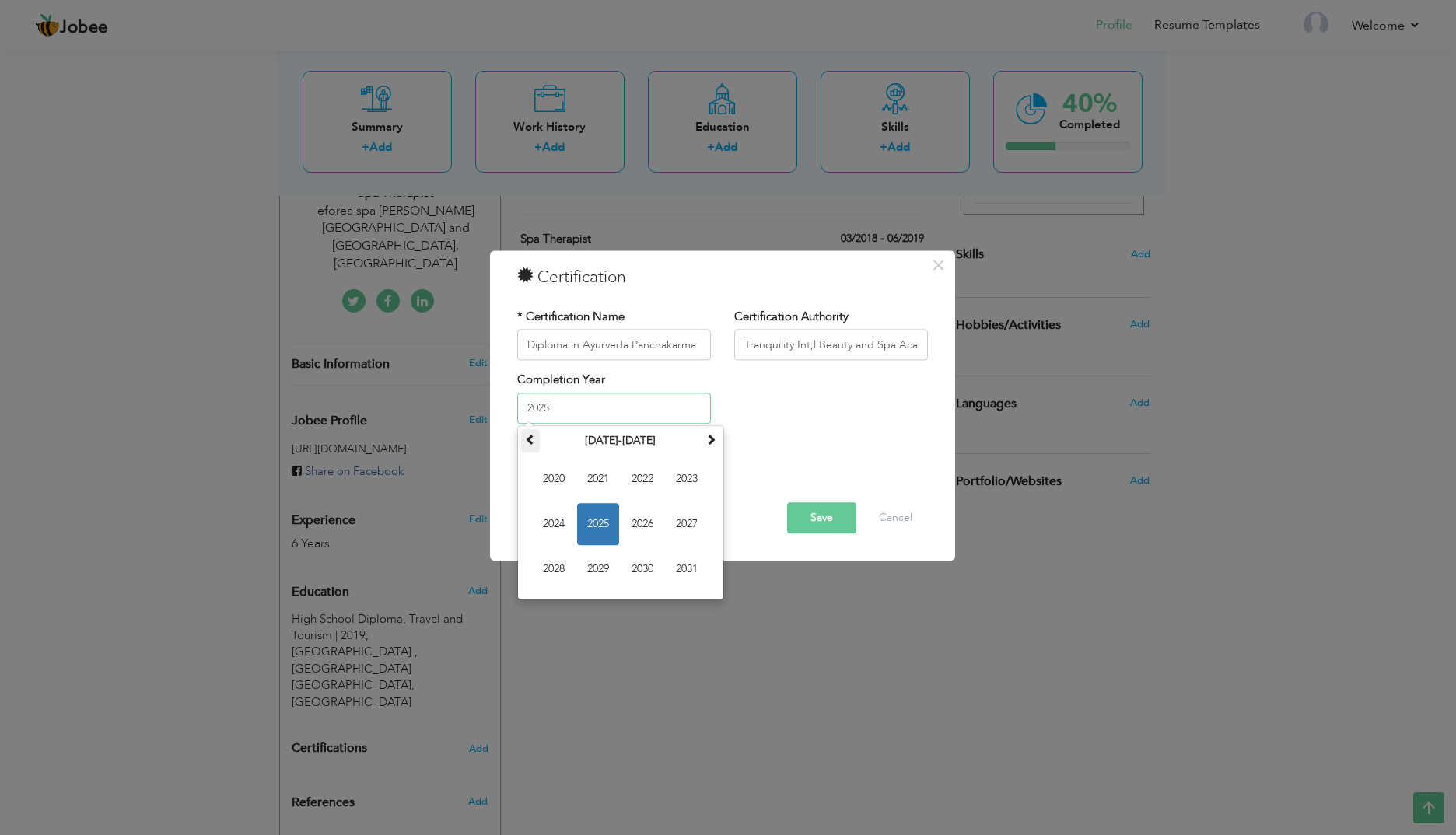
click at [534, 441] on span at bounding box center [530, 439] width 11 height 11
click at [561, 570] on span "2018" at bounding box center [554, 569] width 42 height 42
type input "2018"
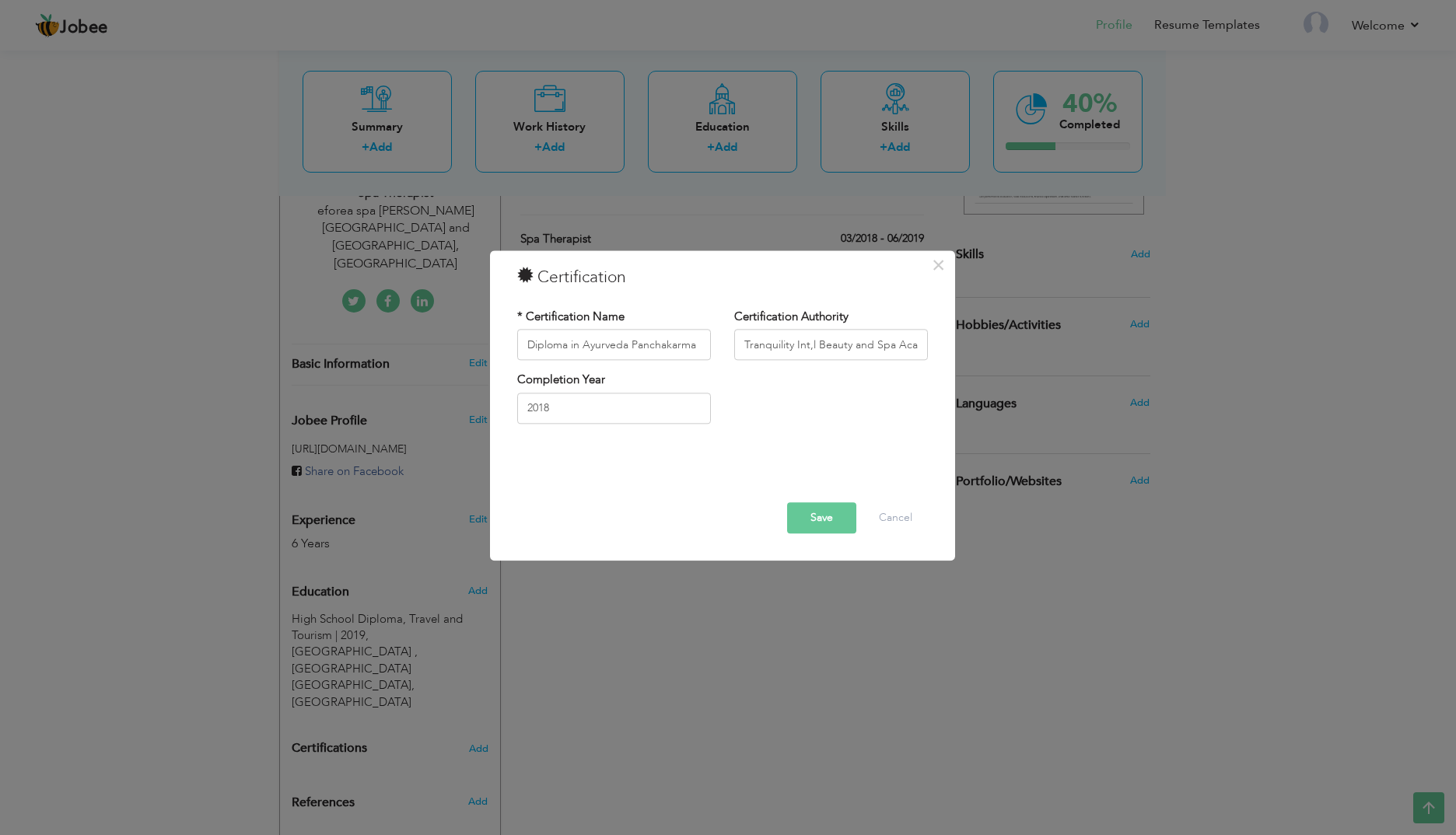
click at [813, 518] on button "Save" at bounding box center [822, 518] width 69 height 31
